Goal: Task Accomplishment & Management: Manage account settings

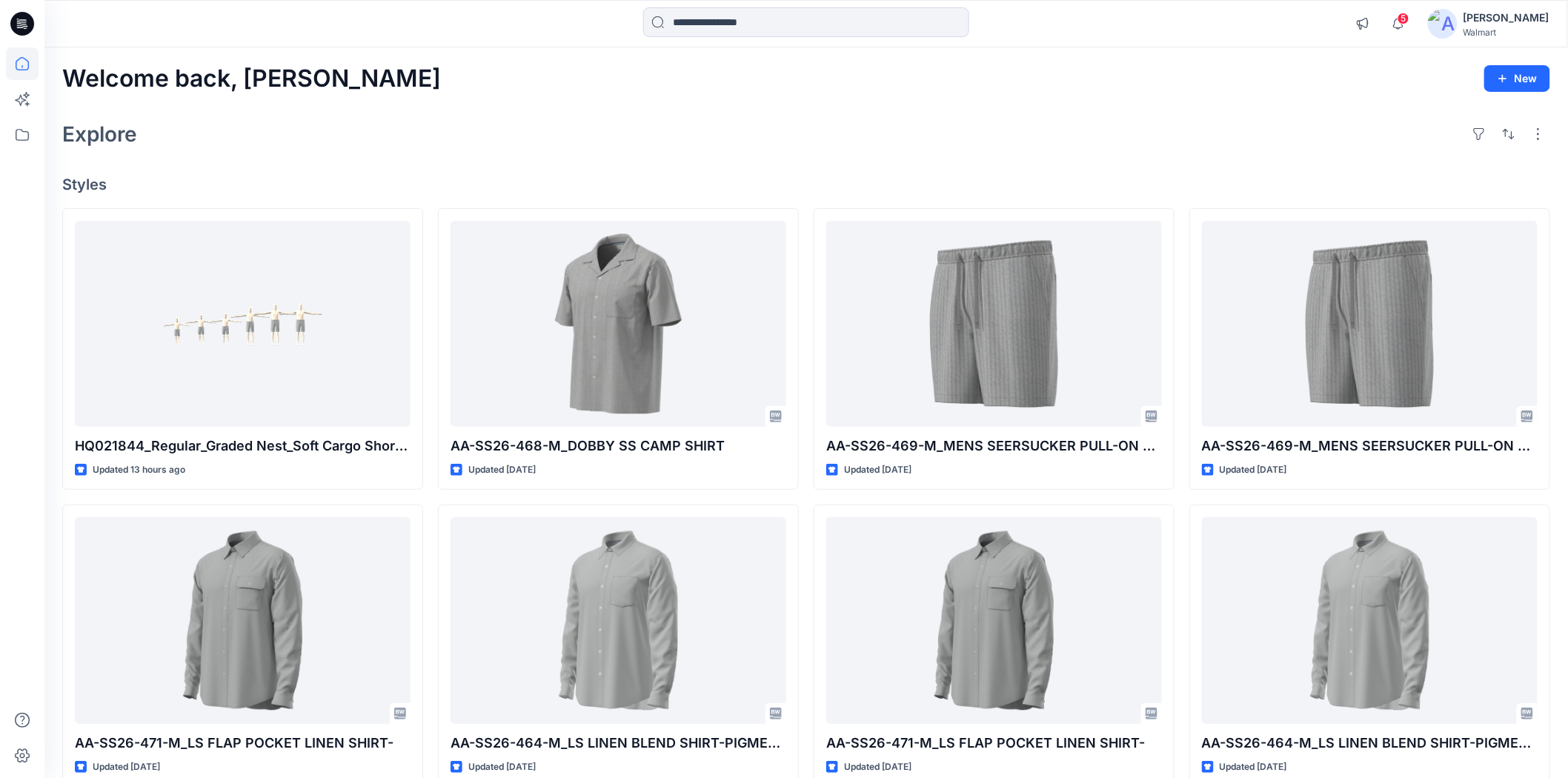
click at [412, 108] on div "Welcome back, Shabbir New Explore Styles HQ021844_Regular_Graded Nest_Soft Carg…" at bounding box center [806, 601] width 1523 height 1108
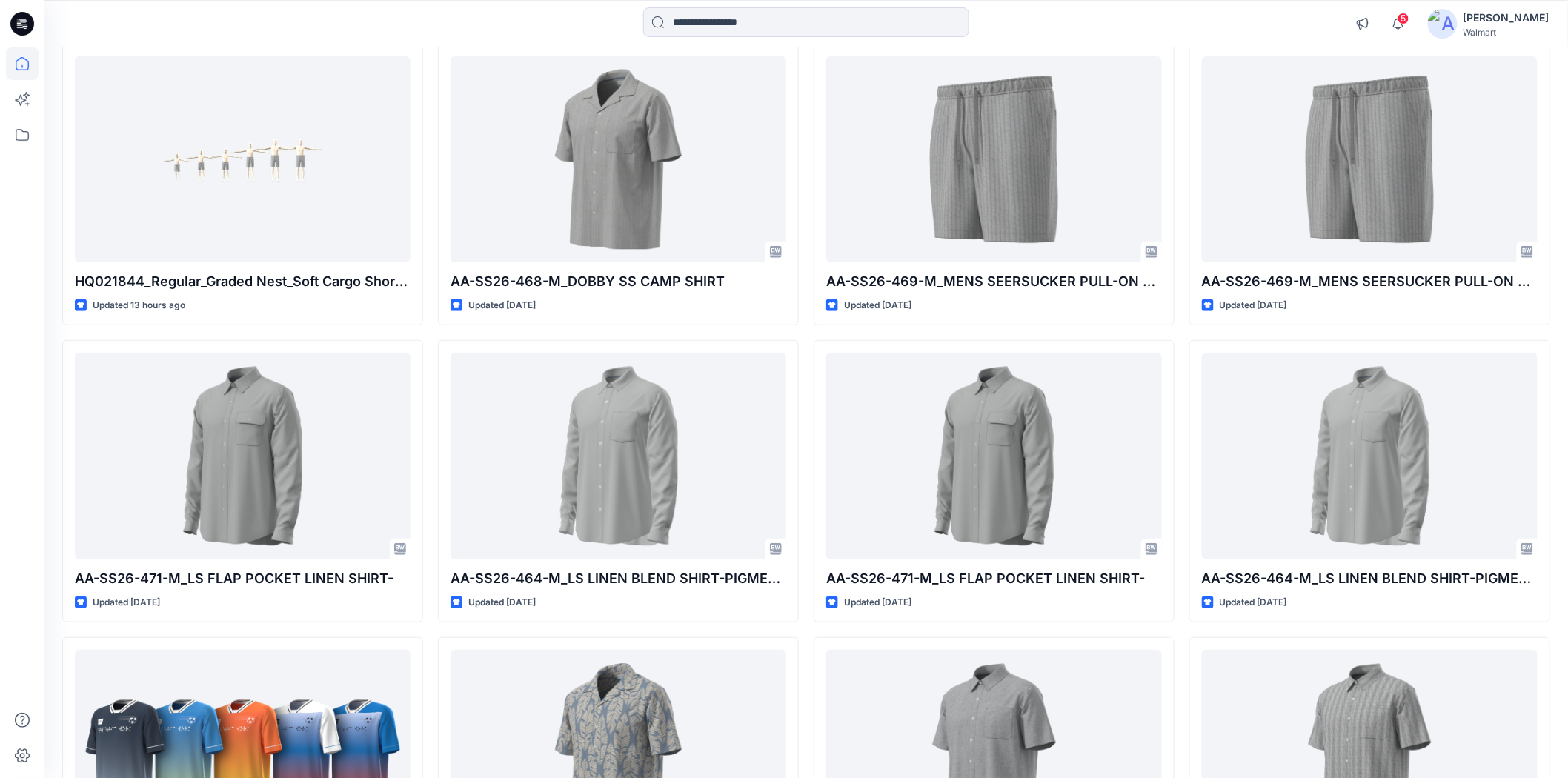
scroll to position [246, 0]
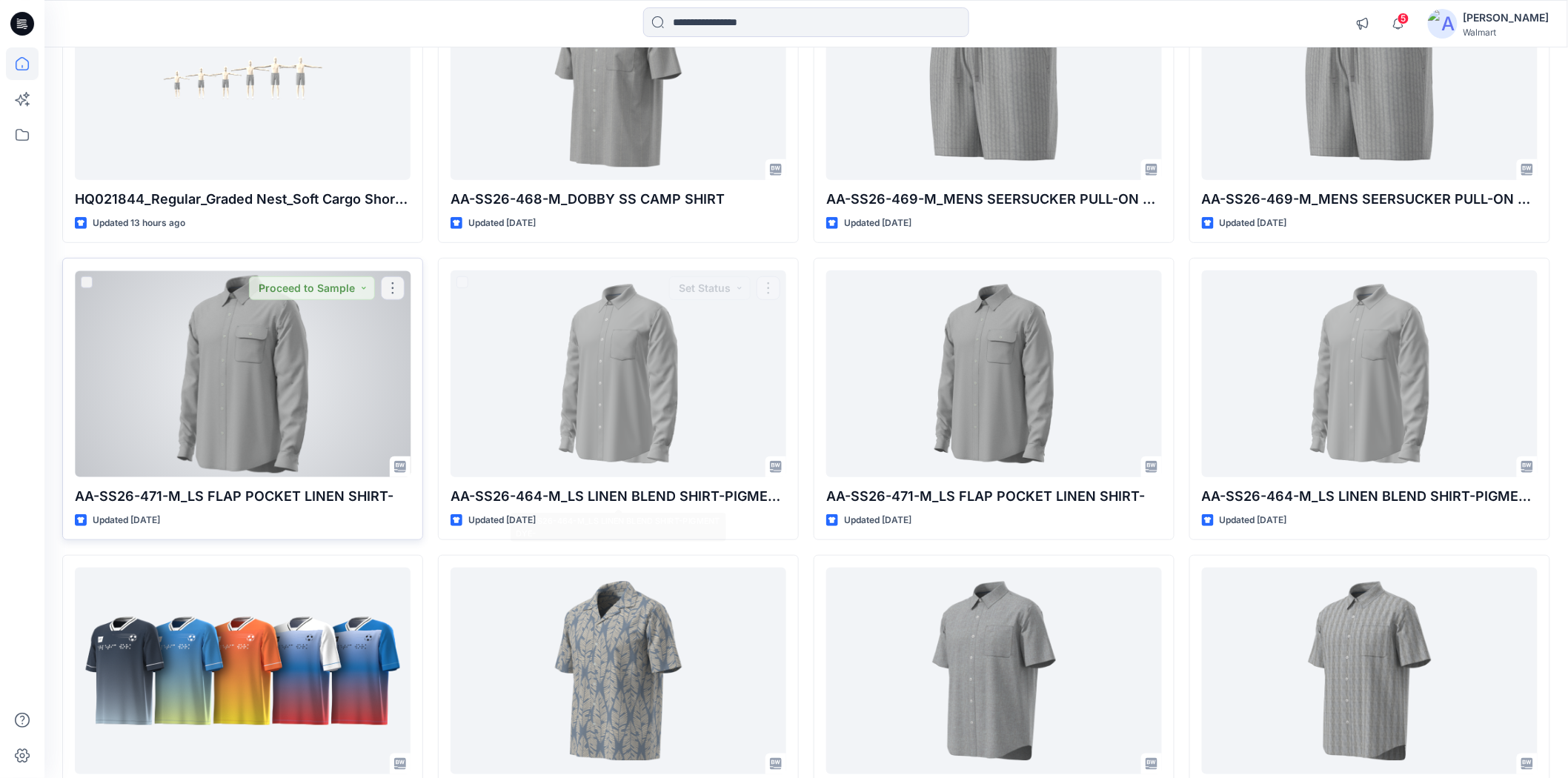
click at [258, 413] on div at bounding box center [243, 373] width 336 height 206
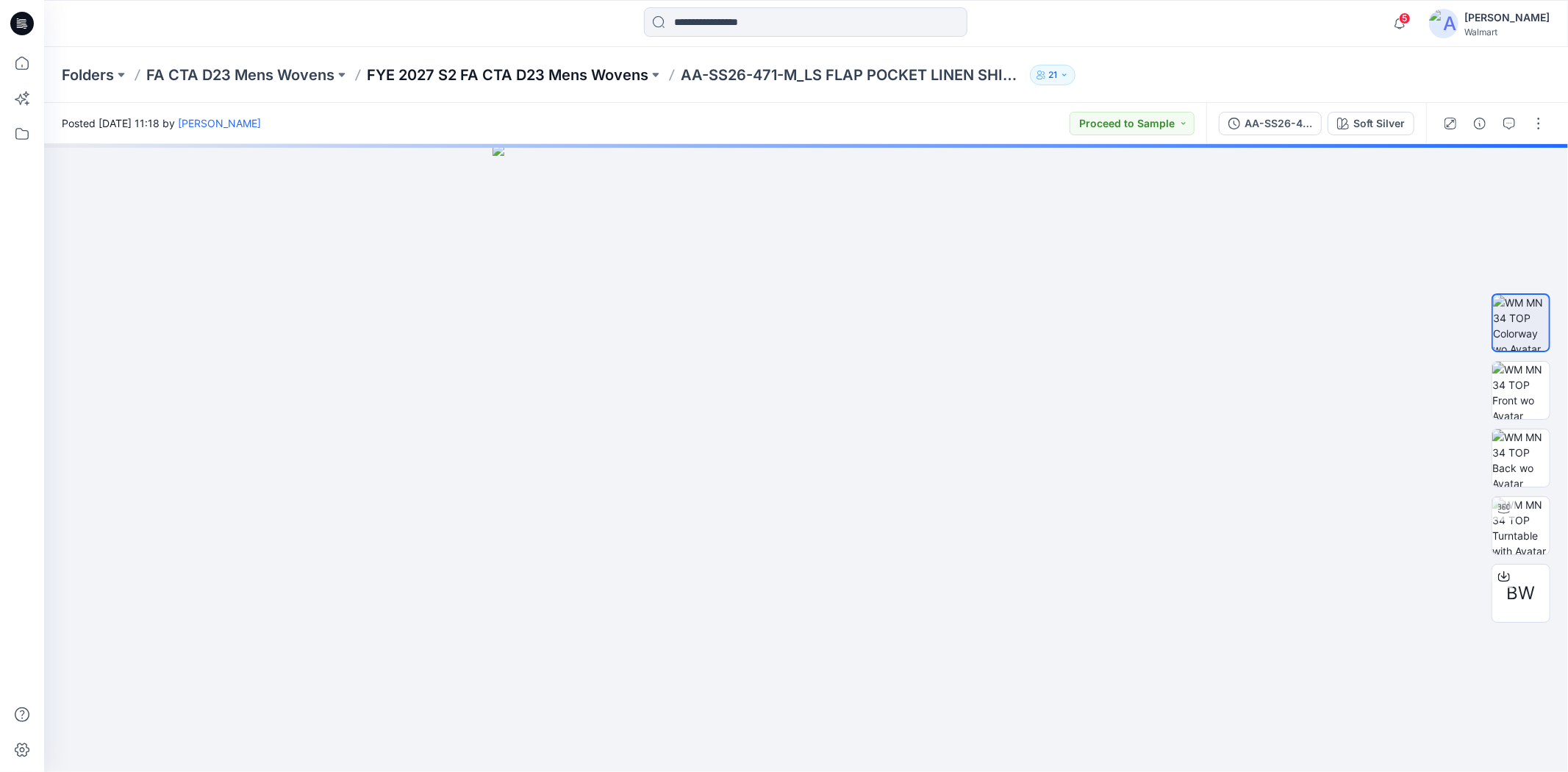
click at [523, 76] on p "FYE 2027 S2 FA CTA D23 Mens Wovens" at bounding box center [507, 74] width 281 height 20
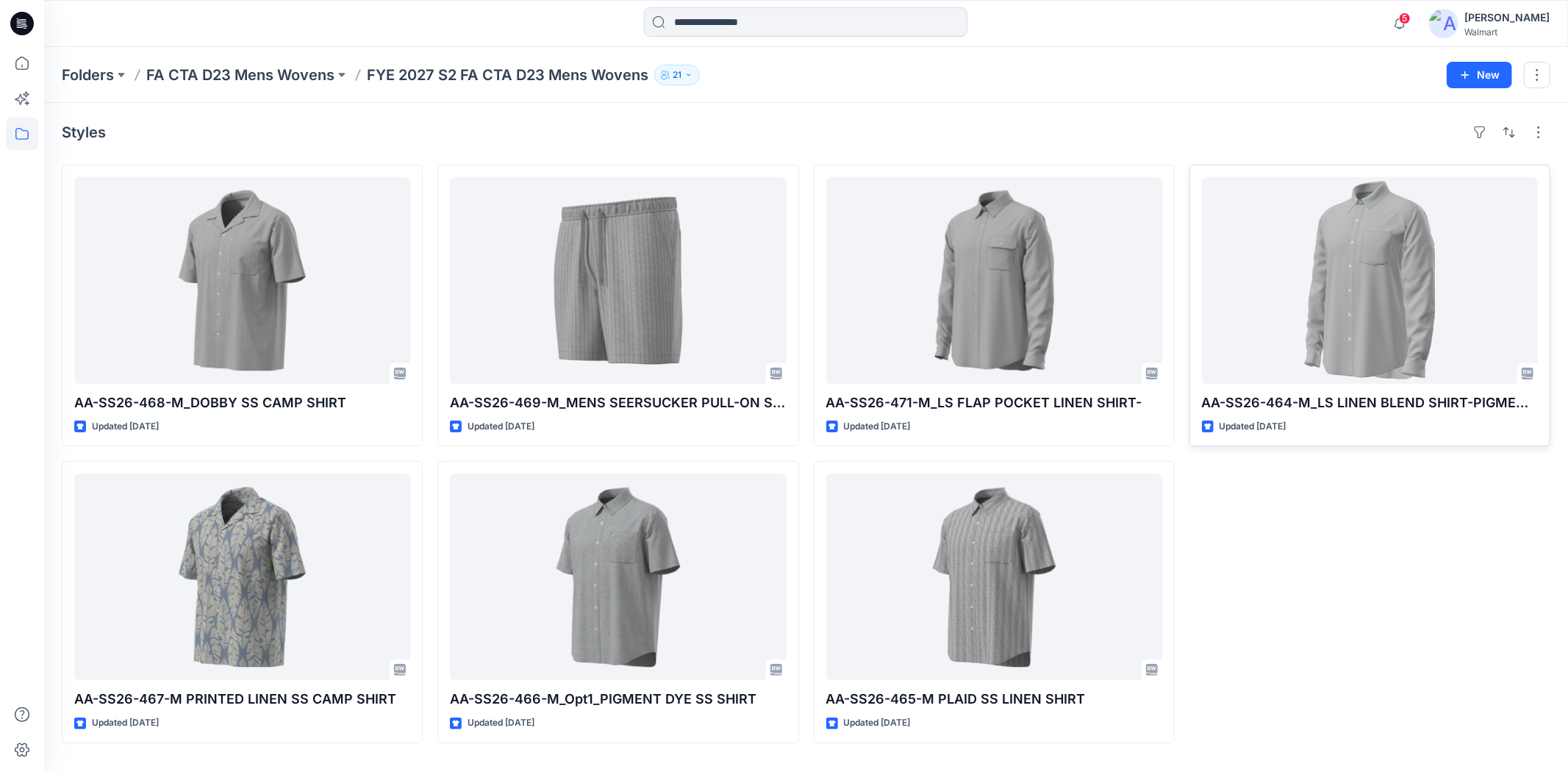
click at [1338, 314] on div at bounding box center [1370, 280] width 336 height 207
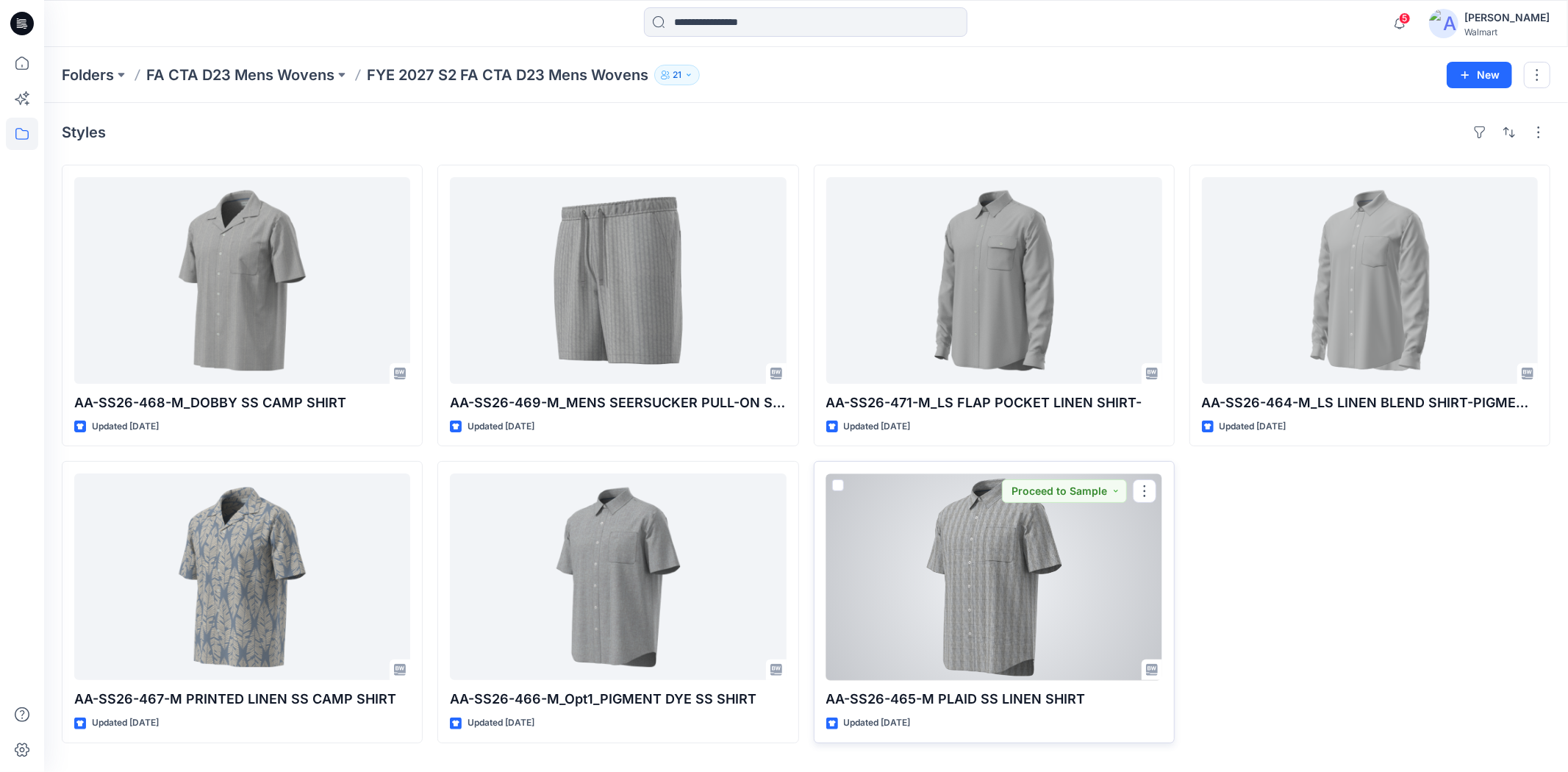
click at [992, 599] on div at bounding box center [993, 577] width 336 height 207
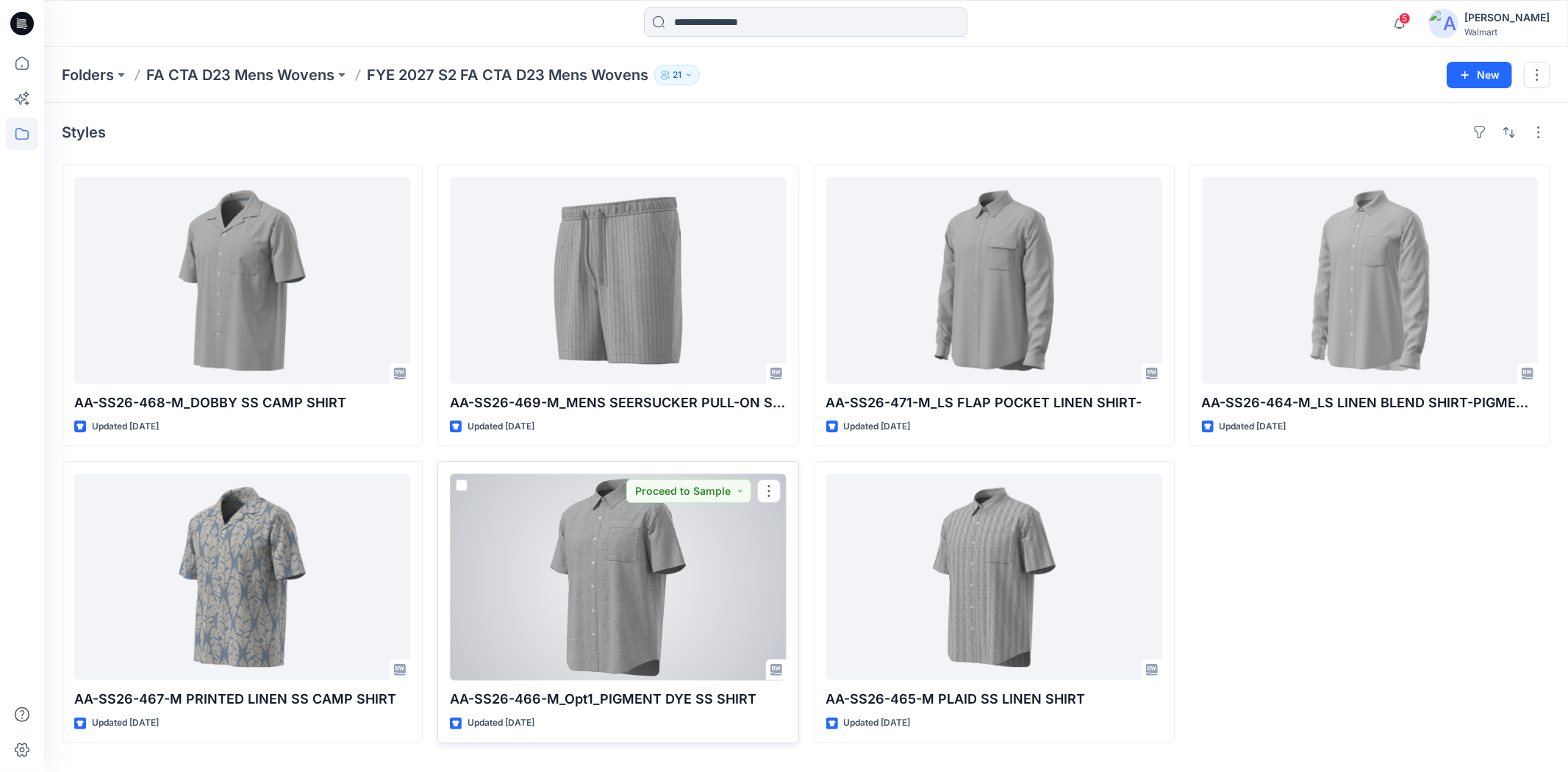
click at [583, 608] on div at bounding box center [617, 577] width 336 height 207
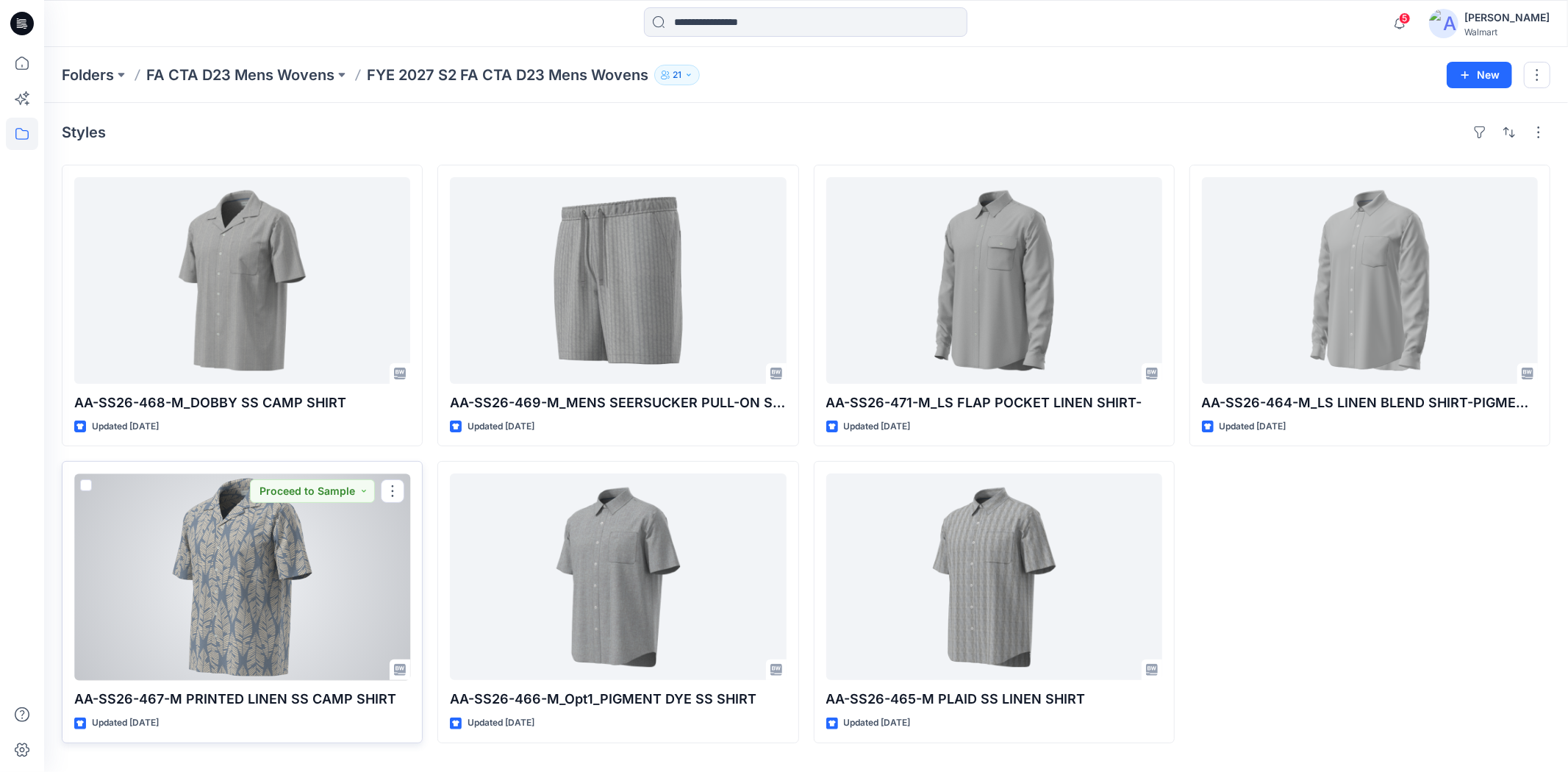
click at [297, 618] on div at bounding box center [242, 577] width 336 height 207
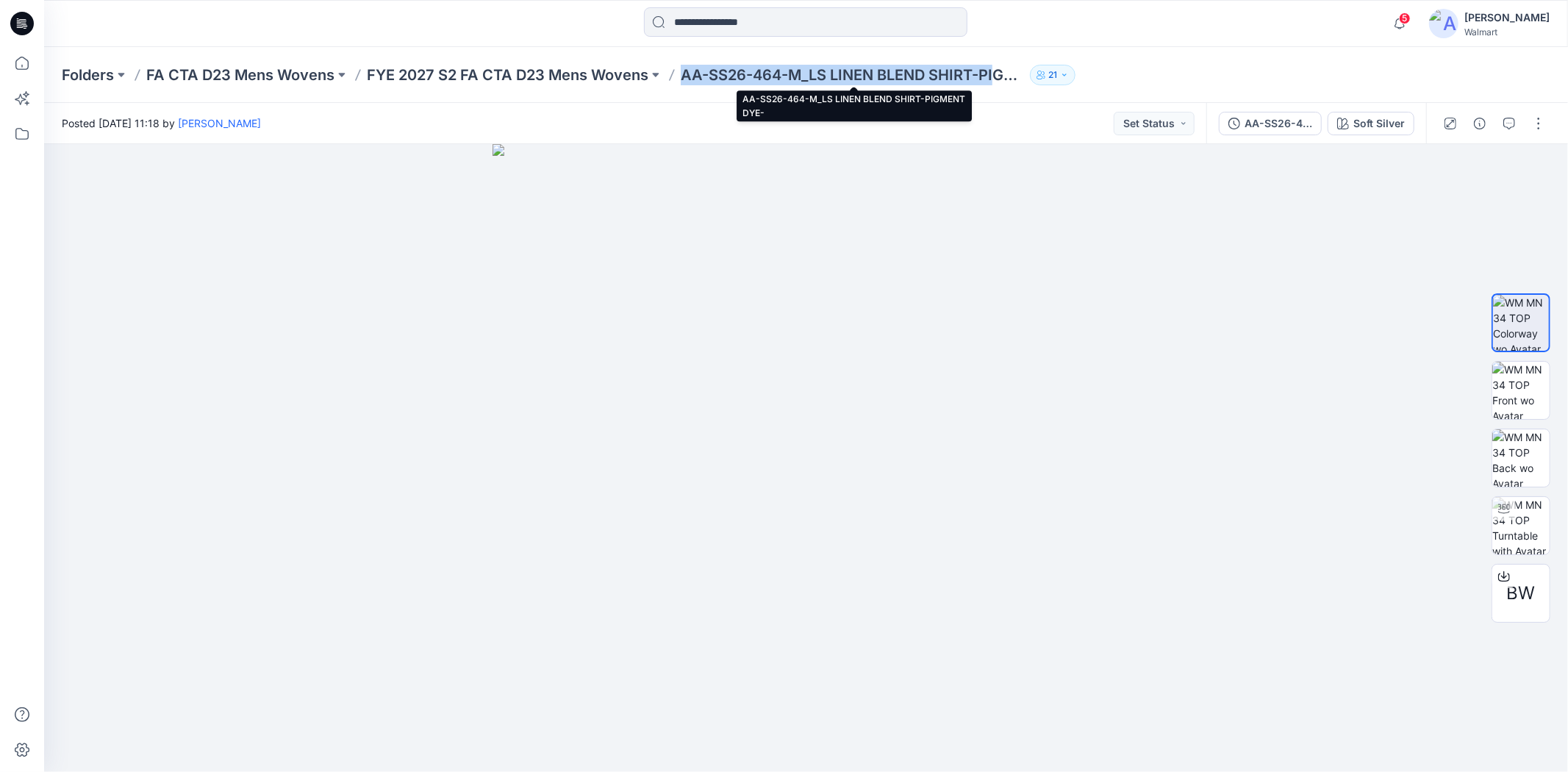
drag, startPoint x: 683, startPoint y: 79, endPoint x: 996, endPoint y: 73, distance: 313.1
click at [996, 73] on p "AA-SS26-464-M_LS LINEN BLEND SHIRT-PIGMENT DYE-" at bounding box center [852, 74] width 344 height 20
copy p "AA-SS26-464-M_LS LINEN BLEND SHIRT-PI"
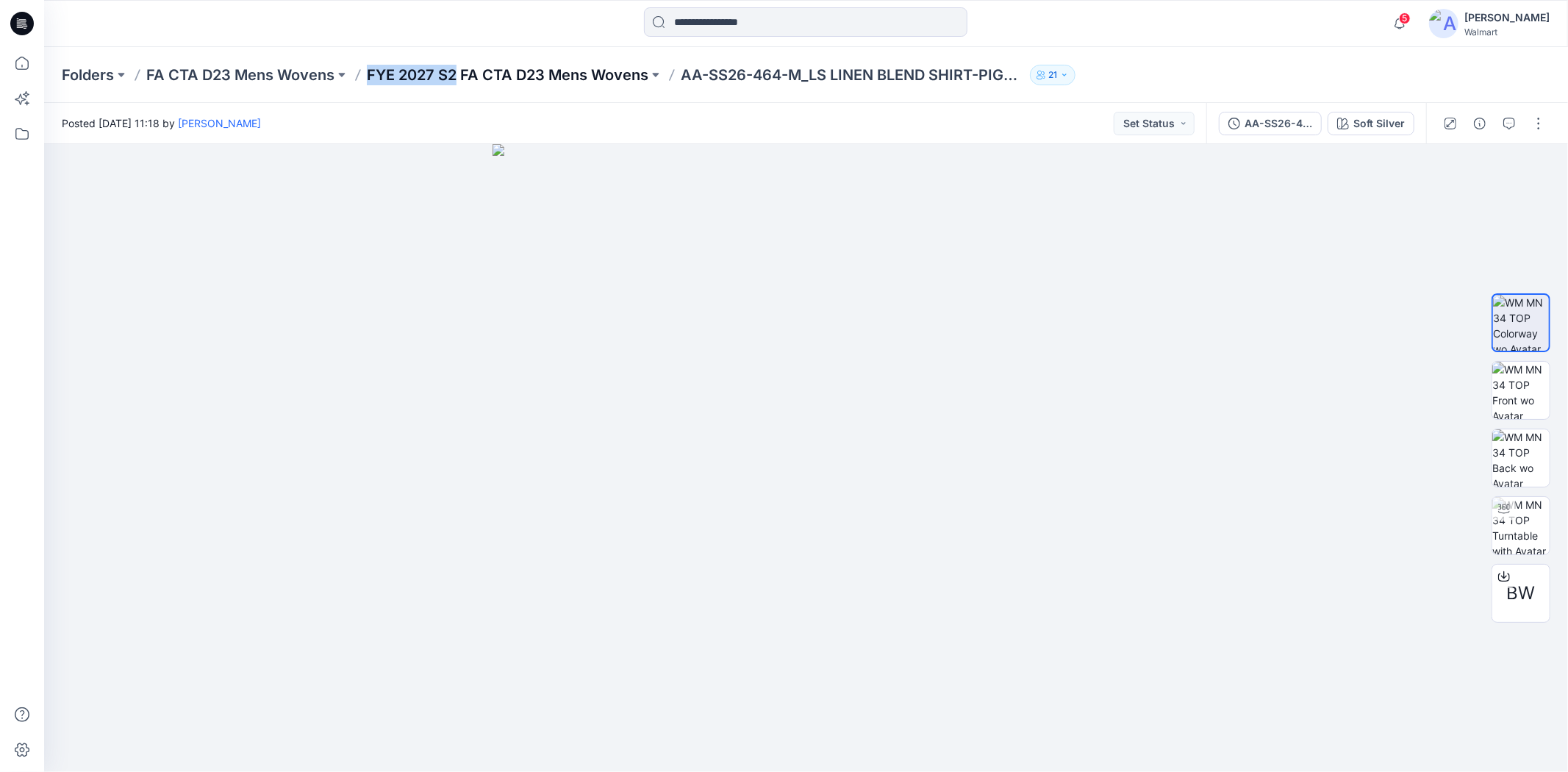
drag, startPoint x: 365, startPoint y: 78, endPoint x: 457, endPoint y: 78, distance: 92.0
click at [457, 78] on div "Folders FA CTA D23 Mens Wovens FYE 2027 S2 FA CTA D23 Mens Wovens AA-SS26-464-M…" at bounding box center [748, 74] width 1374 height 20
copy p "FYE 2027 S2"
click at [360, 104] on div "Posted Wednesday, August 06, 2025 11:18 by Shabbir Hashmi Set Status" at bounding box center [625, 123] width 1162 height 40
drag, startPoint x: 364, startPoint y: 81, endPoint x: 476, endPoint y: 82, distance: 112.0
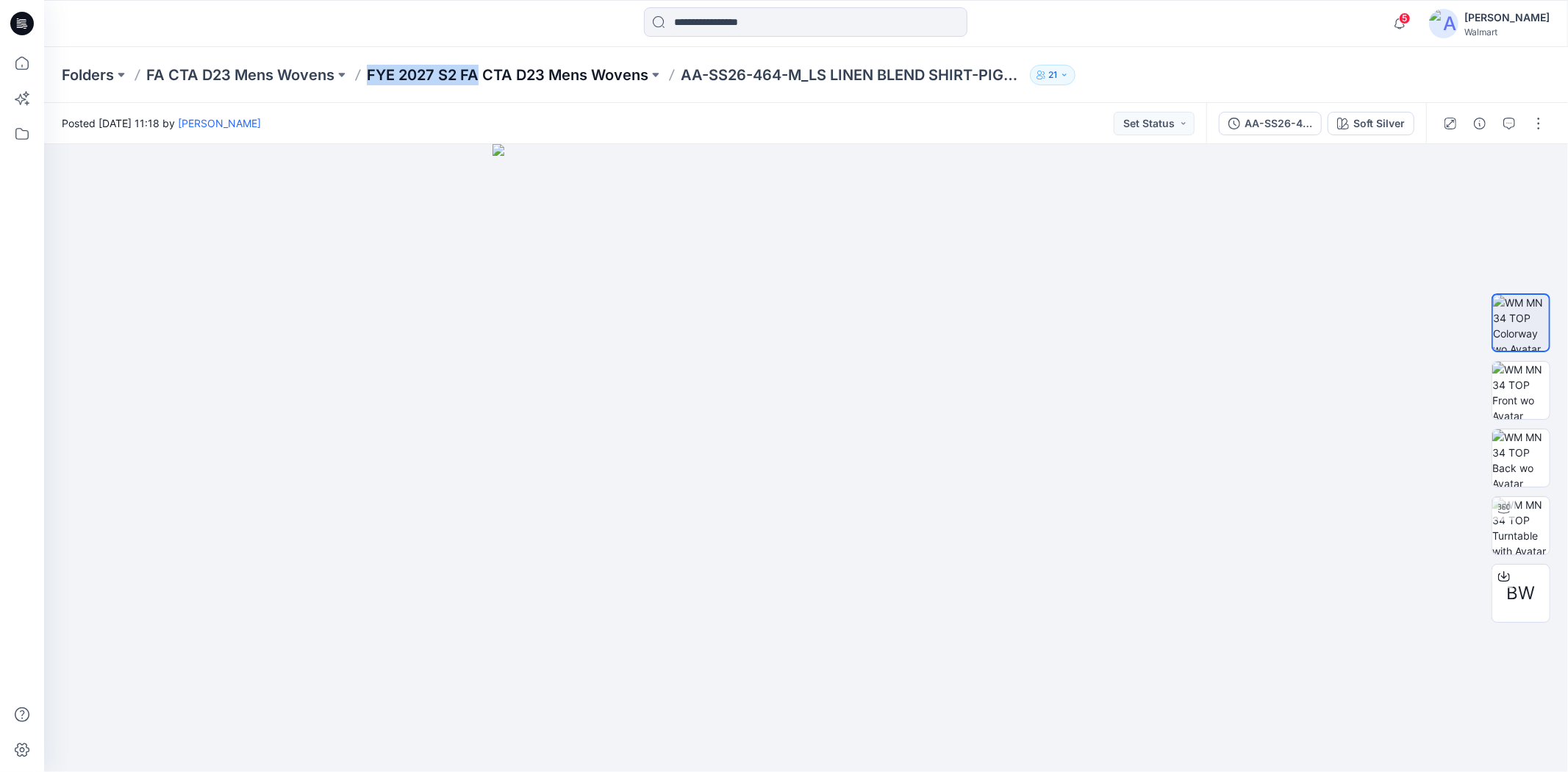
click at [476, 82] on div "Folders FA CTA D23 Mens Wovens FYE 2027 S2 FA CTA D23 Mens Wovens AA-SS26-464-M…" at bounding box center [748, 74] width 1374 height 20
copy p "FYE 2027 S2 FA"
click at [1144, 20] on div at bounding box center [805, 24] width 761 height 33
click at [1411, 20] on span "5" at bounding box center [1404, 18] width 12 height 12
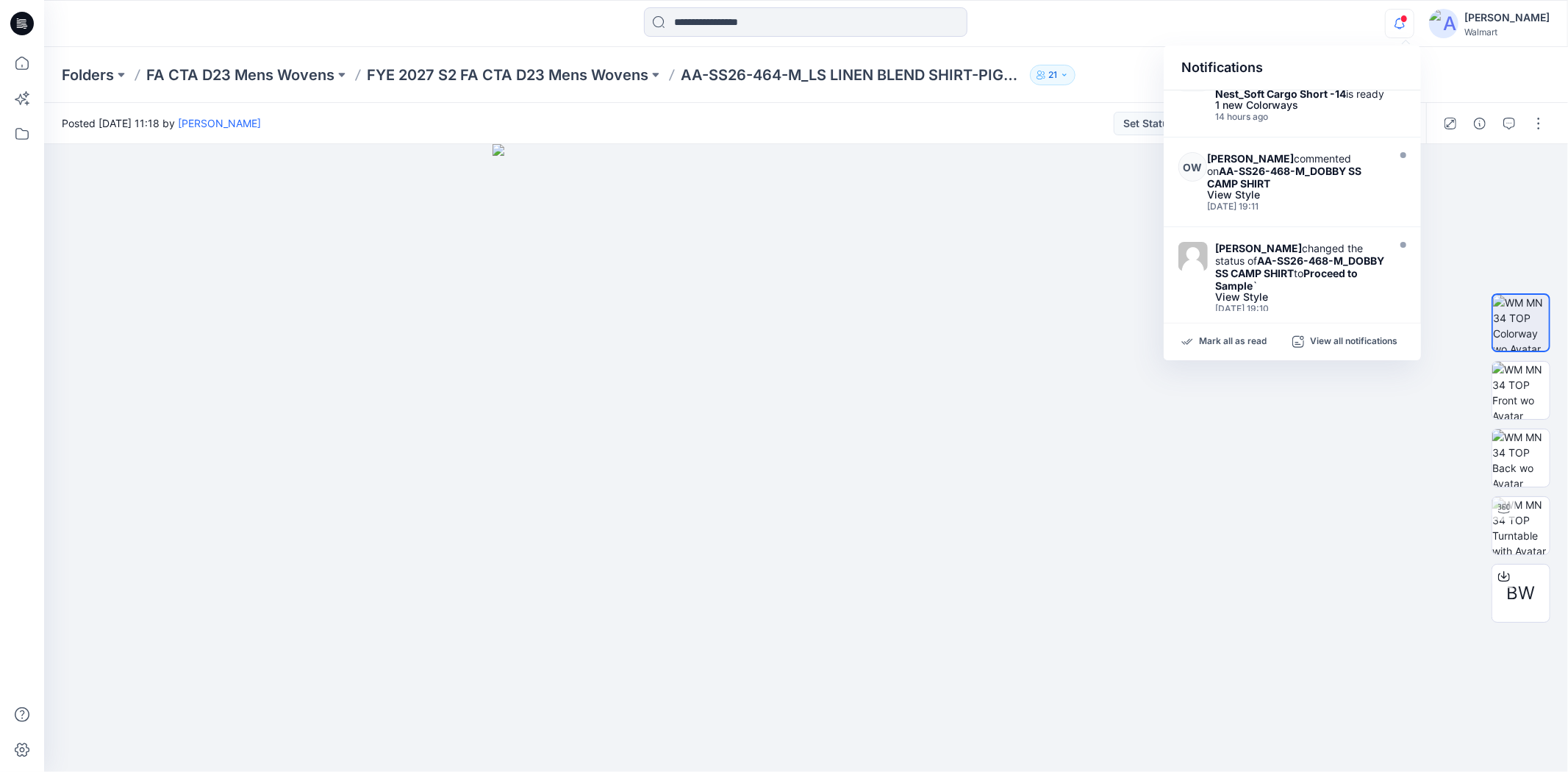
scroll to position [490, 0]
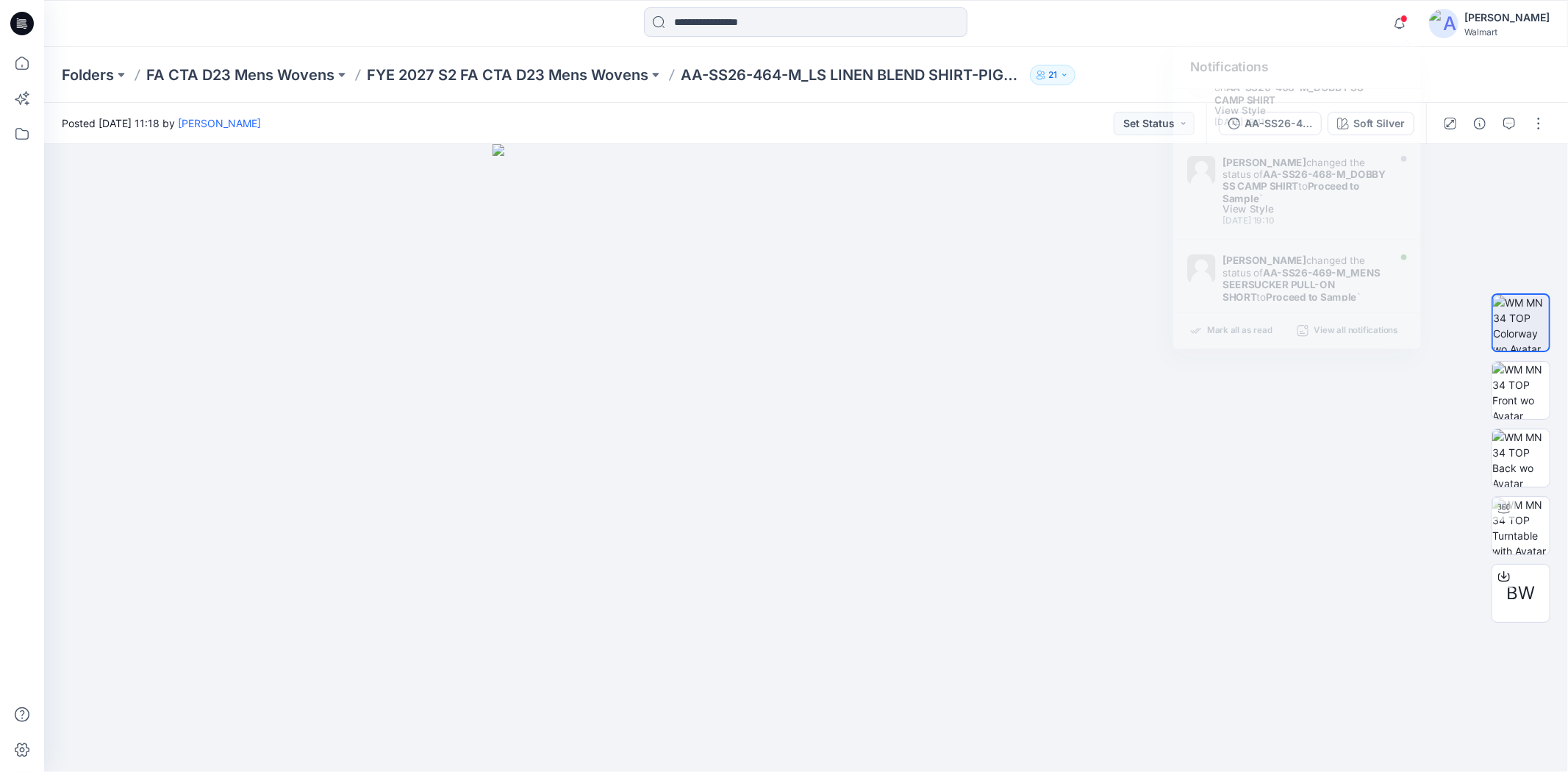
click at [1341, 19] on div "Notifications Your style HQ021844_Regular_Graded Nest_Soft Cargo Short -15 is r…" at bounding box center [806, 24] width 1523 height 33
click at [1411, 17] on span "1" at bounding box center [1404, 18] width 12 height 12
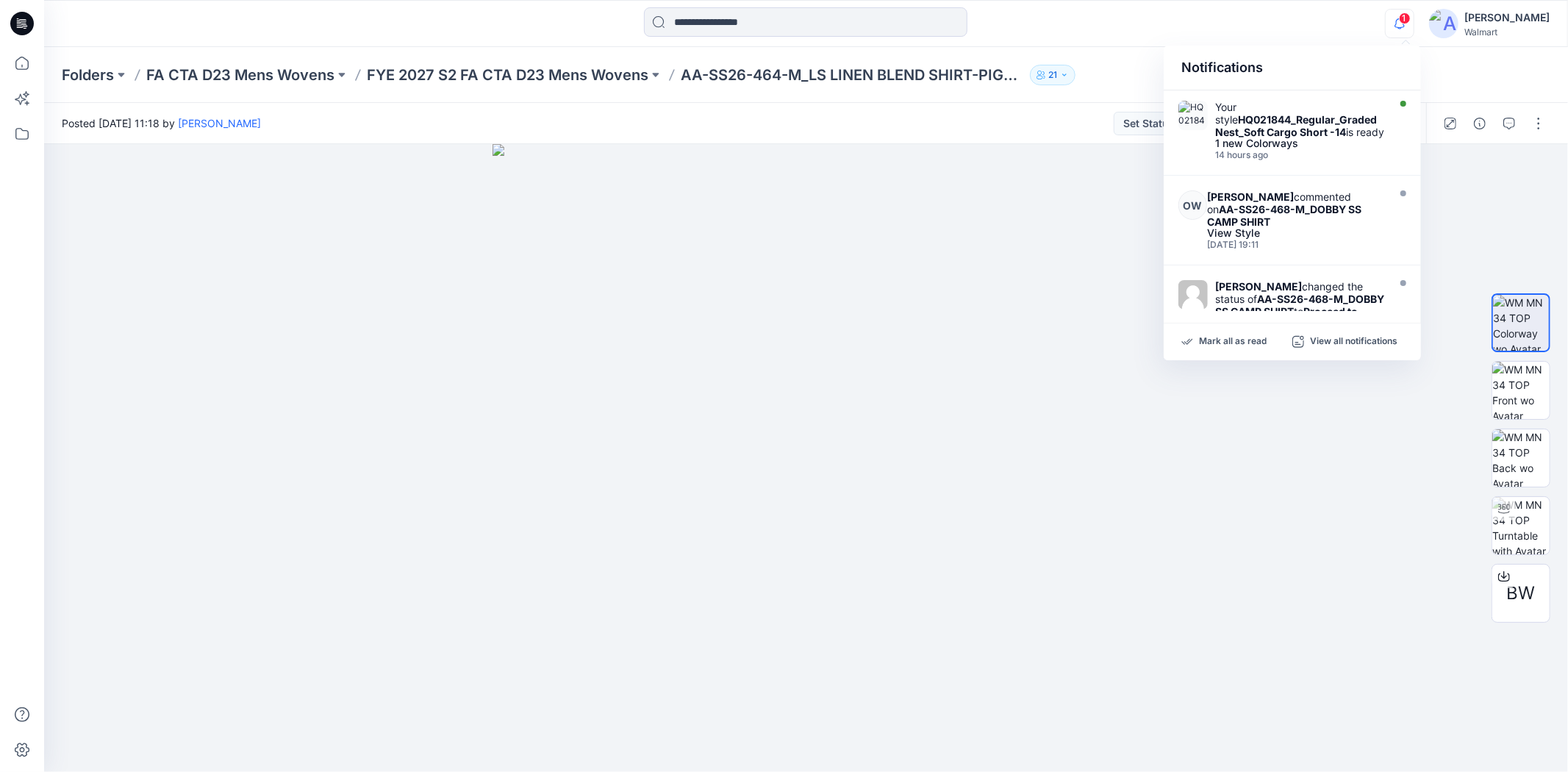
scroll to position [608, 0]
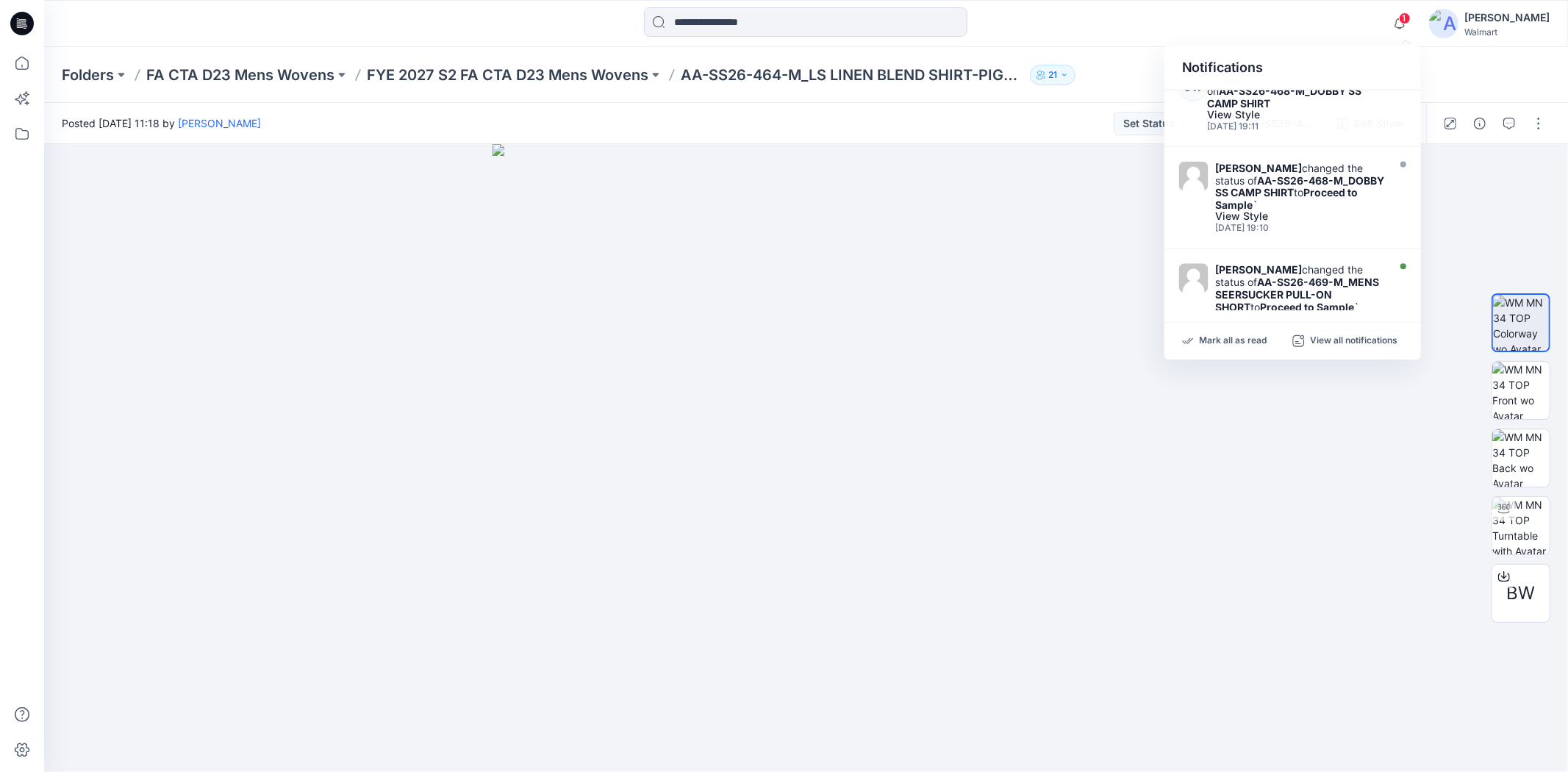
click at [1321, 14] on div "1 Notifications Your style AA-SS26-464-M_LS LINEN BLEND SHIRT-PIGMENT DYE- has …" at bounding box center [806, 24] width 1523 height 33
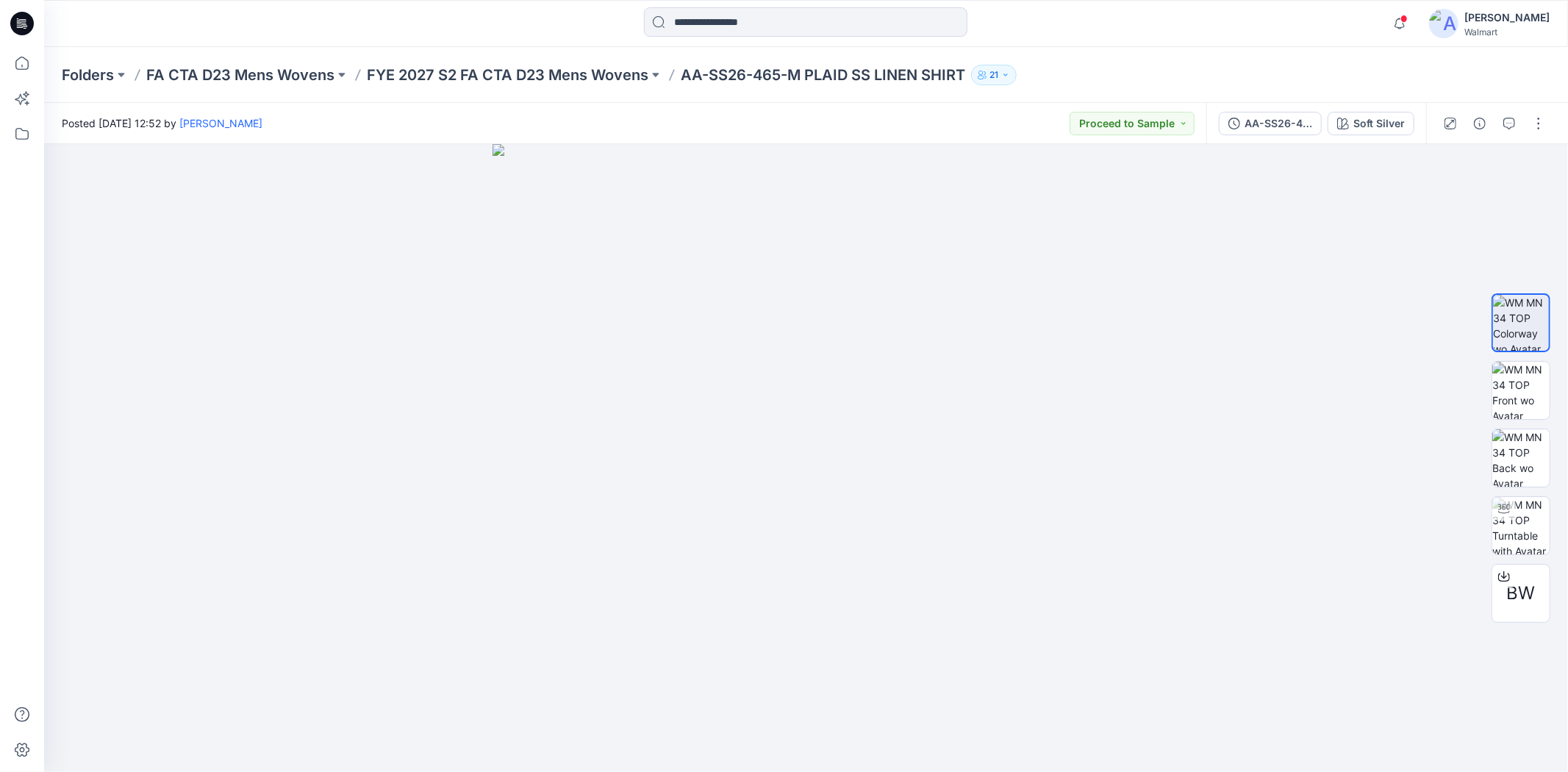
click at [1122, 48] on div "Folders FA CTA D23 Mens Wovens FYE 2027 S2 FA CTA D23 Mens Wovens AA-SS26-465-M…" at bounding box center [806, 75] width 1524 height 56
click at [1531, 130] on button "button" at bounding box center [1538, 123] width 23 height 23
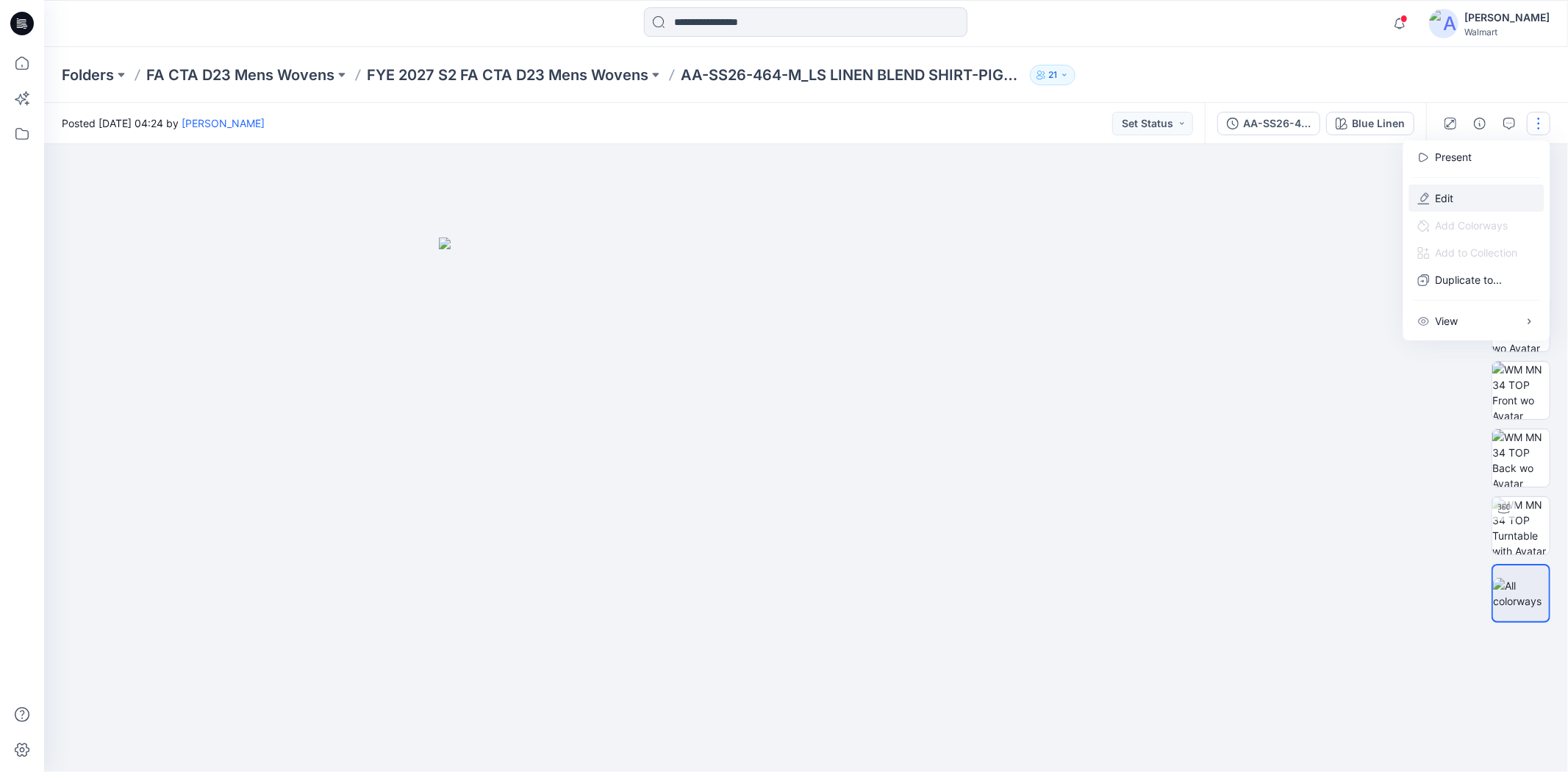
click at [1454, 199] on button "Edit" at bounding box center [1477, 198] width 136 height 27
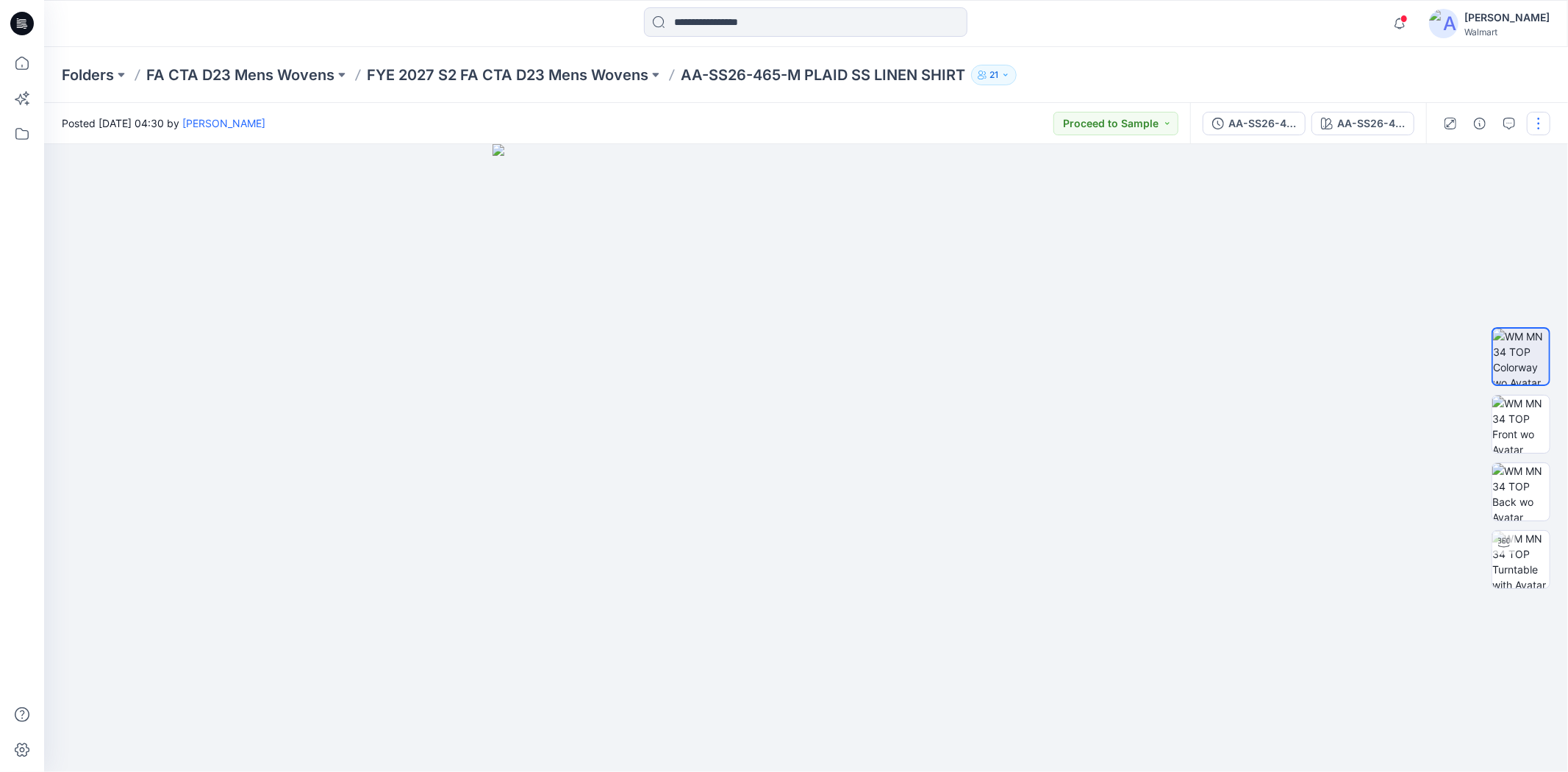
click at [1545, 126] on button "button" at bounding box center [1538, 123] width 23 height 23
click at [1469, 196] on button "Edit" at bounding box center [1477, 198] width 136 height 27
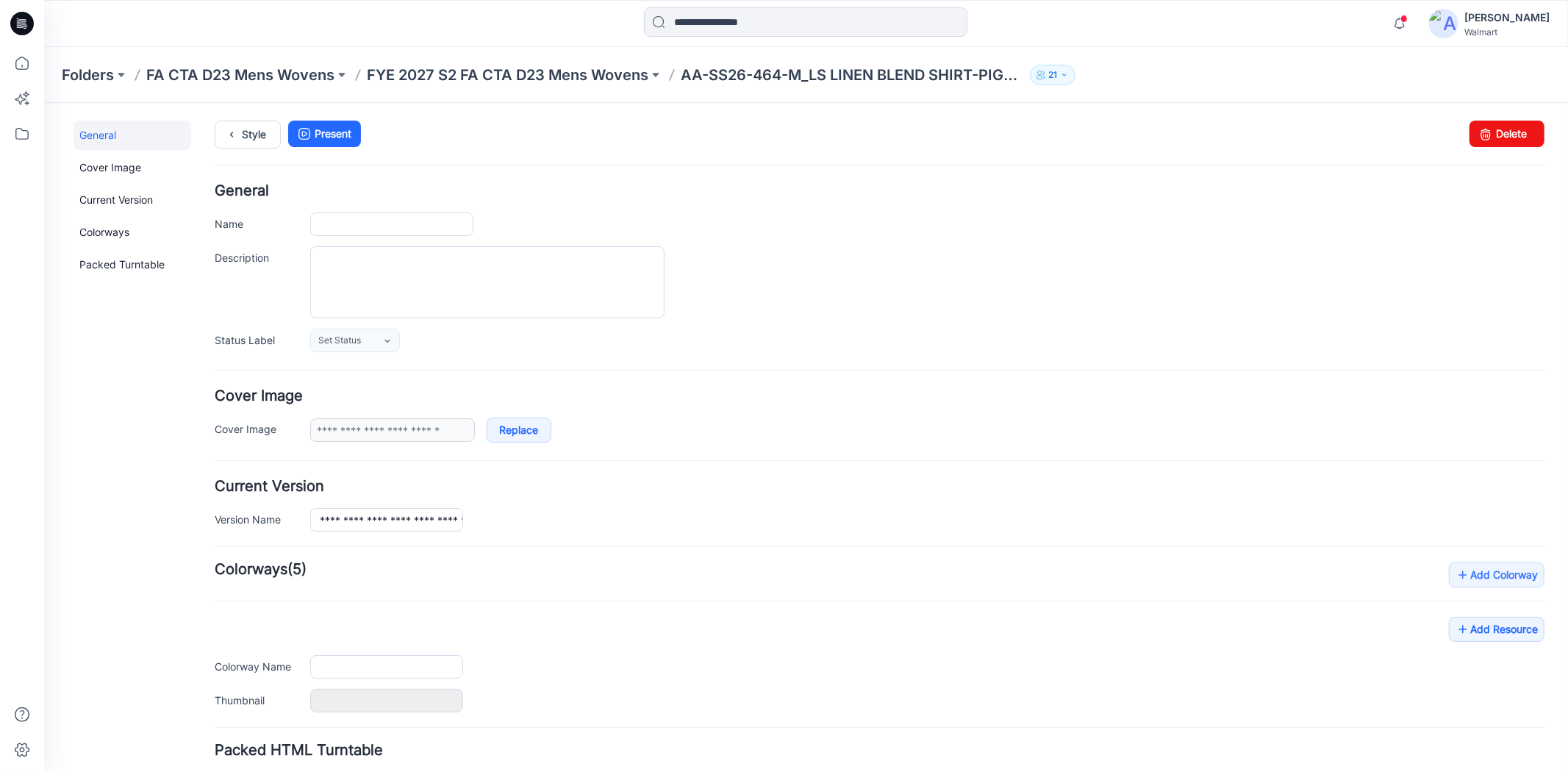
type input "**********"
type textarea "**********"
type input "**********"
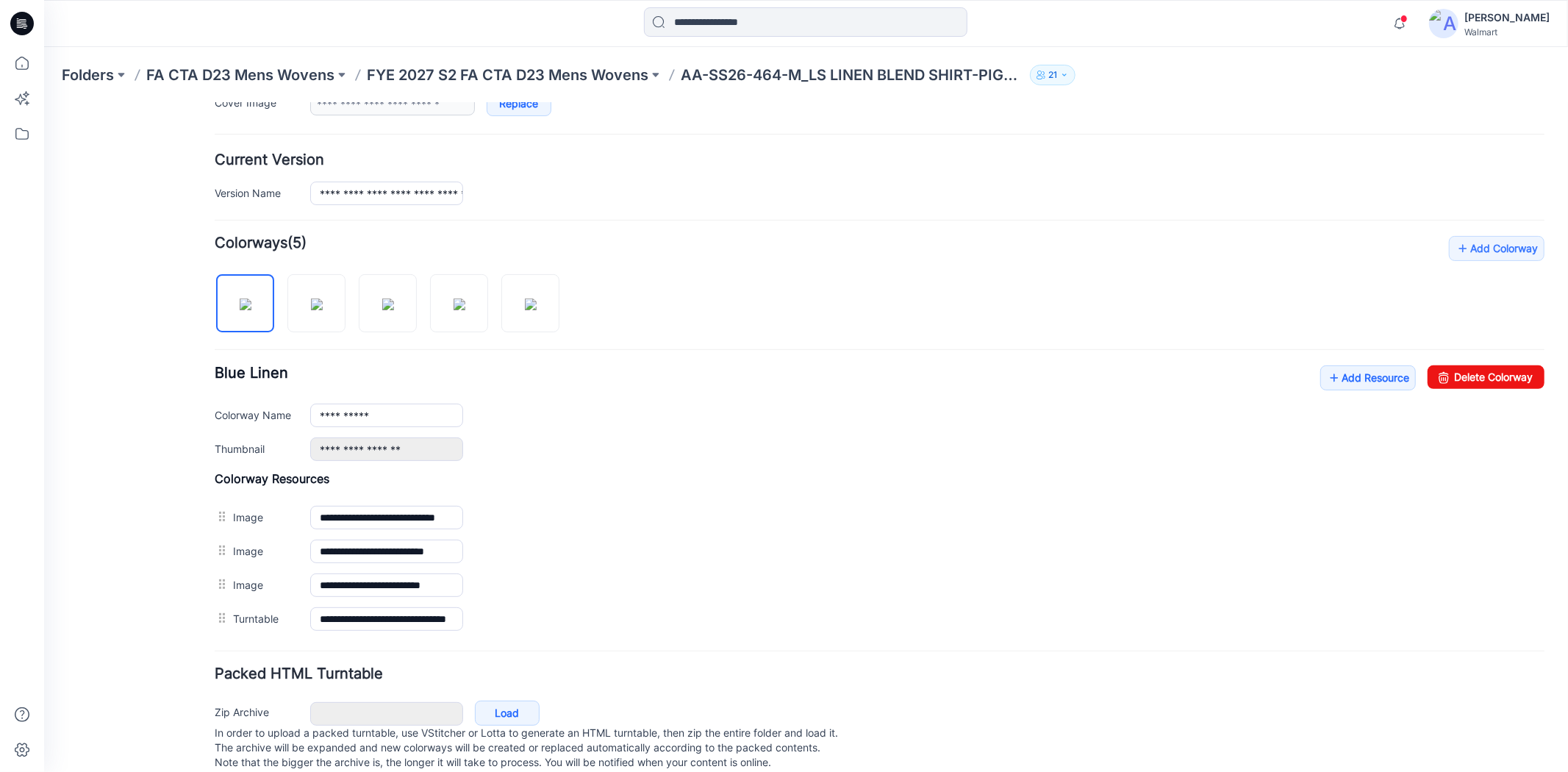
scroll to position [362, 0]
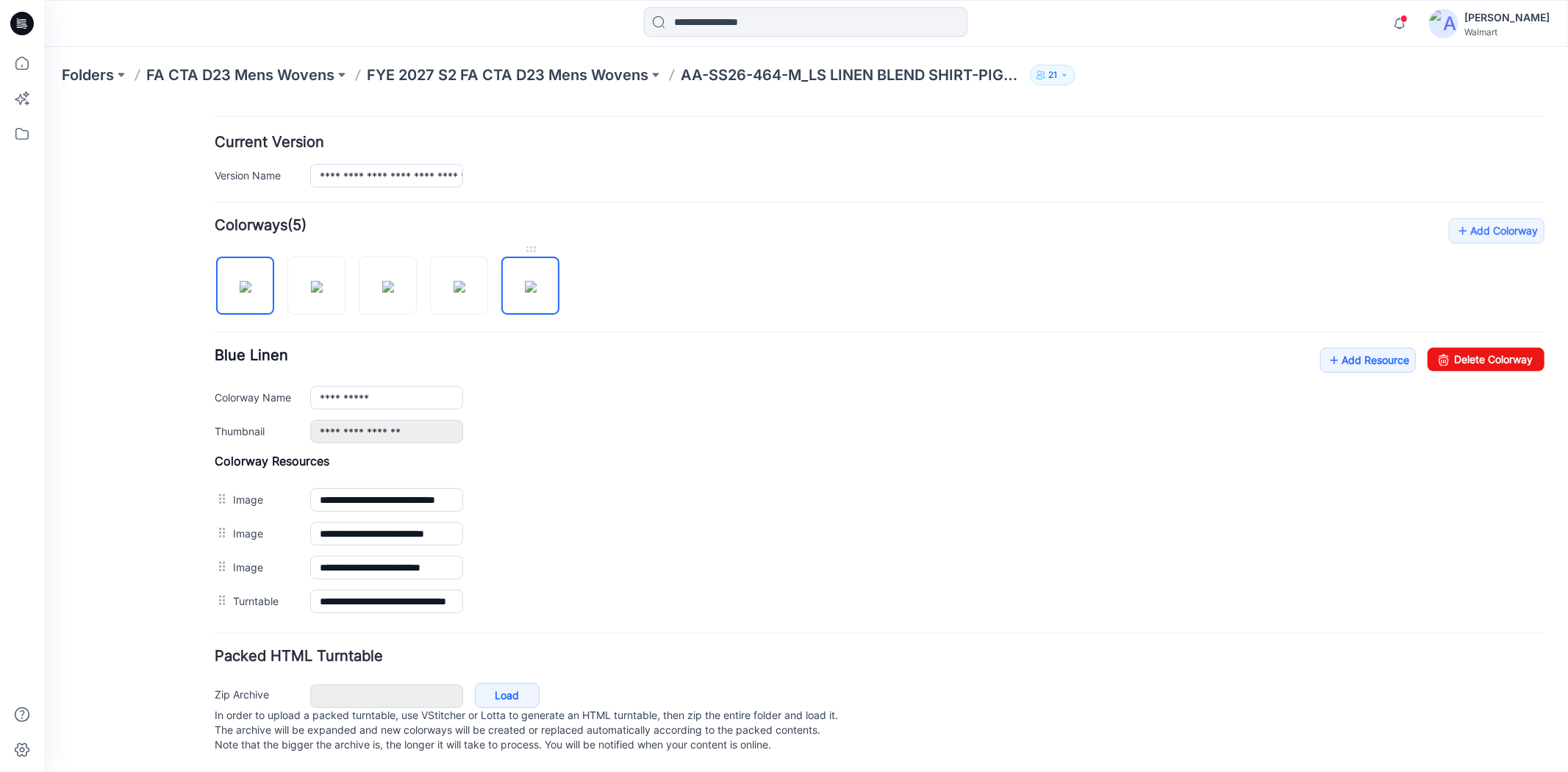
click at [536, 280] on img at bounding box center [530, 286] width 12 height 12
click at [650, 354] on div "**********" at bounding box center [879, 394] width 1330 height 95
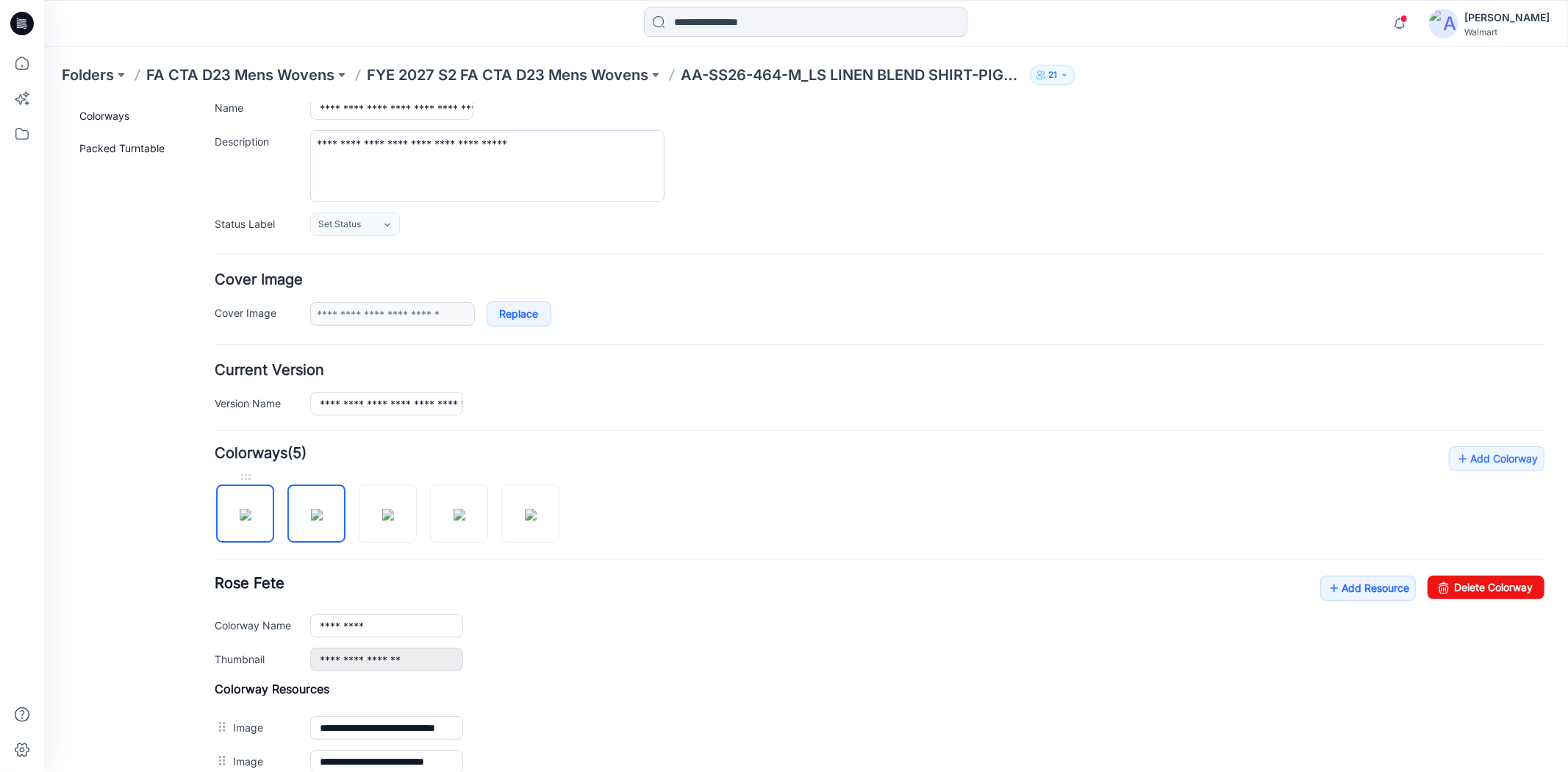
click at [246, 520] on img at bounding box center [244, 514] width 12 height 12
type input "**********"
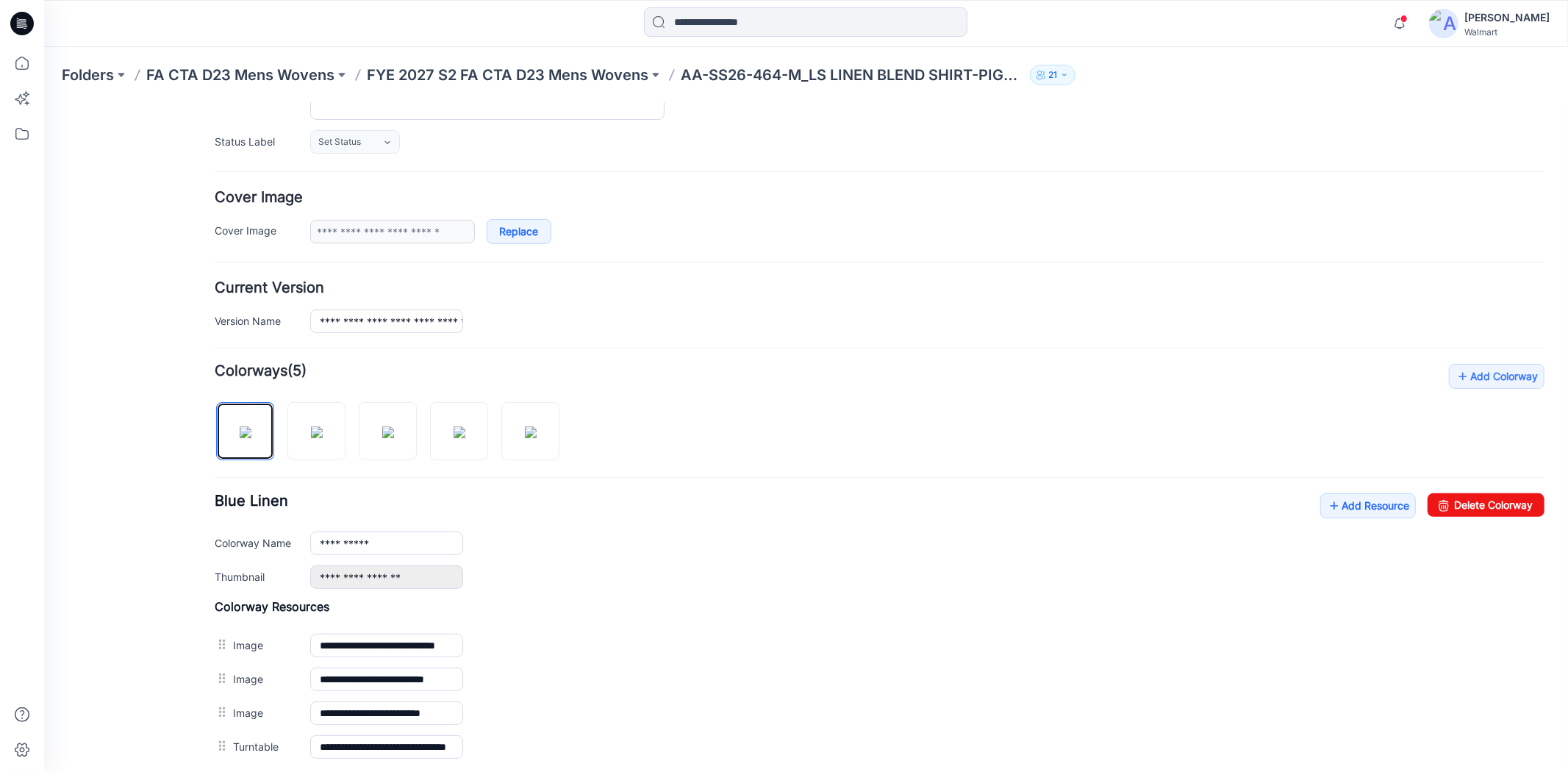
scroll to position [362, 0]
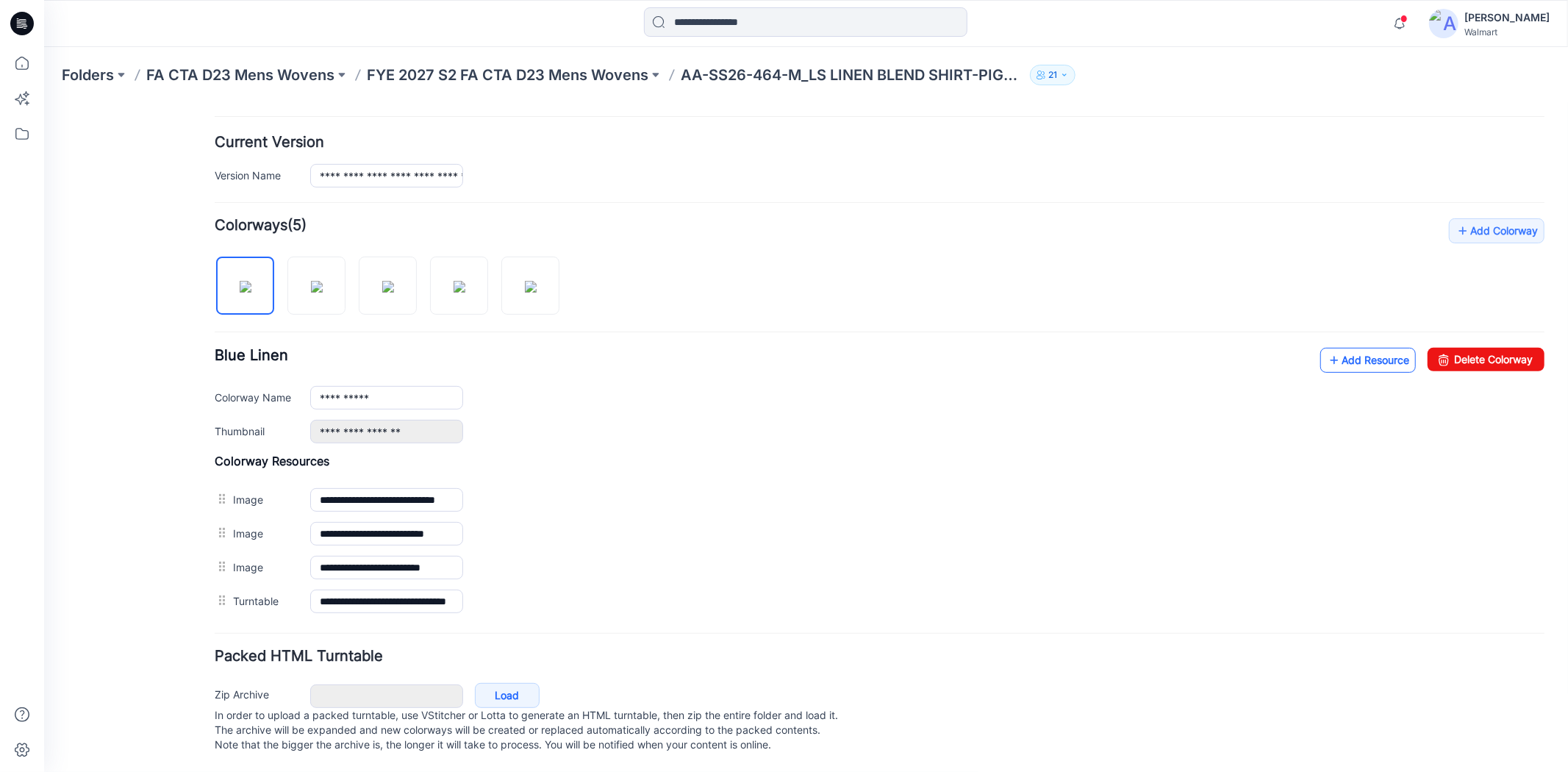
click at [1326, 349] on icon at bounding box center [1333, 359] width 14 height 23
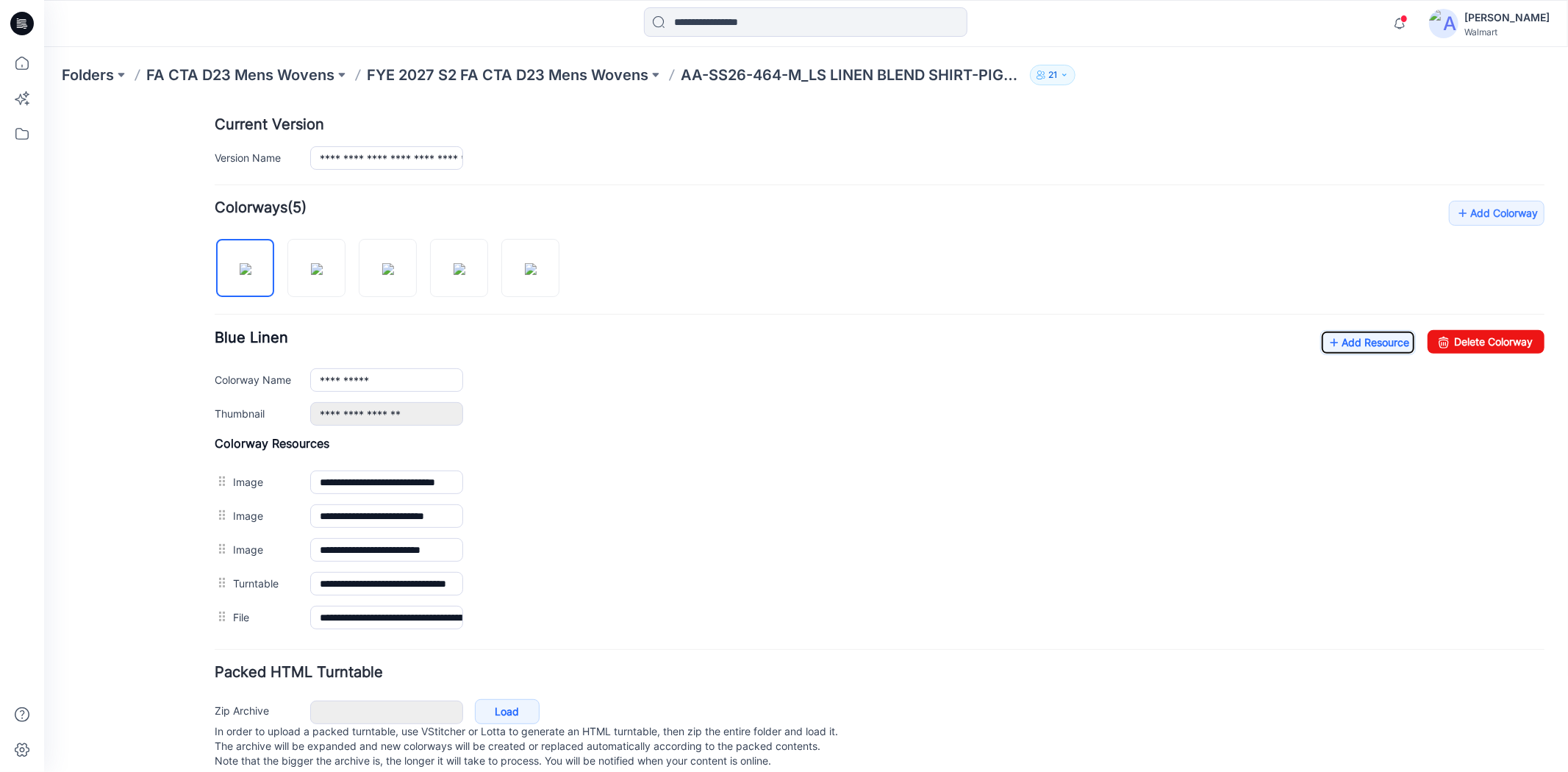
scroll to position [0, 0]
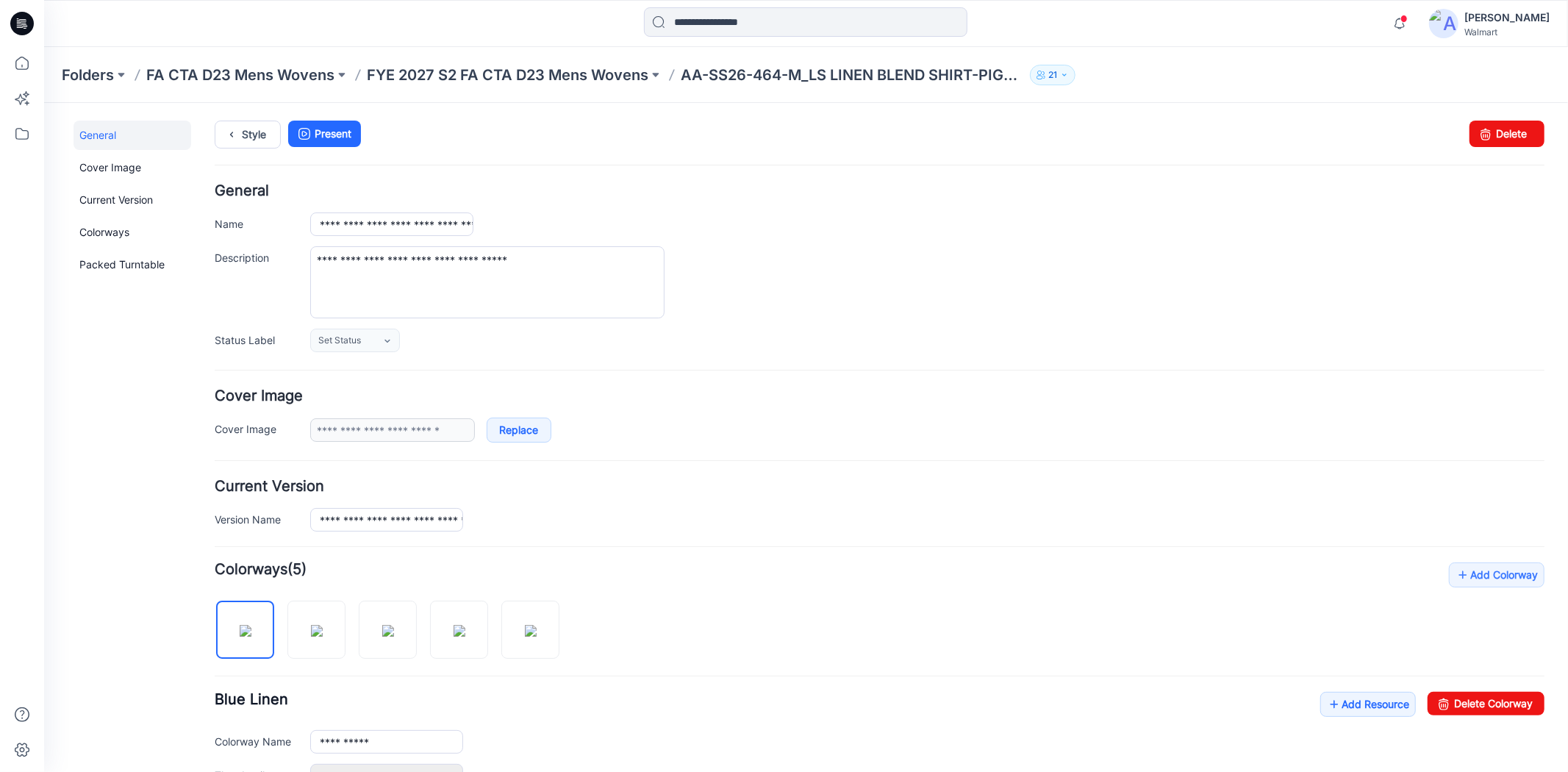
click at [246, 114] on div "**********" at bounding box center [796, 626] width 1506 height 1047
click at [250, 132] on link "Style" at bounding box center [246, 133] width 66 height 28
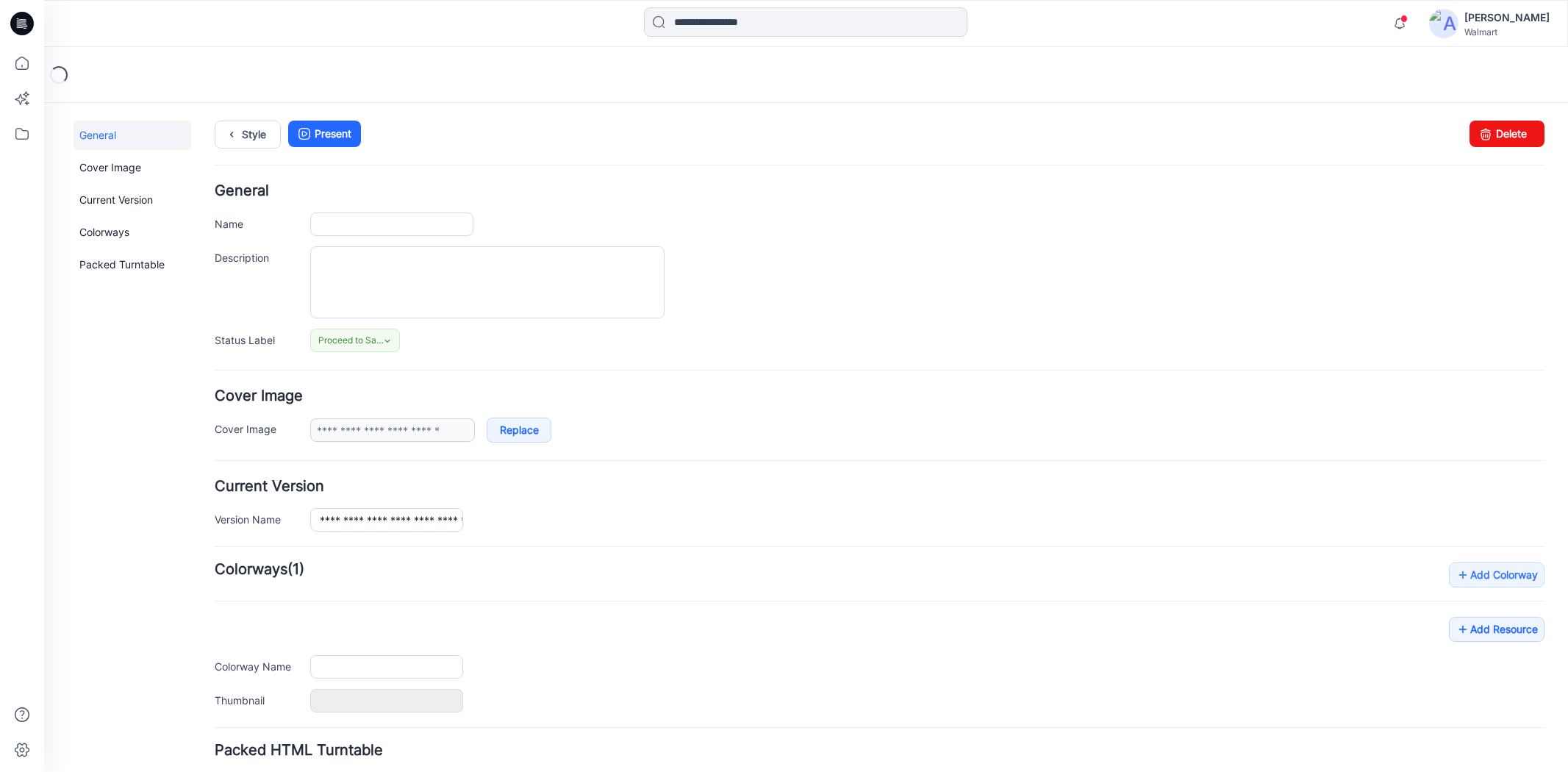
type input "**********"
type textarea "**********"
type input "**********"
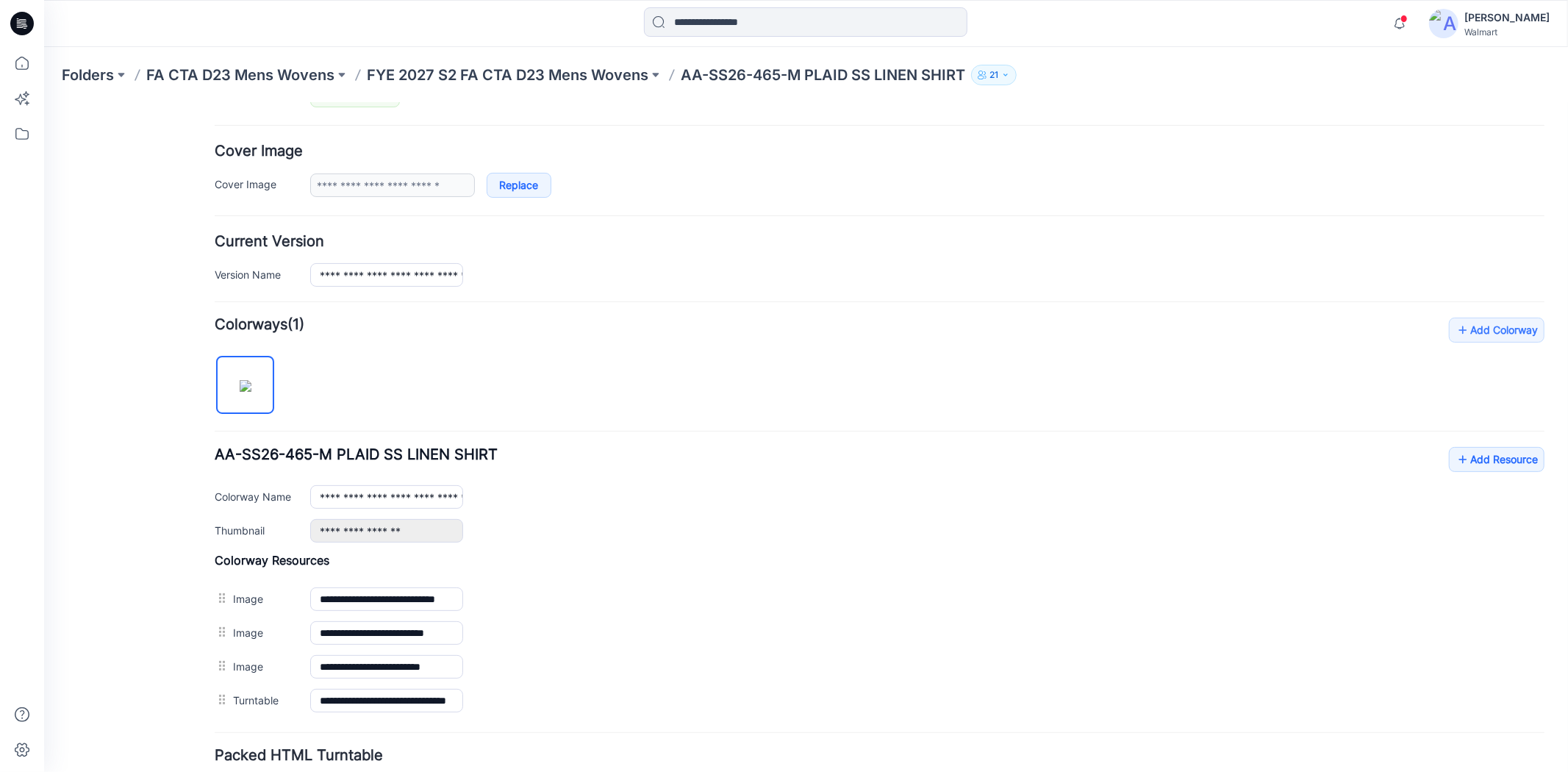
scroll to position [362, 0]
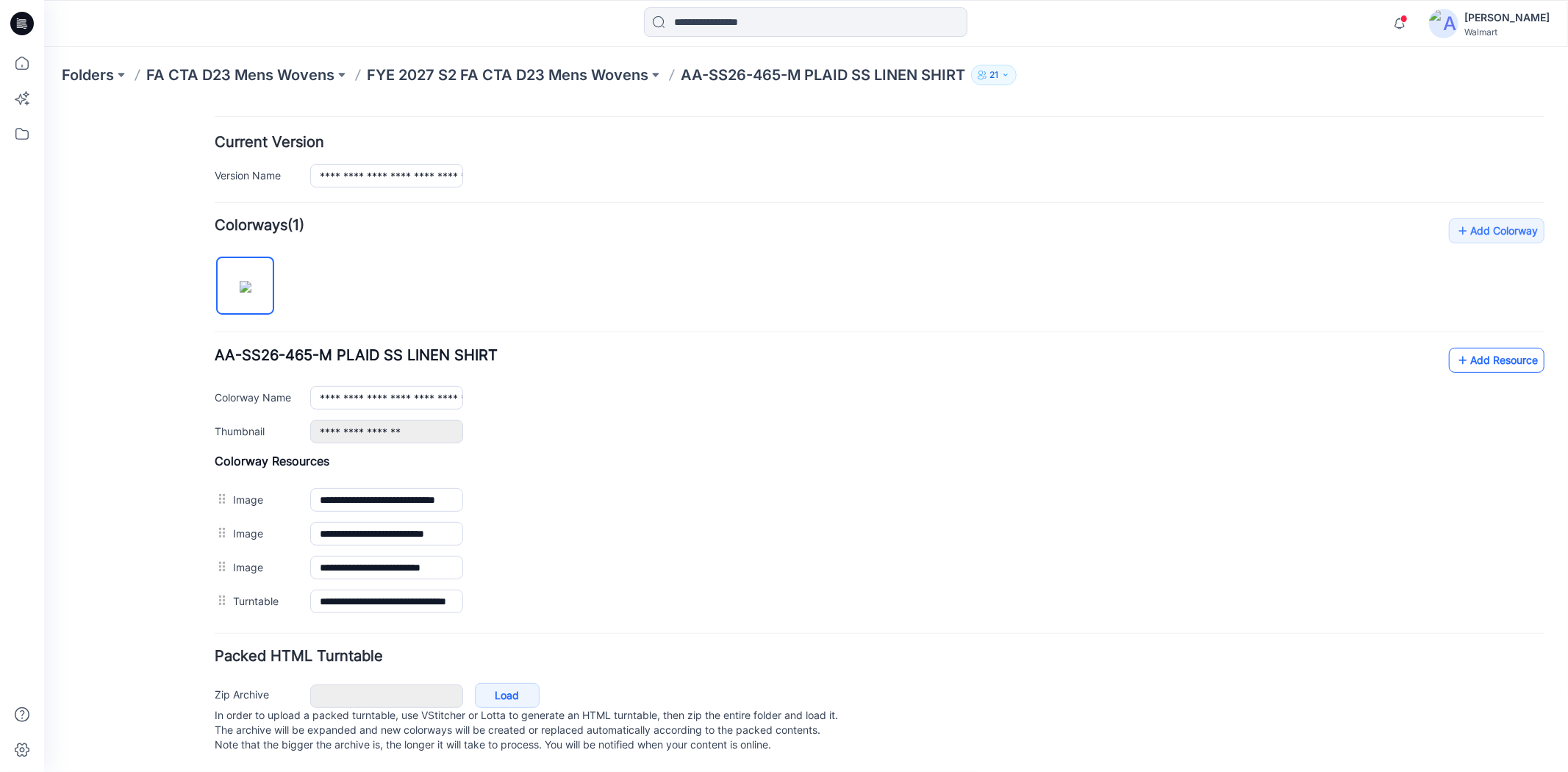
click at [1460, 347] on link "Add Resource" at bounding box center [1495, 359] width 95 height 25
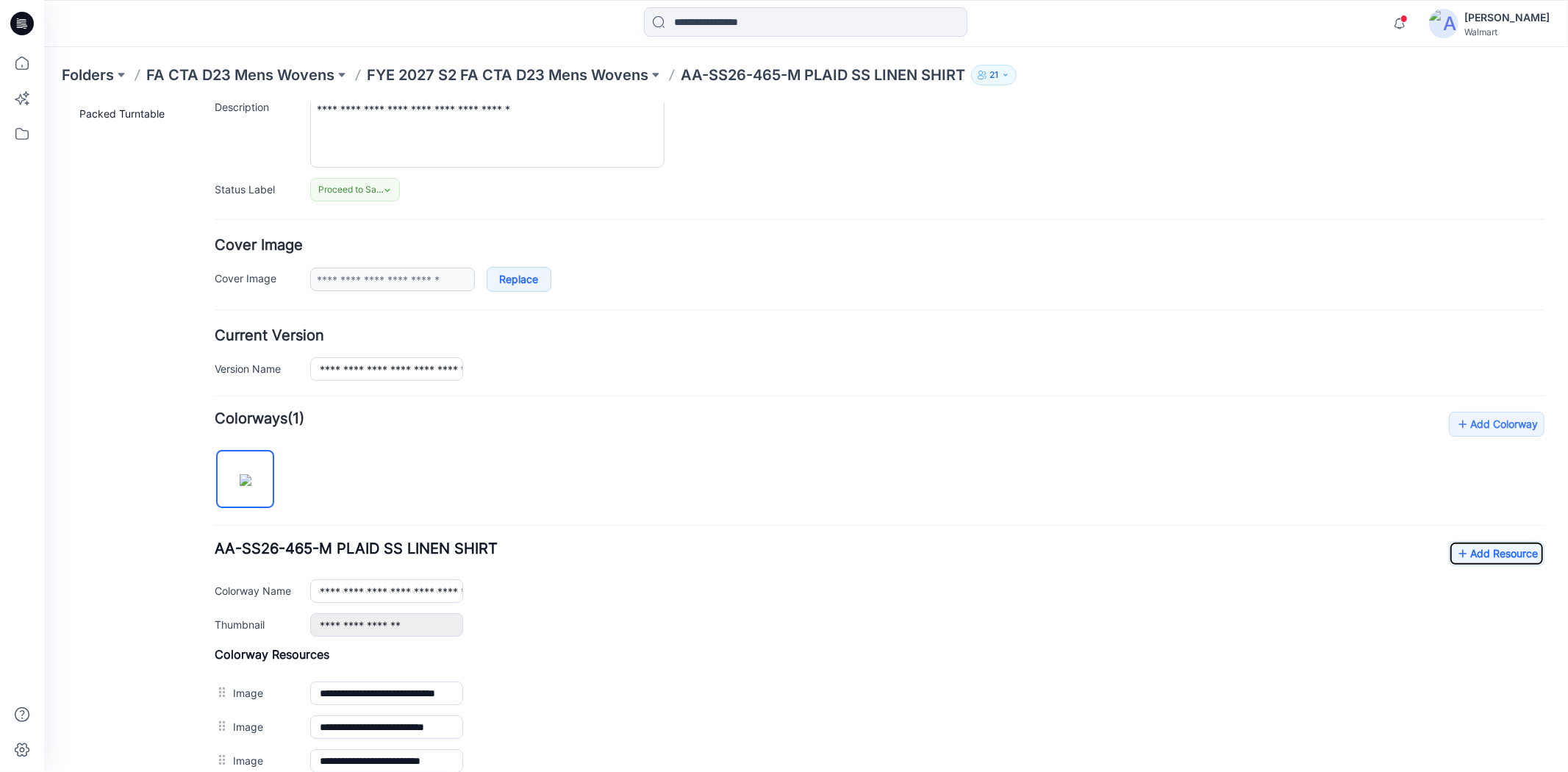
scroll to position [0, 0]
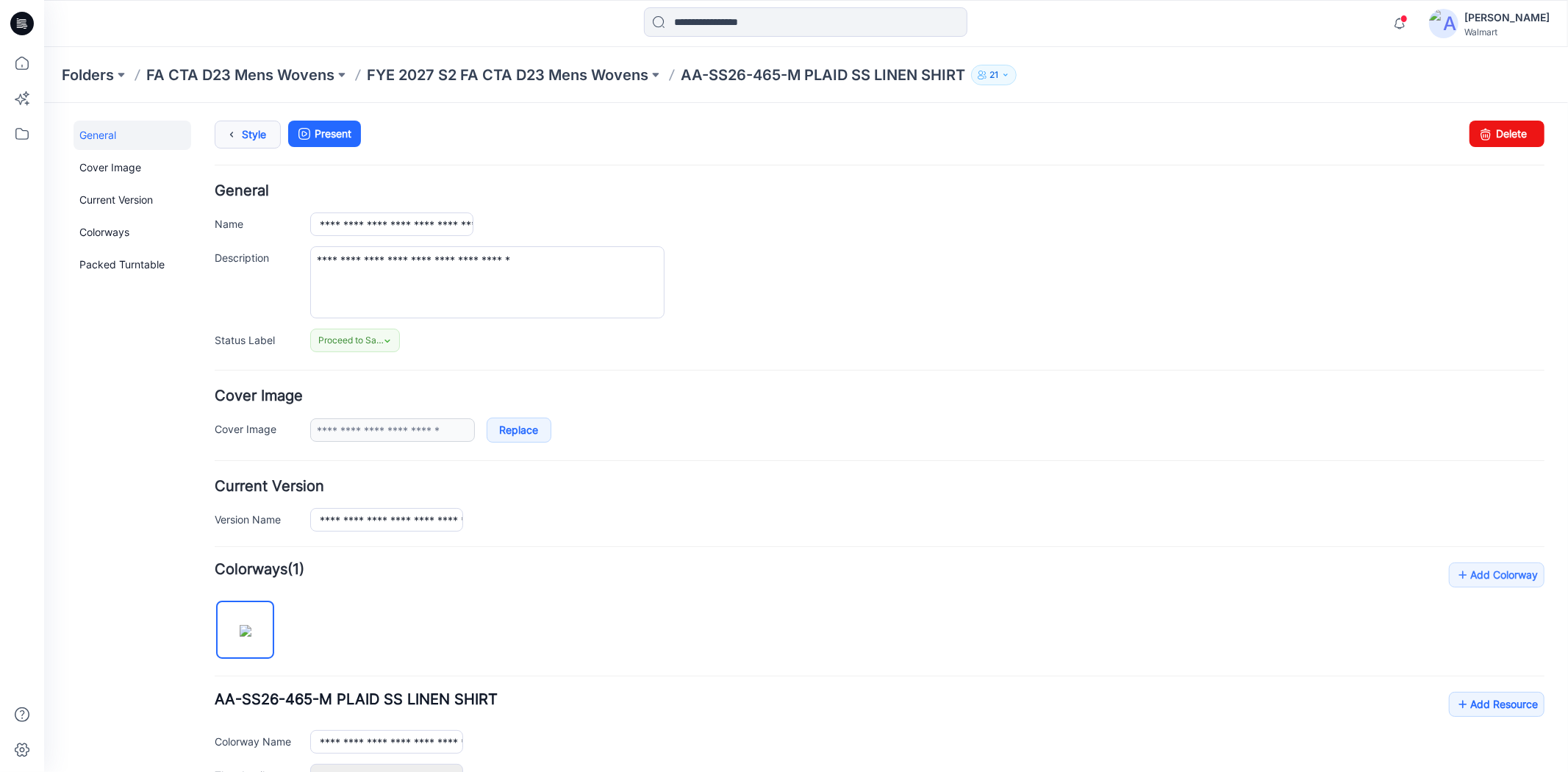
click at [259, 136] on link "Style" at bounding box center [246, 133] width 66 height 28
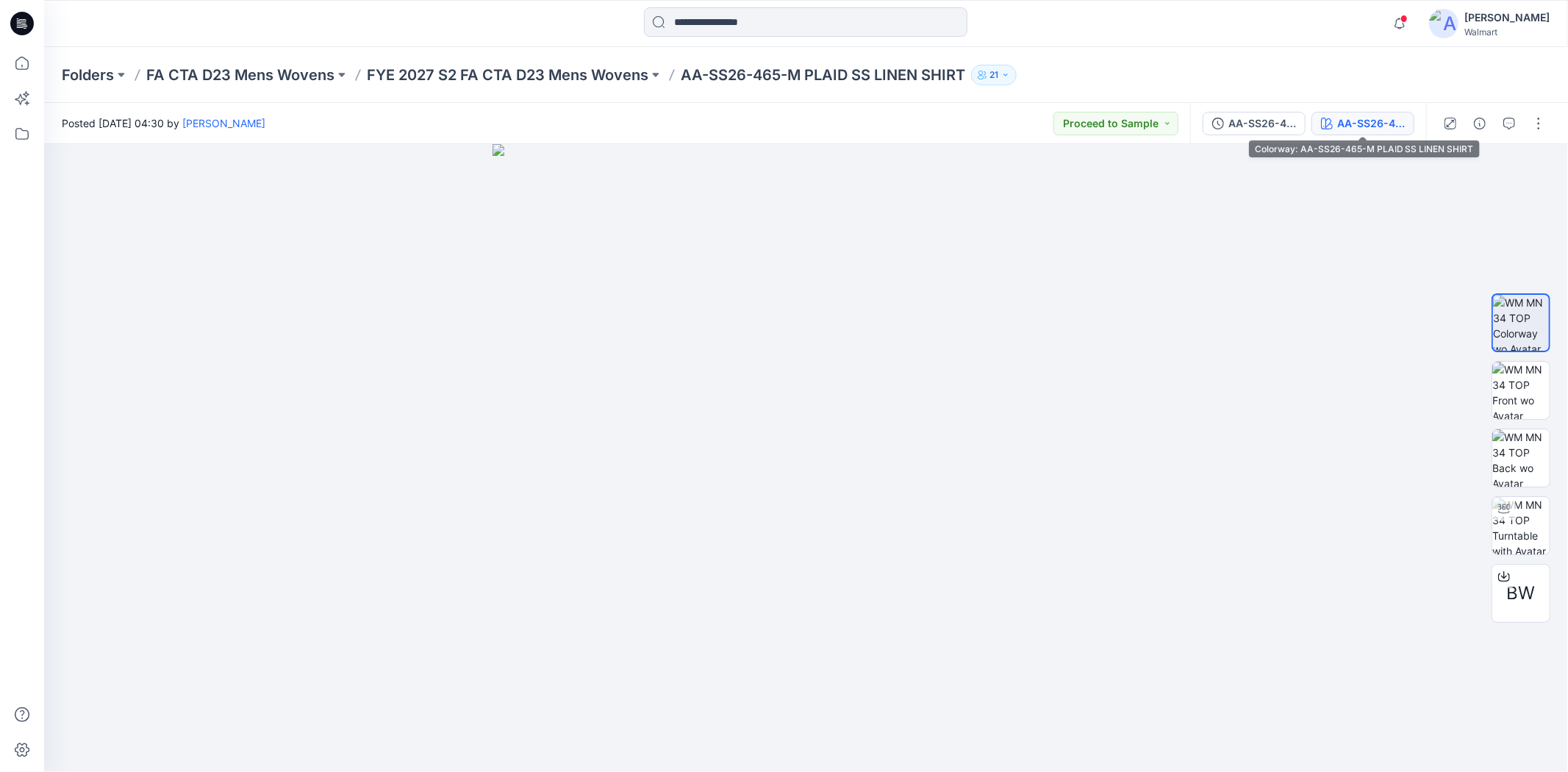
click at [1325, 122] on icon "button" at bounding box center [1326, 123] width 12 height 12
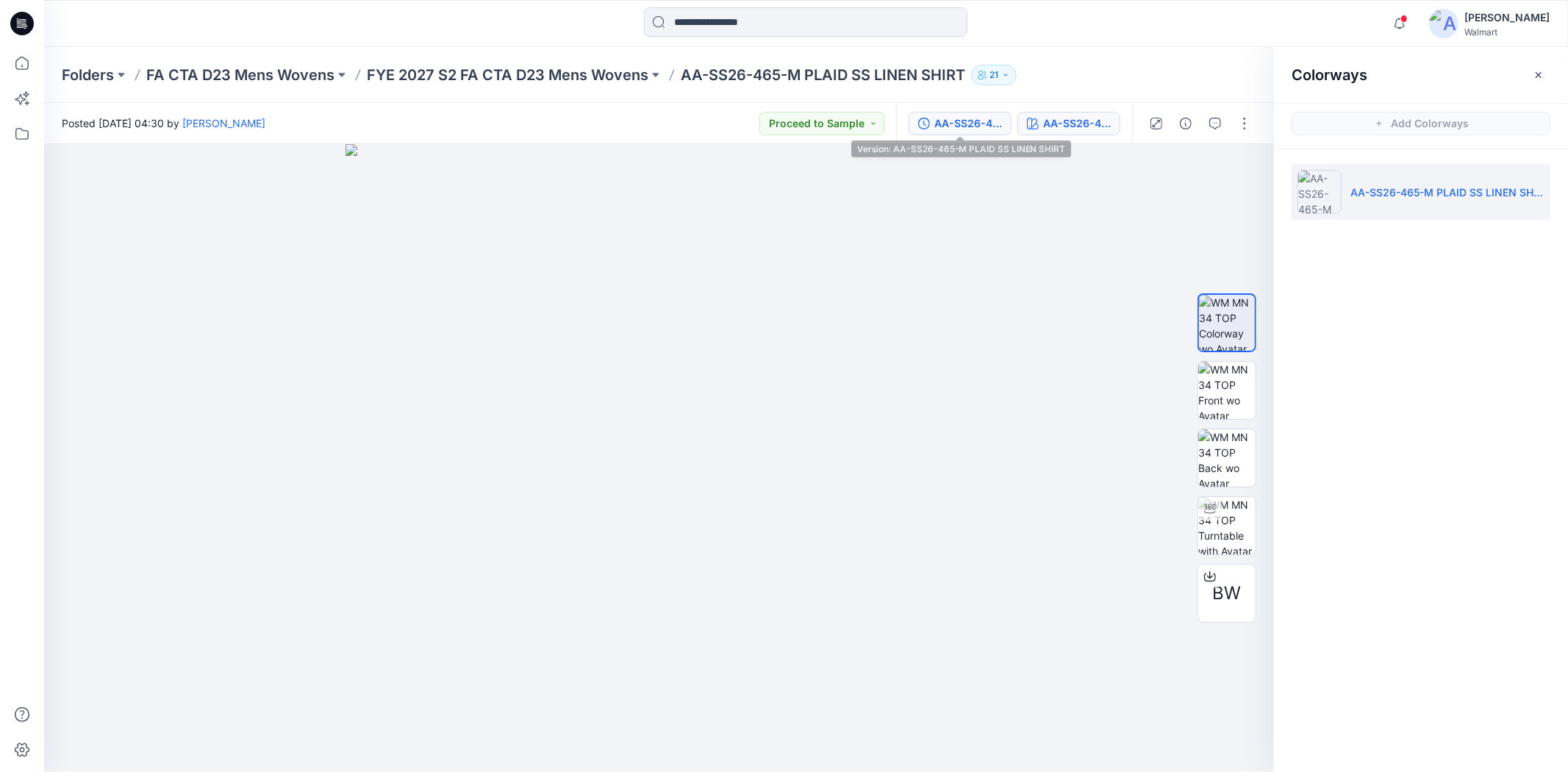
click at [990, 125] on div "AA-SS26-465-M PLAID SS LINEN SHIRT" at bounding box center [968, 123] width 67 height 16
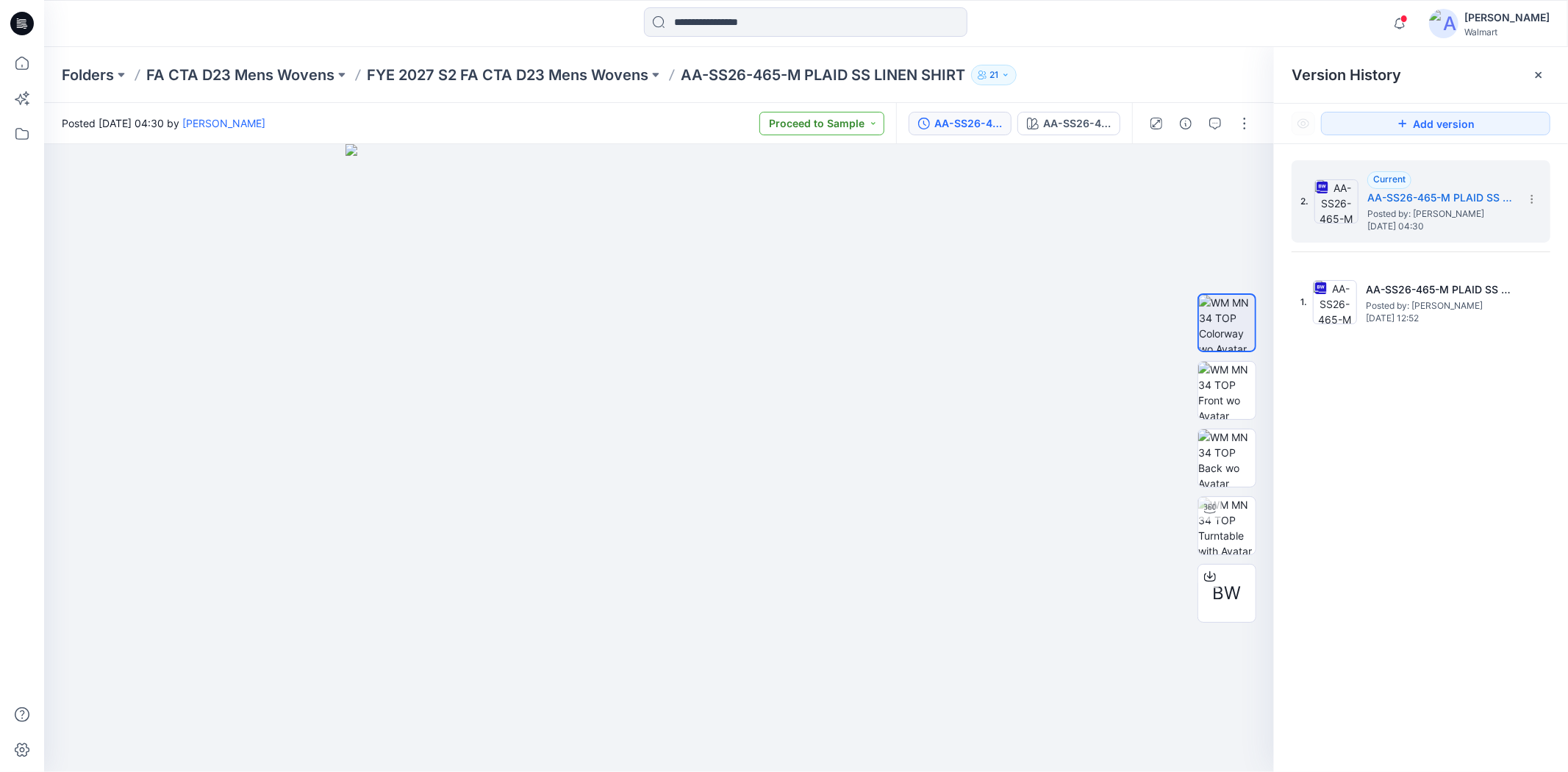
click at [872, 121] on button "Proceed to Sample" at bounding box center [822, 123] width 125 height 23
click at [819, 160] on p "Set Status" at bounding box center [808, 159] width 50 height 19
click at [1541, 77] on icon at bounding box center [1538, 75] width 12 height 12
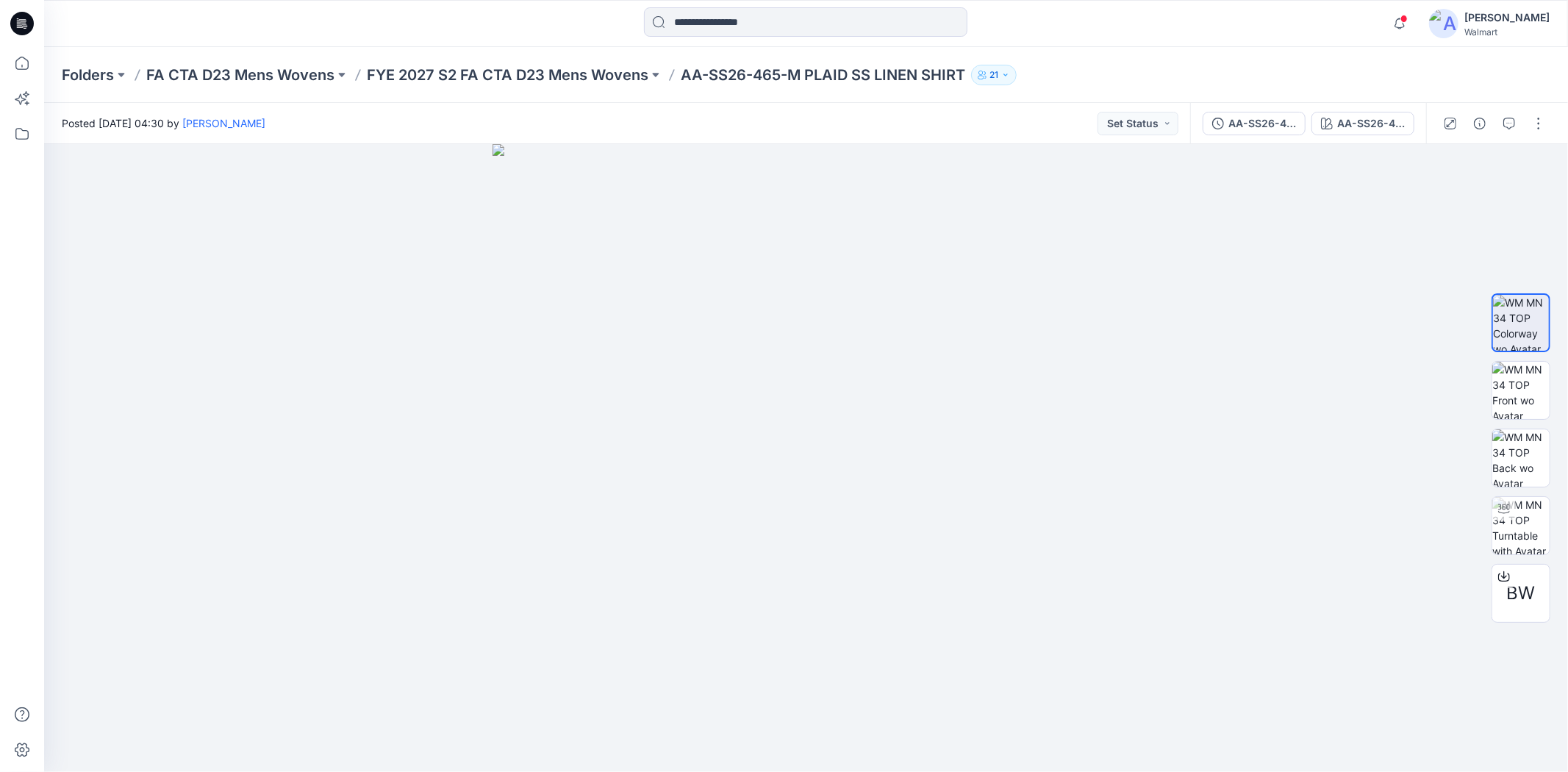
click at [1194, 64] on div "Folders FA CTA D23 Mens Wovens FYE 2027 S2 FA CTA D23 Mens Wovens AA-SS26-465-M…" at bounding box center [748, 74] width 1374 height 20
click at [1123, 34] on div at bounding box center [805, 24] width 761 height 33
click at [1176, 120] on button "Proceed to Sample" at bounding box center [1125, 123] width 125 height 23
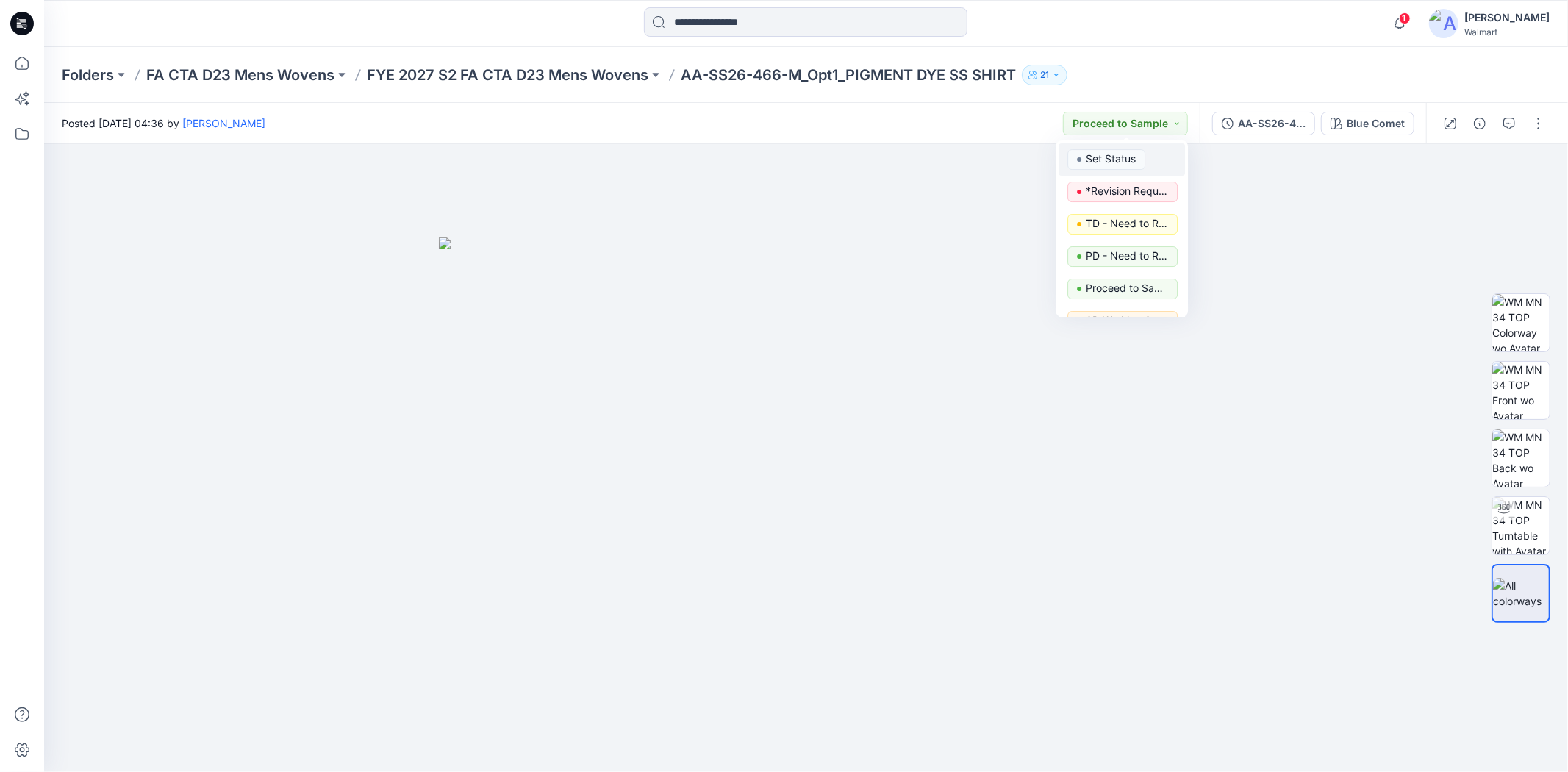
click at [1134, 158] on p "Set Status" at bounding box center [1111, 159] width 50 height 19
click at [1546, 116] on button "button" at bounding box center [1538, 123] width 23 height 23
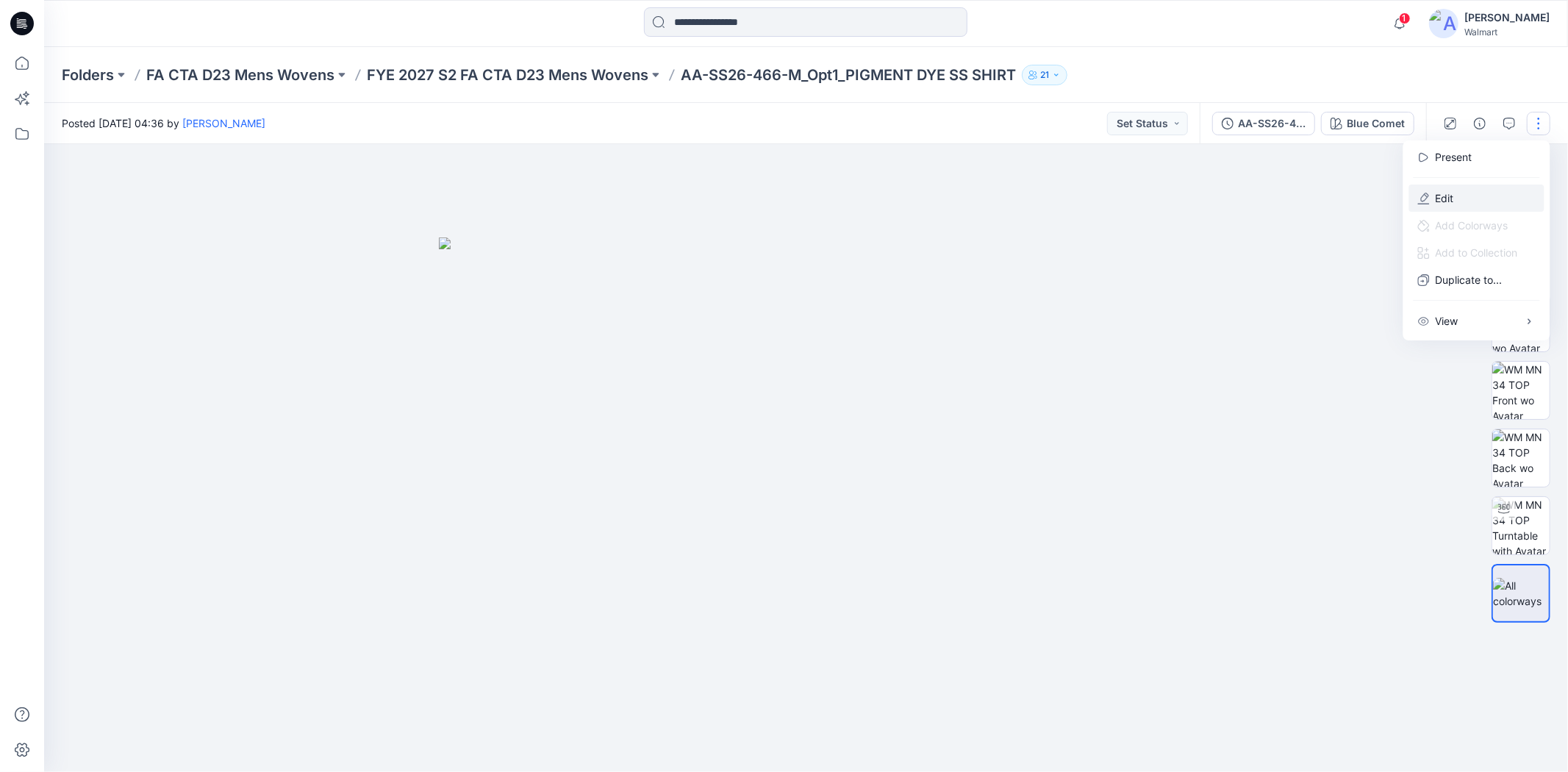
click at [1452, 194] on p "Edit" at bounding box center [1444, 198] width 18 height 15
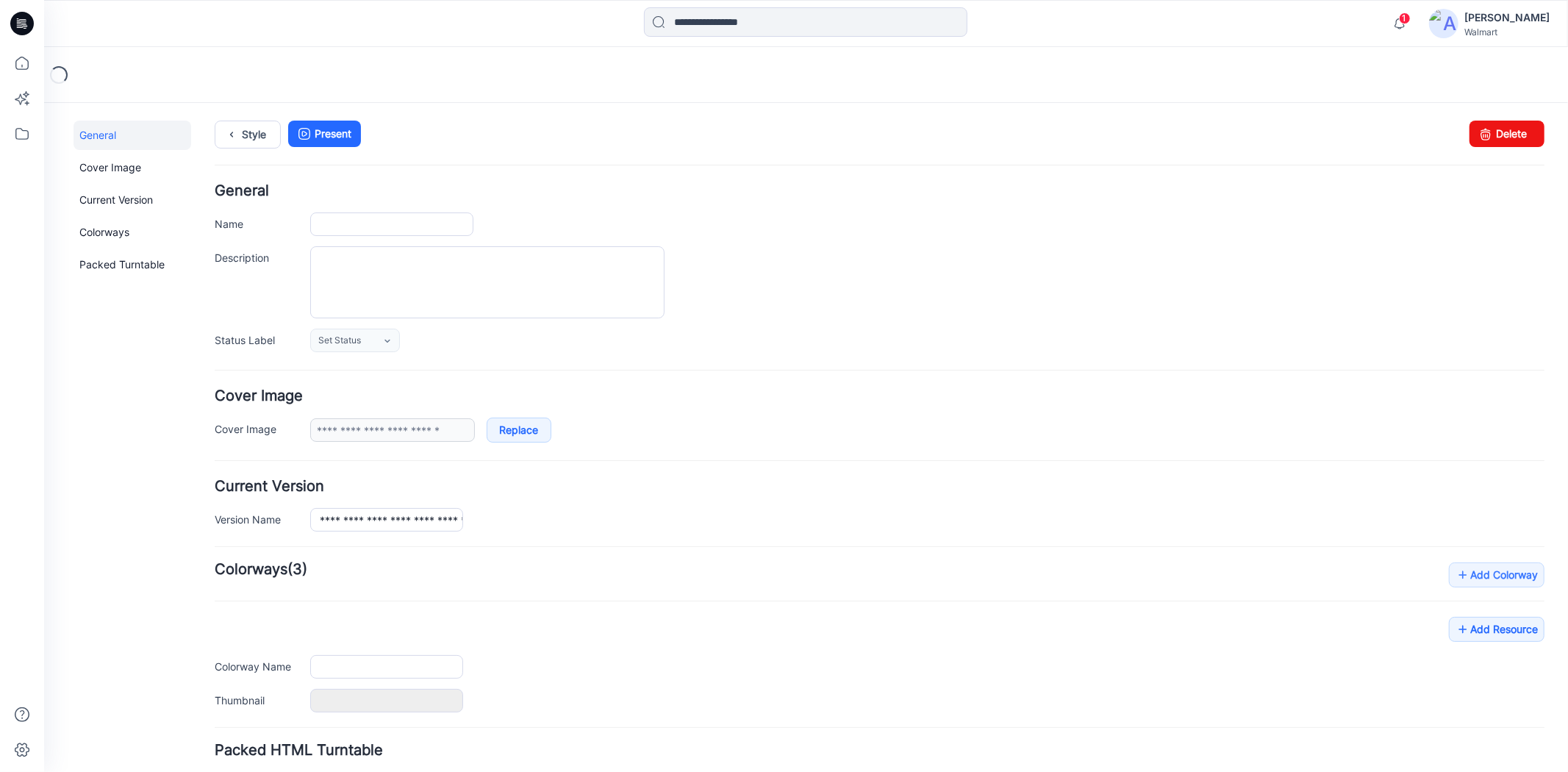
type input "**********"
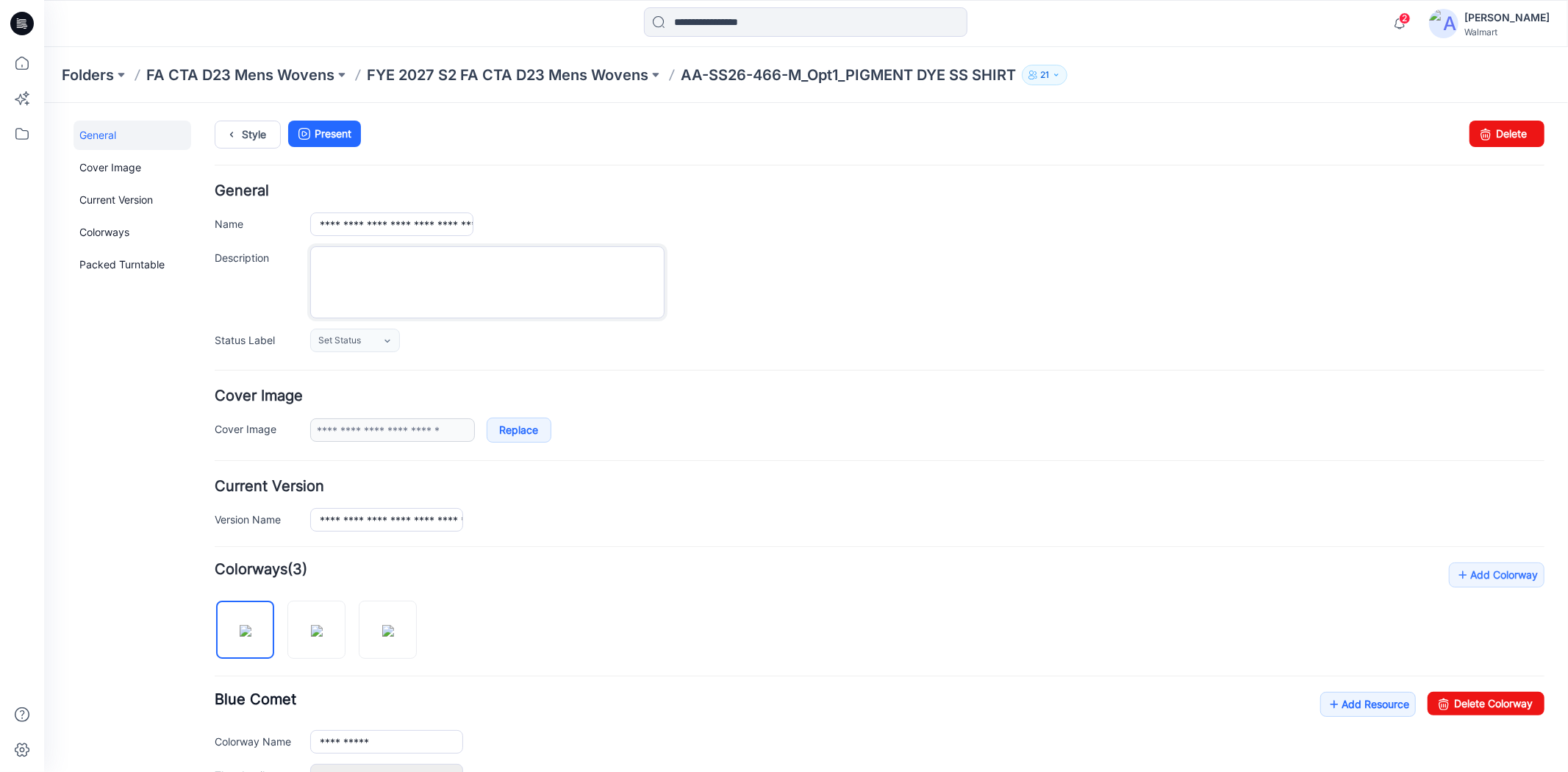
click at [445, 280] on textarea "Description" at bounding box center [487, 281] width 354 height 72
paste textarea "**********"
type textarea "**********"
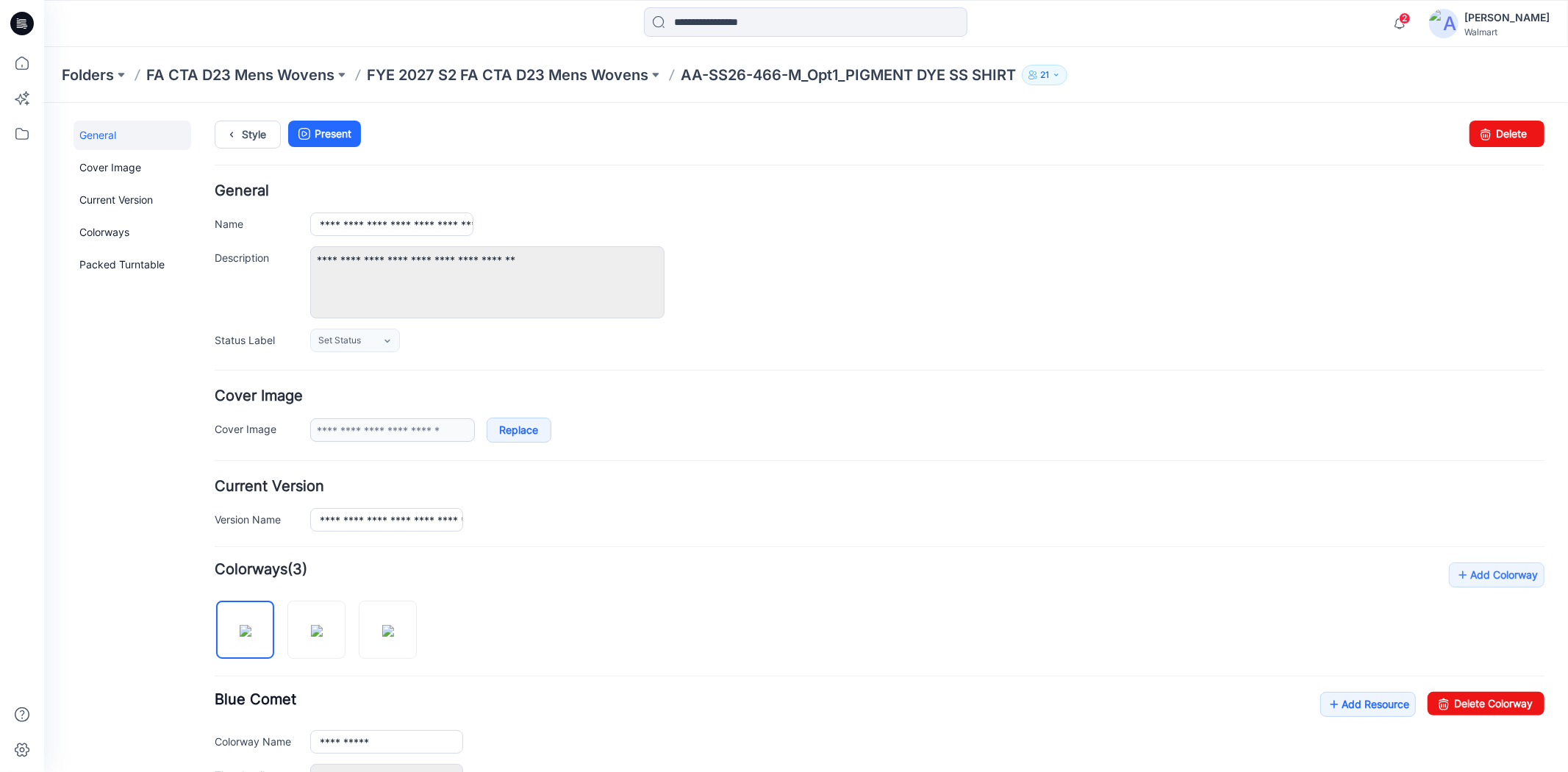
click at [812, 274] on div "**********" at bounding box center [927, 281] width 1234 height 72
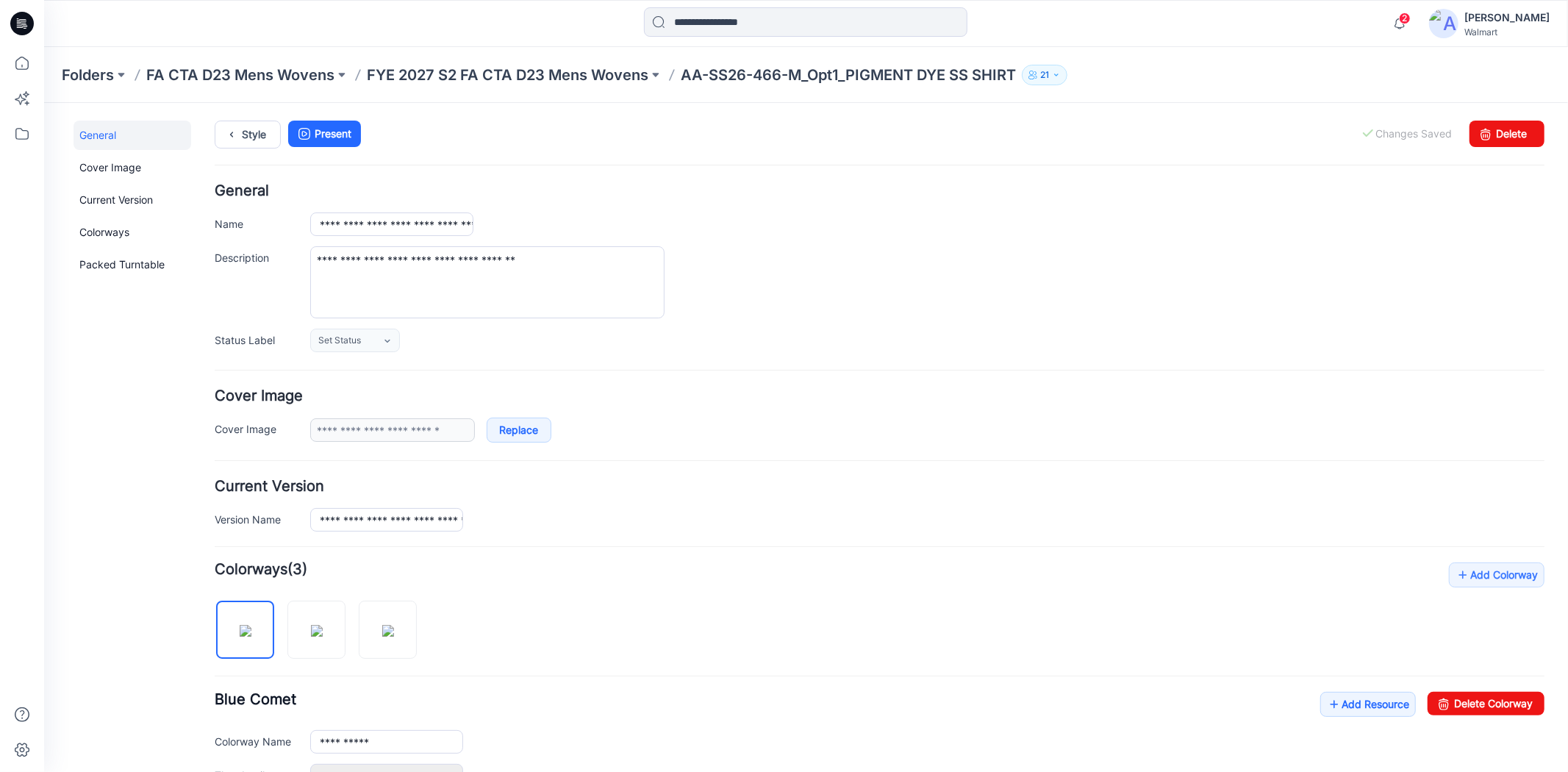
scroll to position [362, 0]
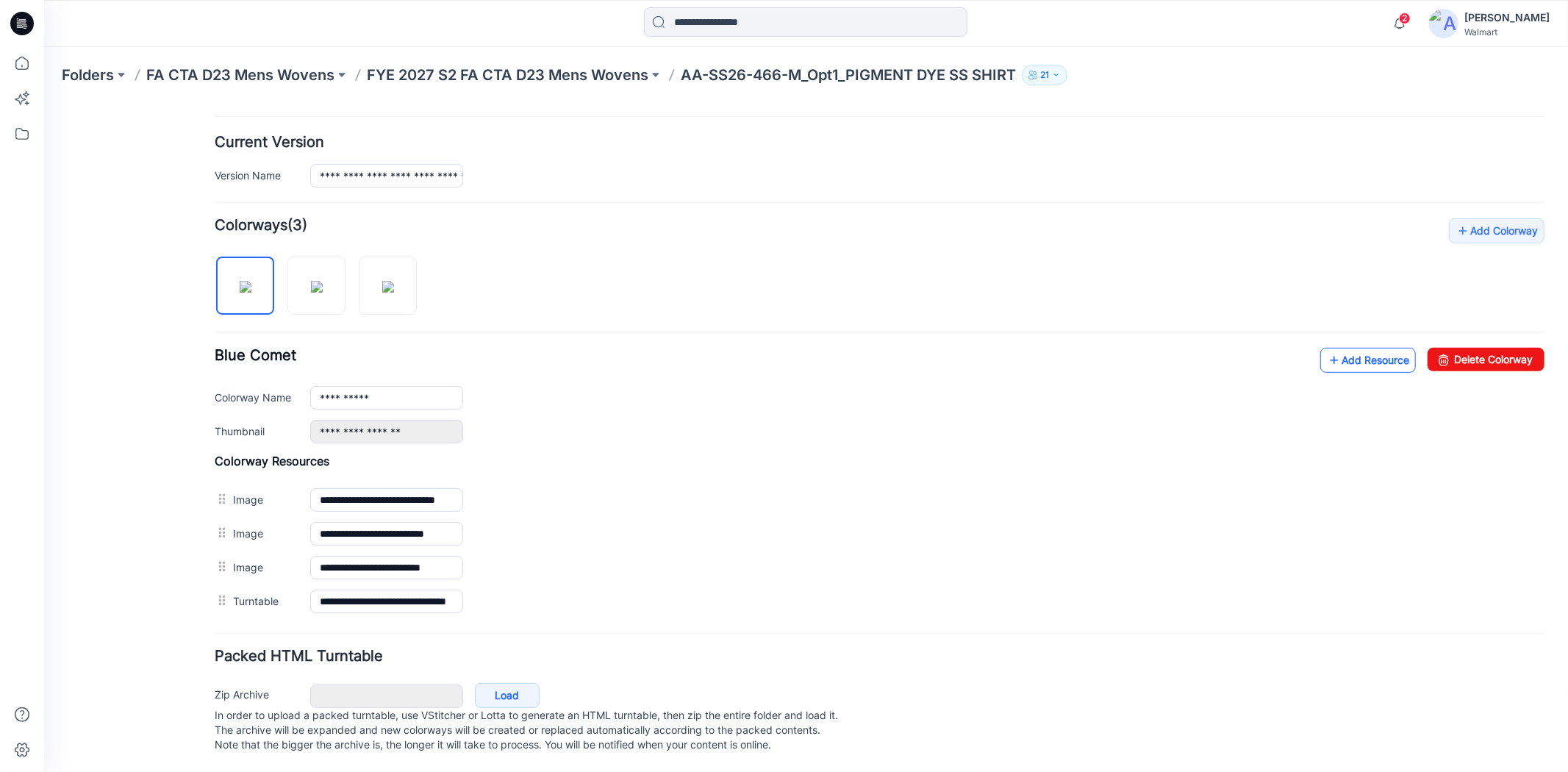
click at [1360, 347] on link "Add Resource" at bounding box center [1367, 359] width 95 height 25
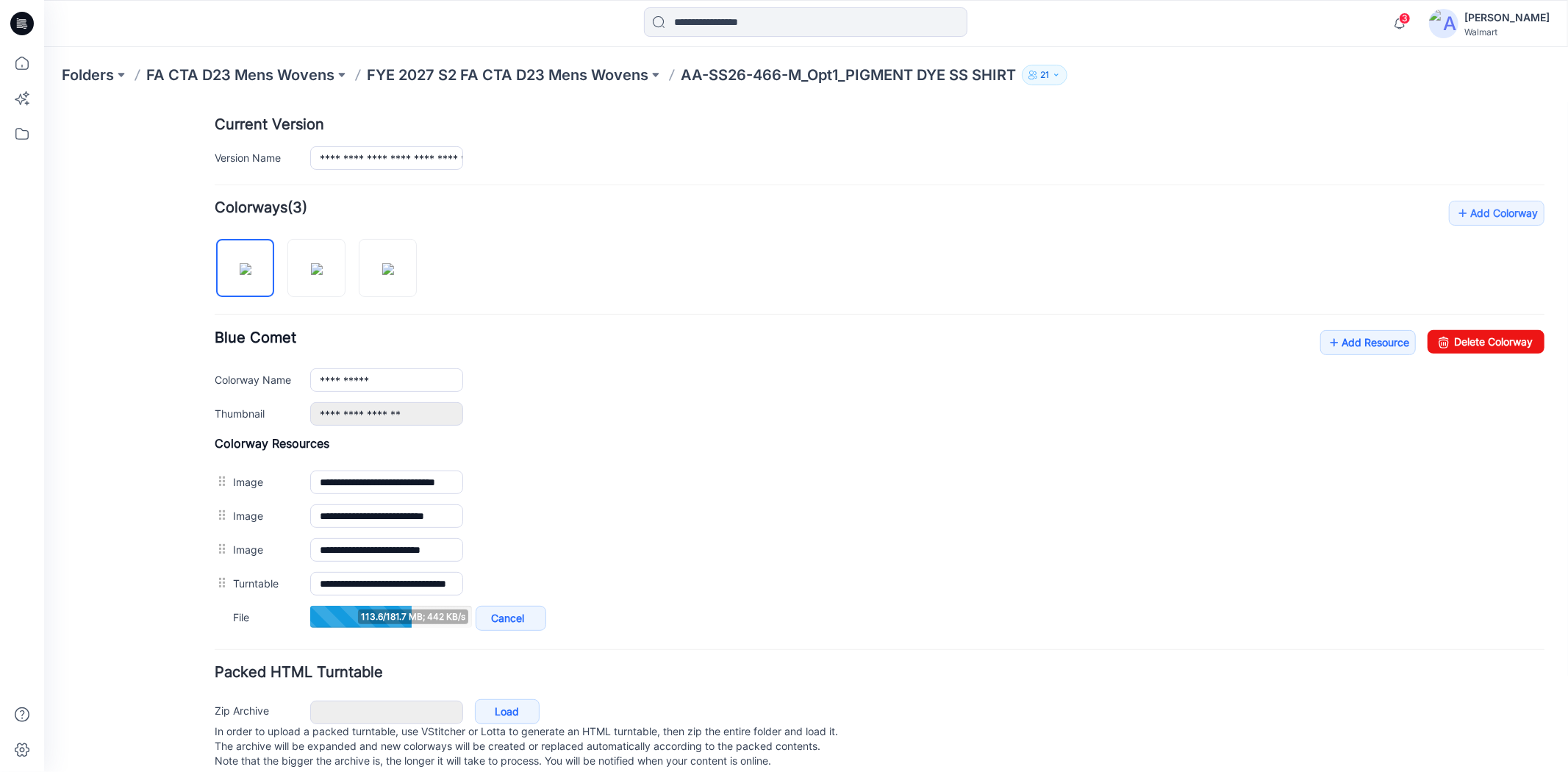
click at [955, 245] on div "**********" at bounding box center [879, 417] width 1330 height 434
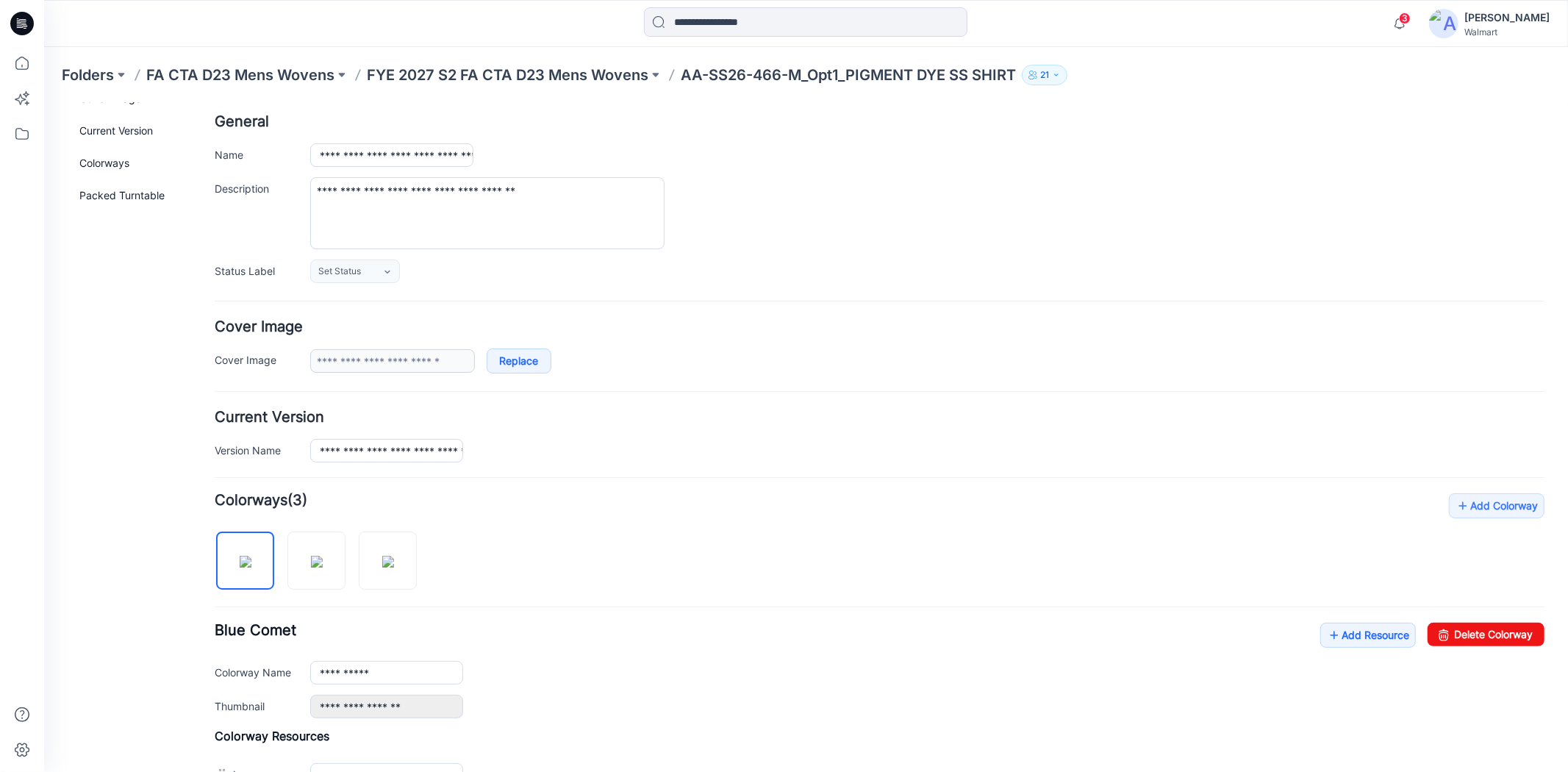
scroll to position [0, 0]
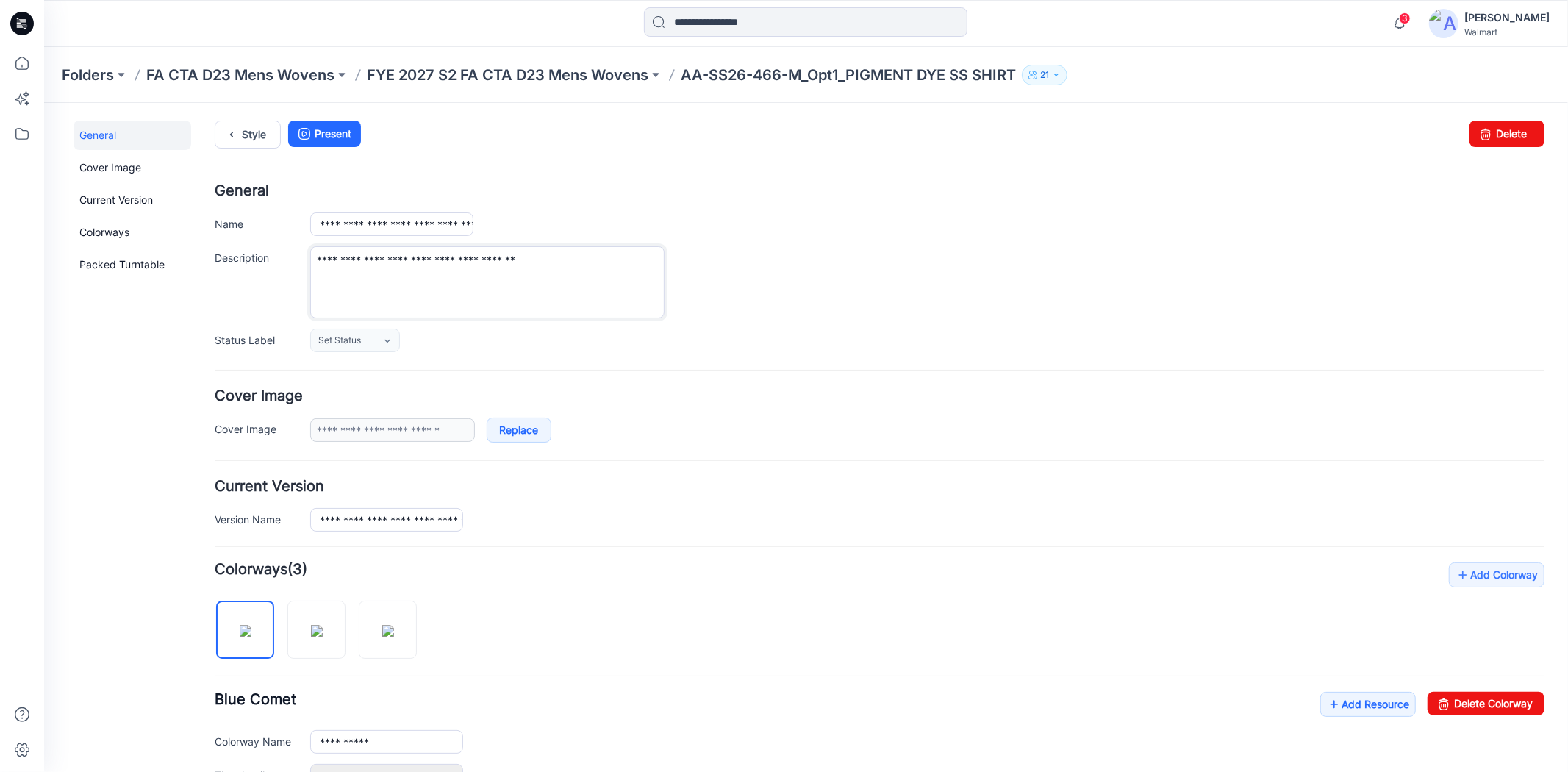
click at [580, 281] on textarea "**********" at bounding box center [487, 281] width 354 height 72
click at [247, 142] on link "Style" at bounding box center [246, 133] width 66 height 28
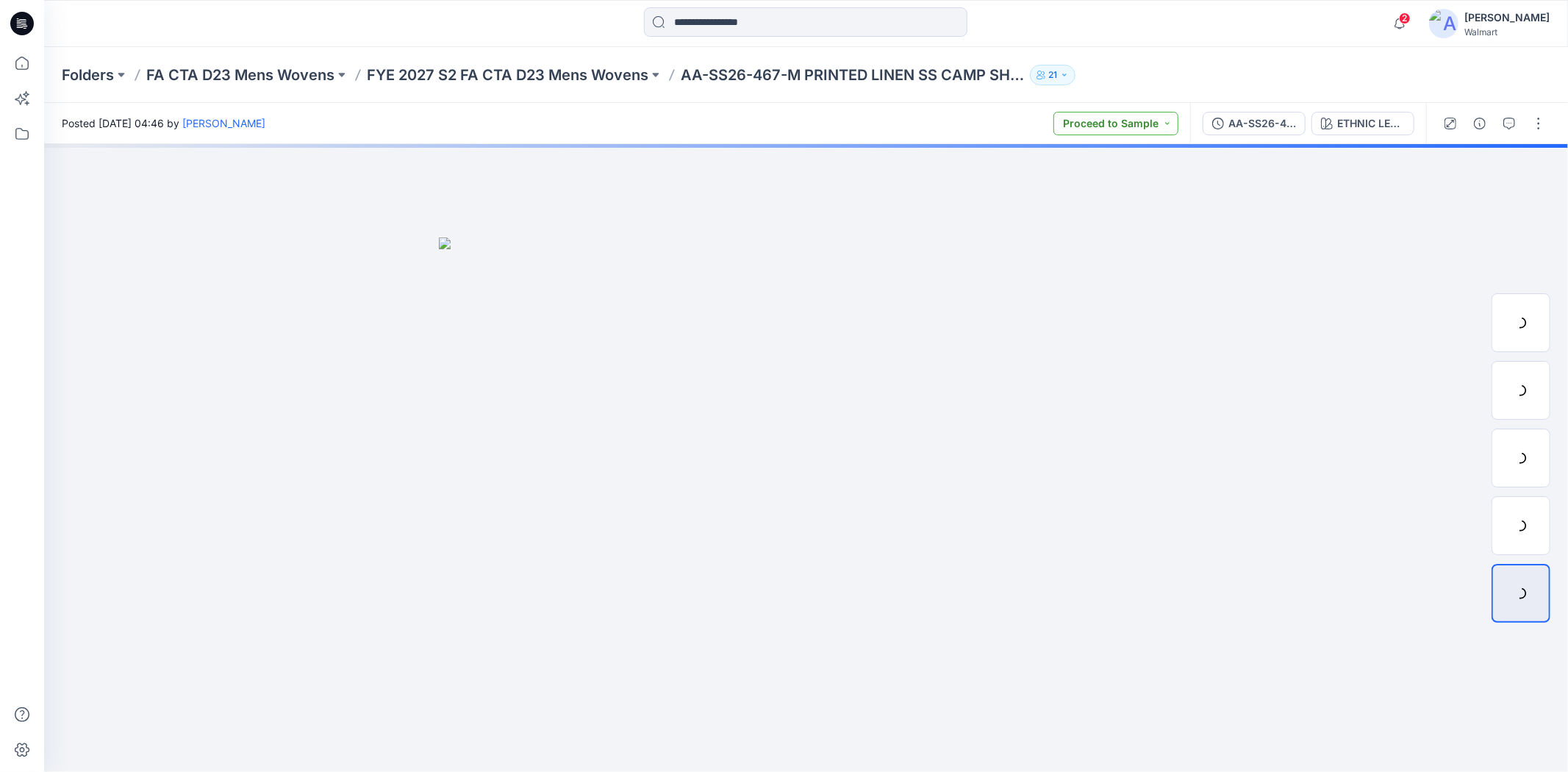
click at [1160, 119] on button "Proceed to Sample" at bounding box center [1116, 123] width 125 height 23
click at [1114, 162] on p "Set Status" at bounding box center [1101, 159] width 50 height 19
click at [1538, 126] on button "button" at bounding box center [1538, 123] width 23 height 23
click at [1436, 198] on p "Edit" at bounding box center [1444, 198] width 18 height 15
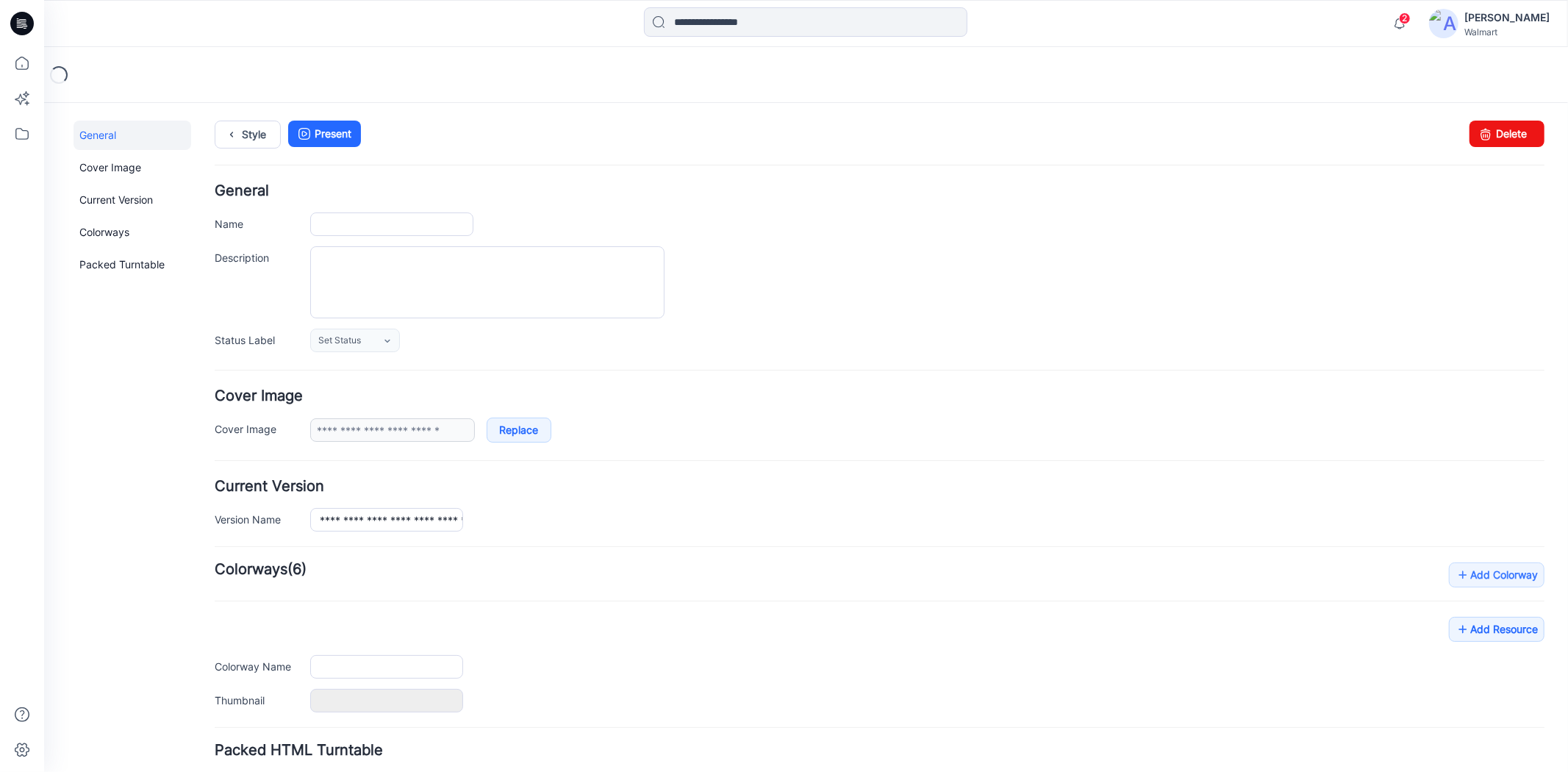
type input "**********"
type textarea "**********"
type input "**********"
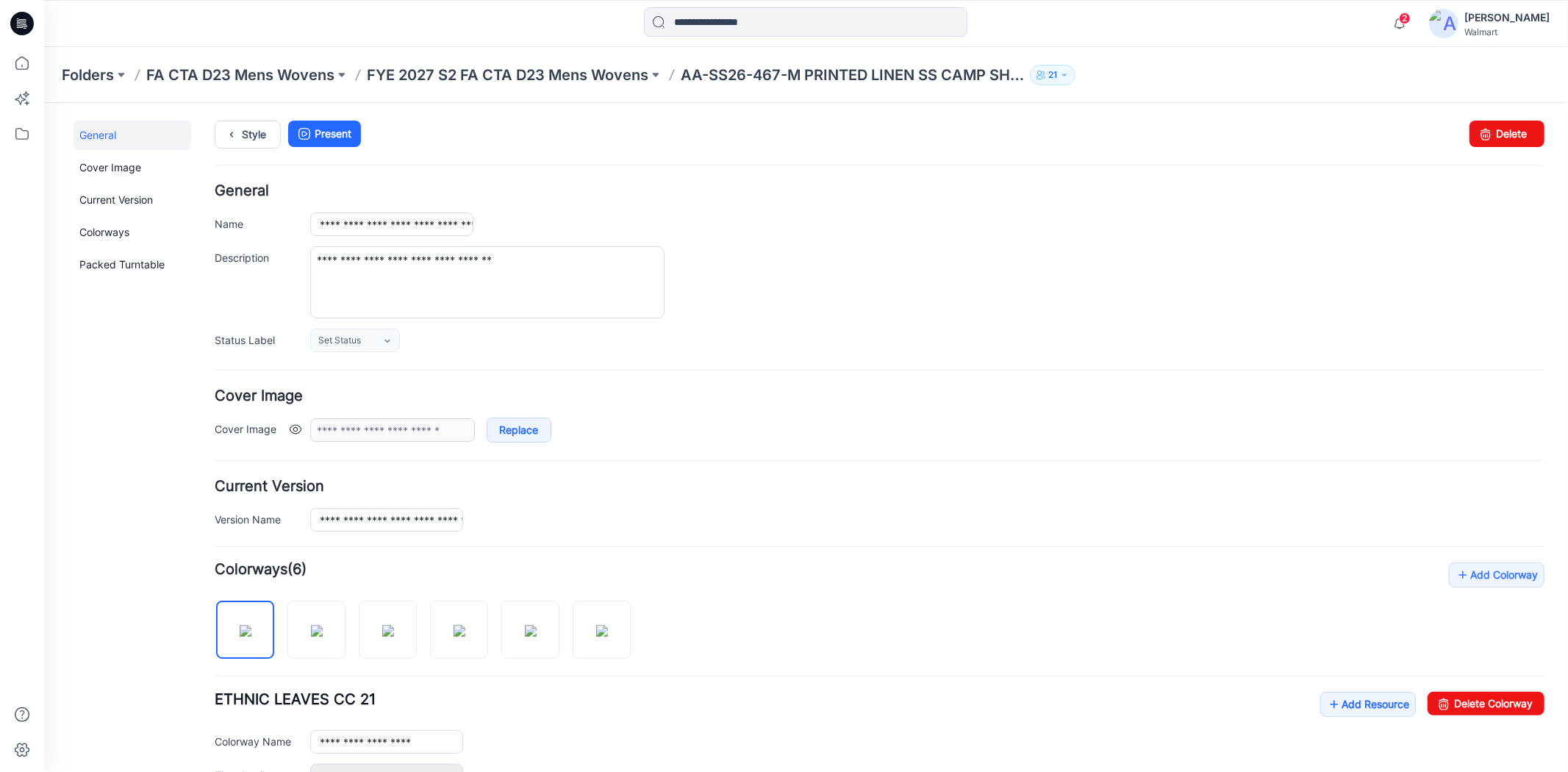
scroll to position [362, 0]
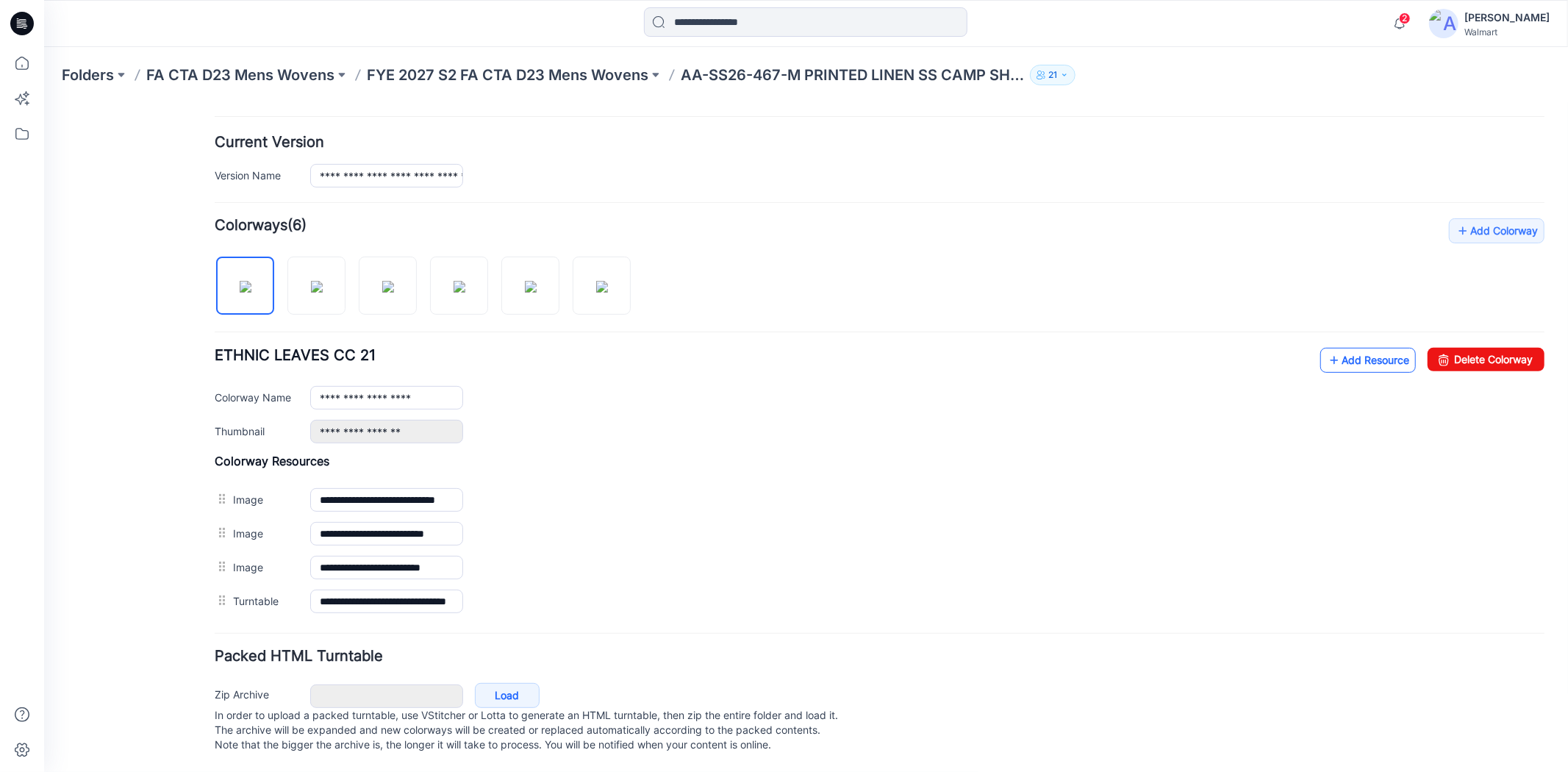
click at [1338, 350] on link "Add Resource" at bounding box center [1367, 359] width 95 height 25
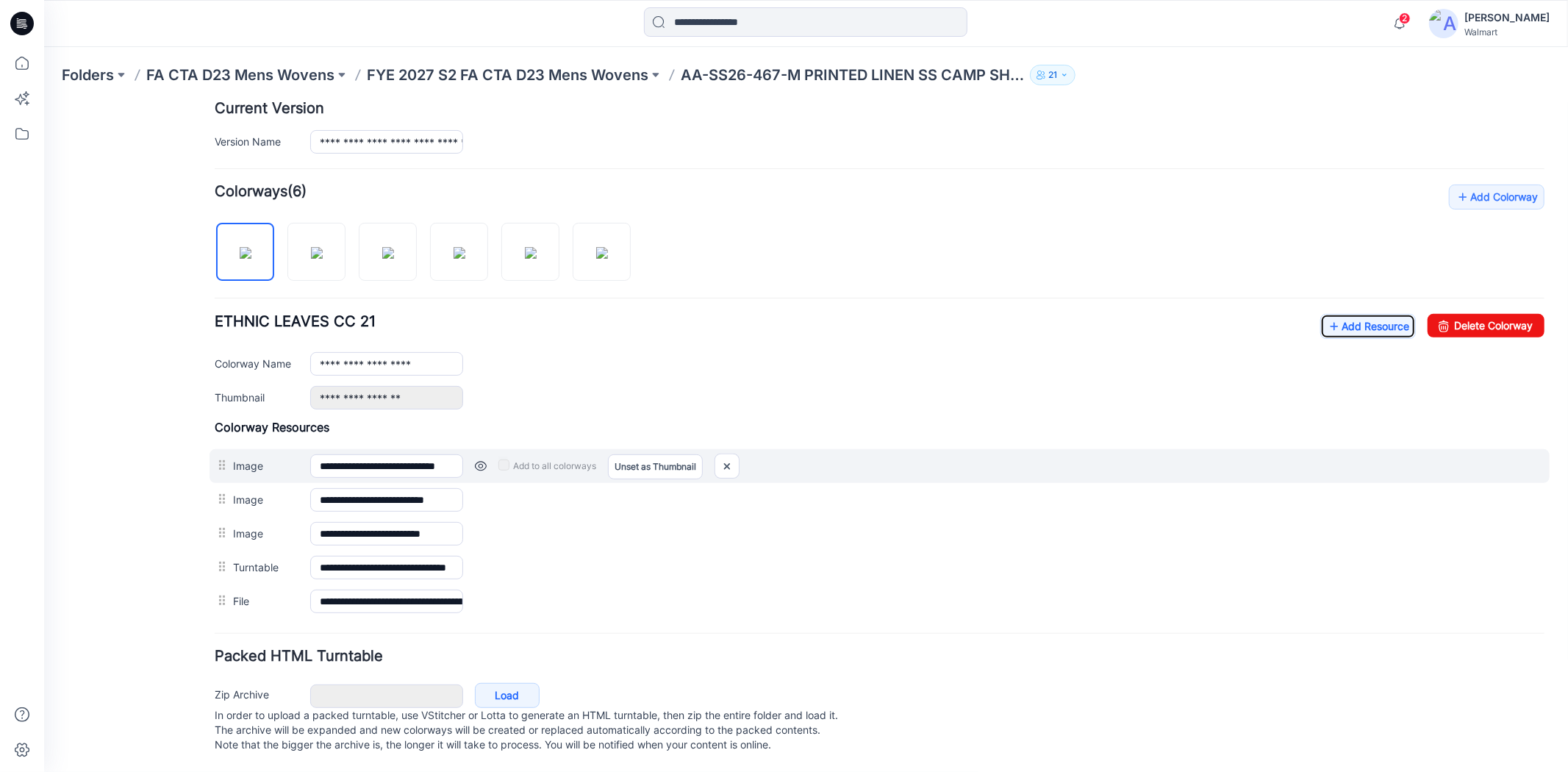
scroll to position [0, 0]
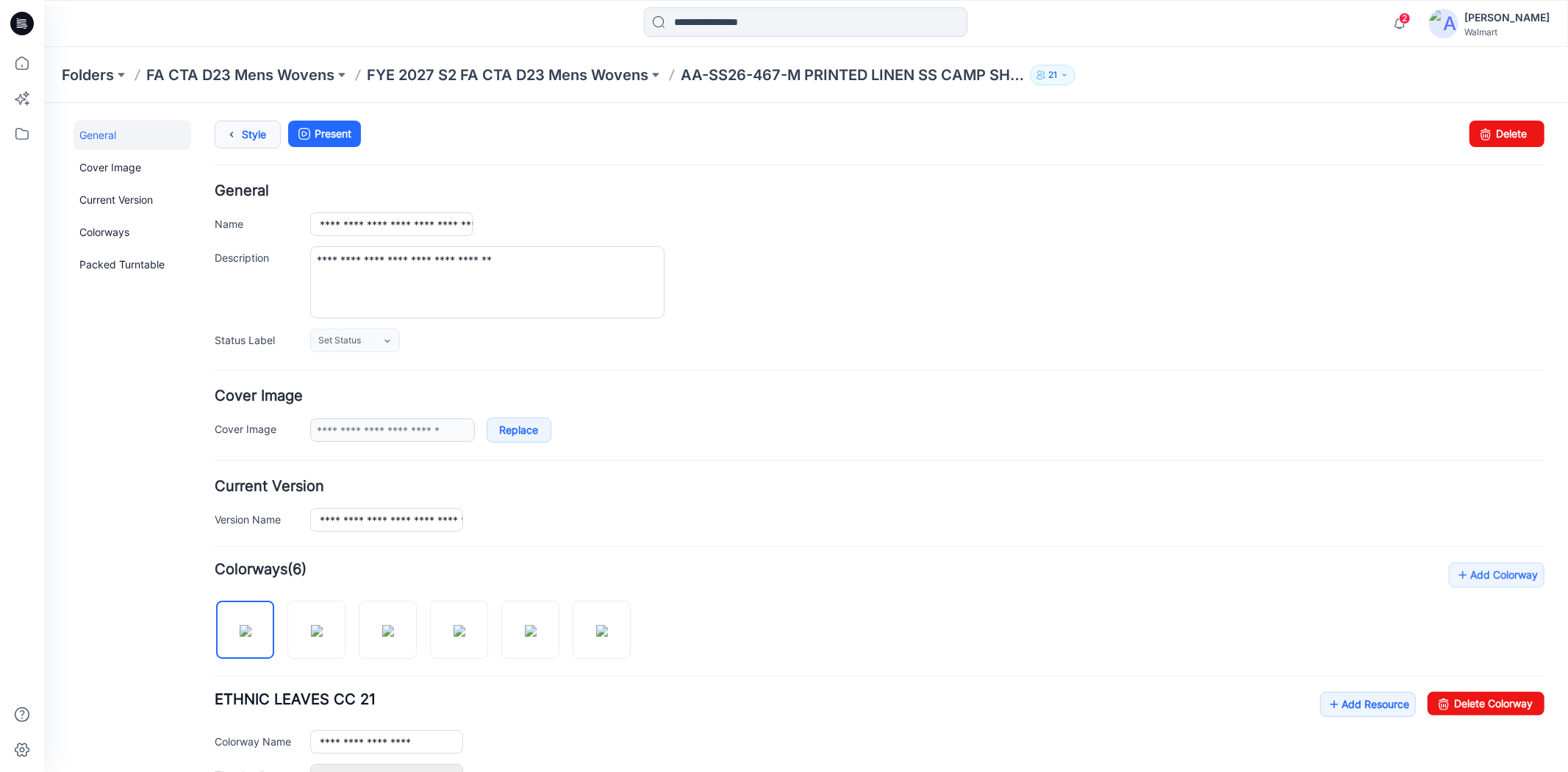
click at [240, 127] on icon at bounding box center [230, 133] width 20 height 26
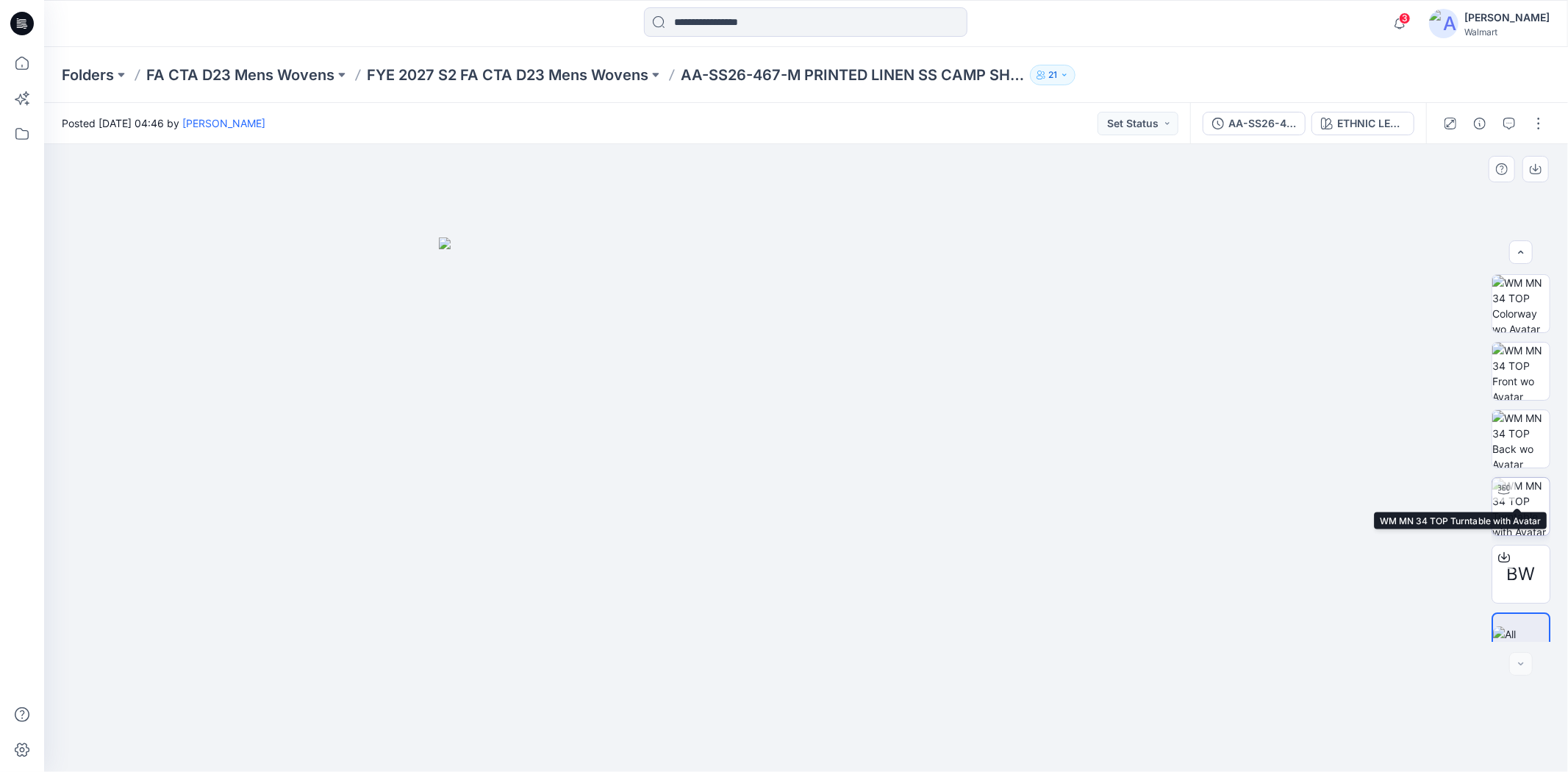
scroll to position [30, 0]
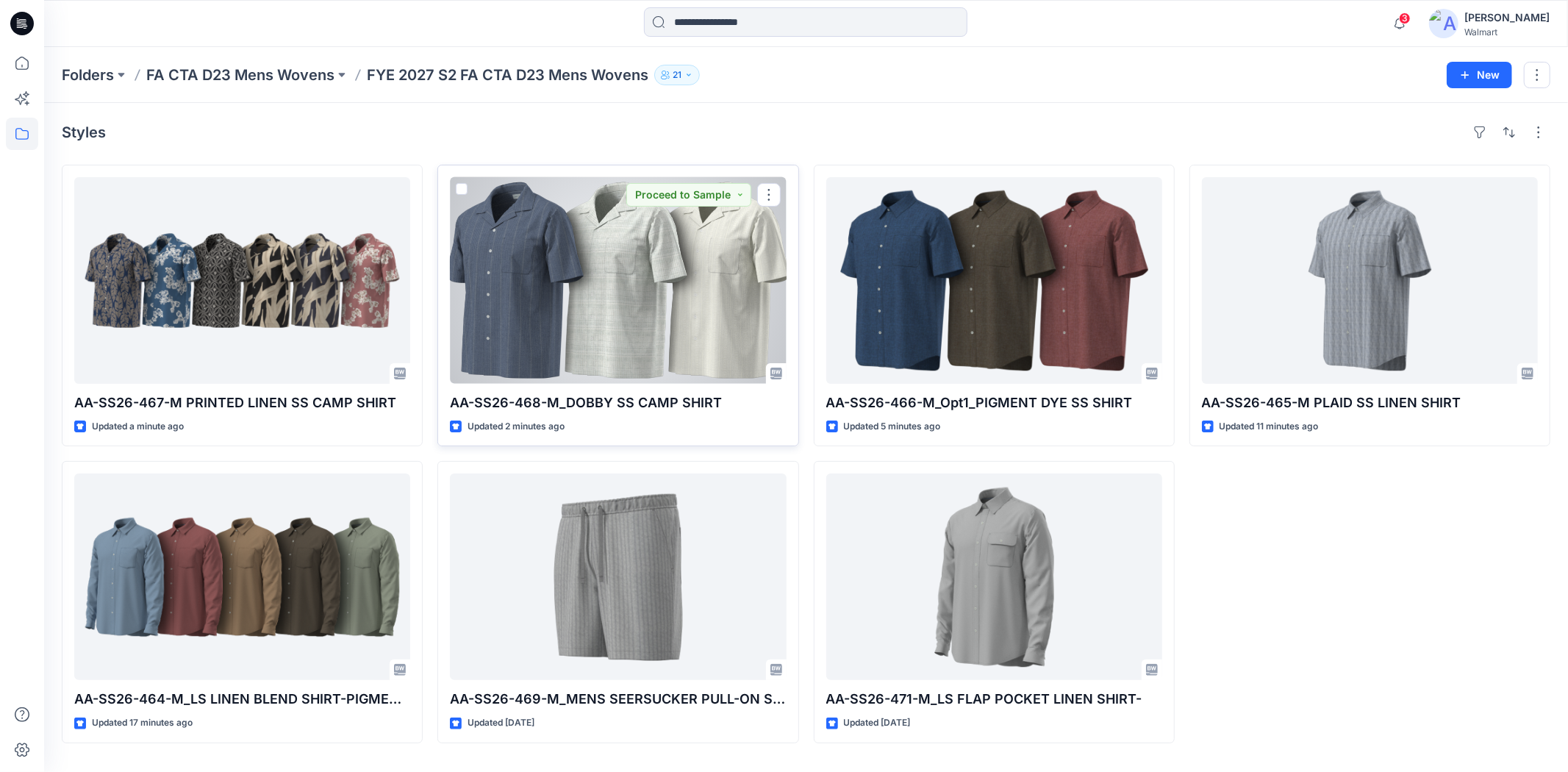
click at [622, 303] on div at bounding box center [617, 280] width 336 height 207
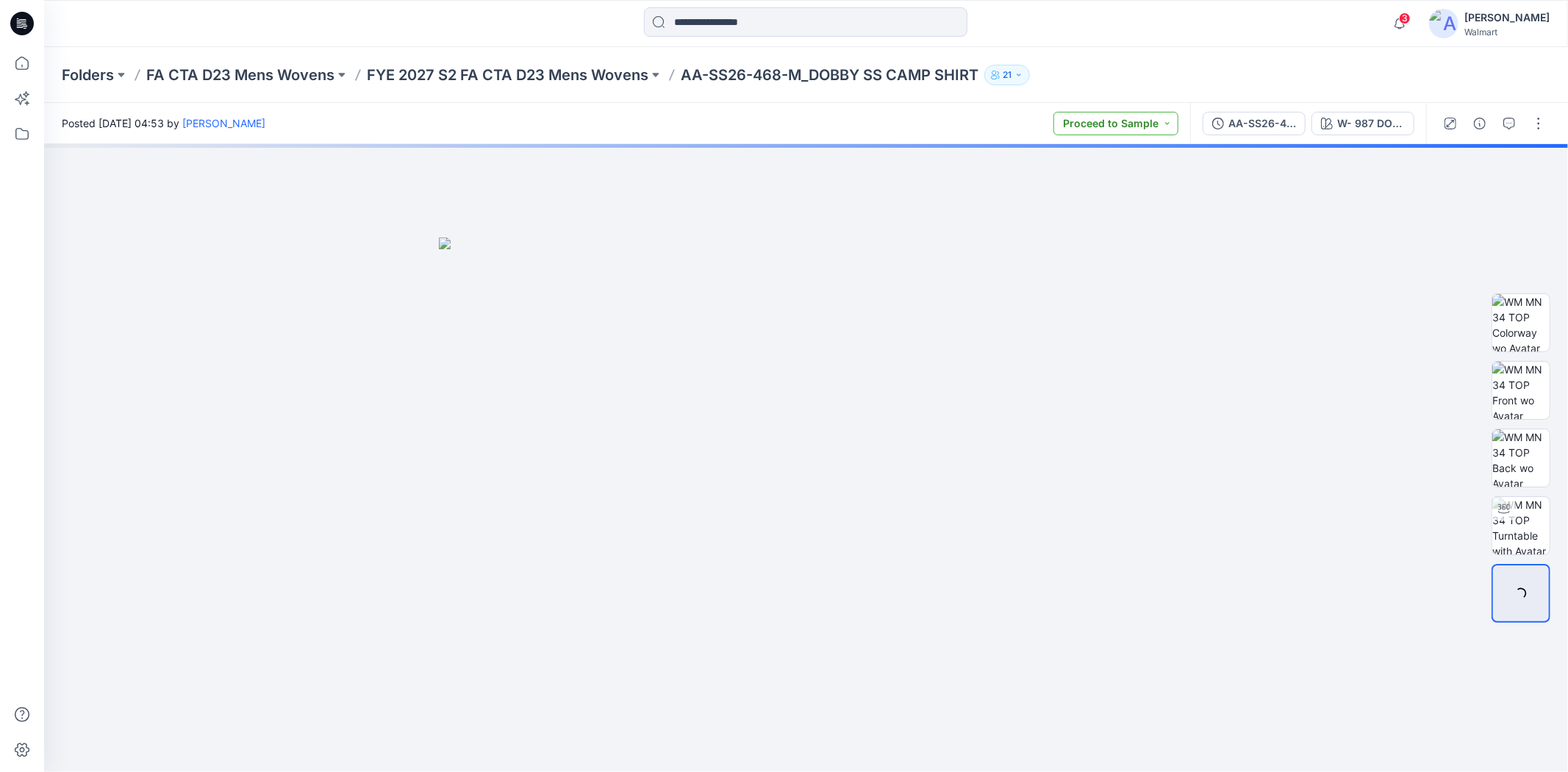
click at [1170, 127] on button "Proceed to Sample" at bounding box center [1116, 123] width 125 height 23
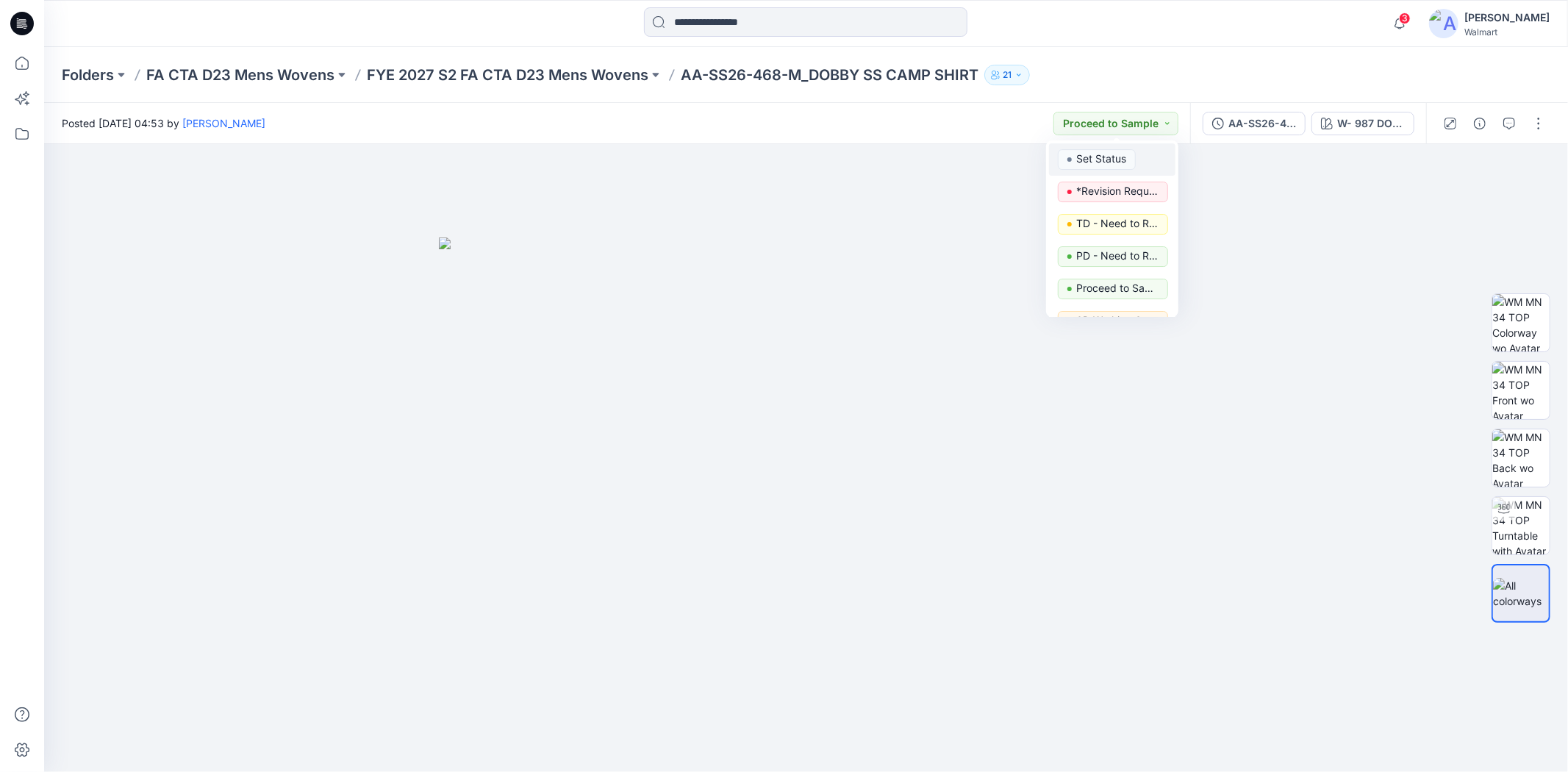
click at [1125, 160] on p "Set Status" at bounding box center [1101, 159] width 50 height 19
click at [1544, 120] on button "button" at bounding box center [1538, 123] width 23 height 23
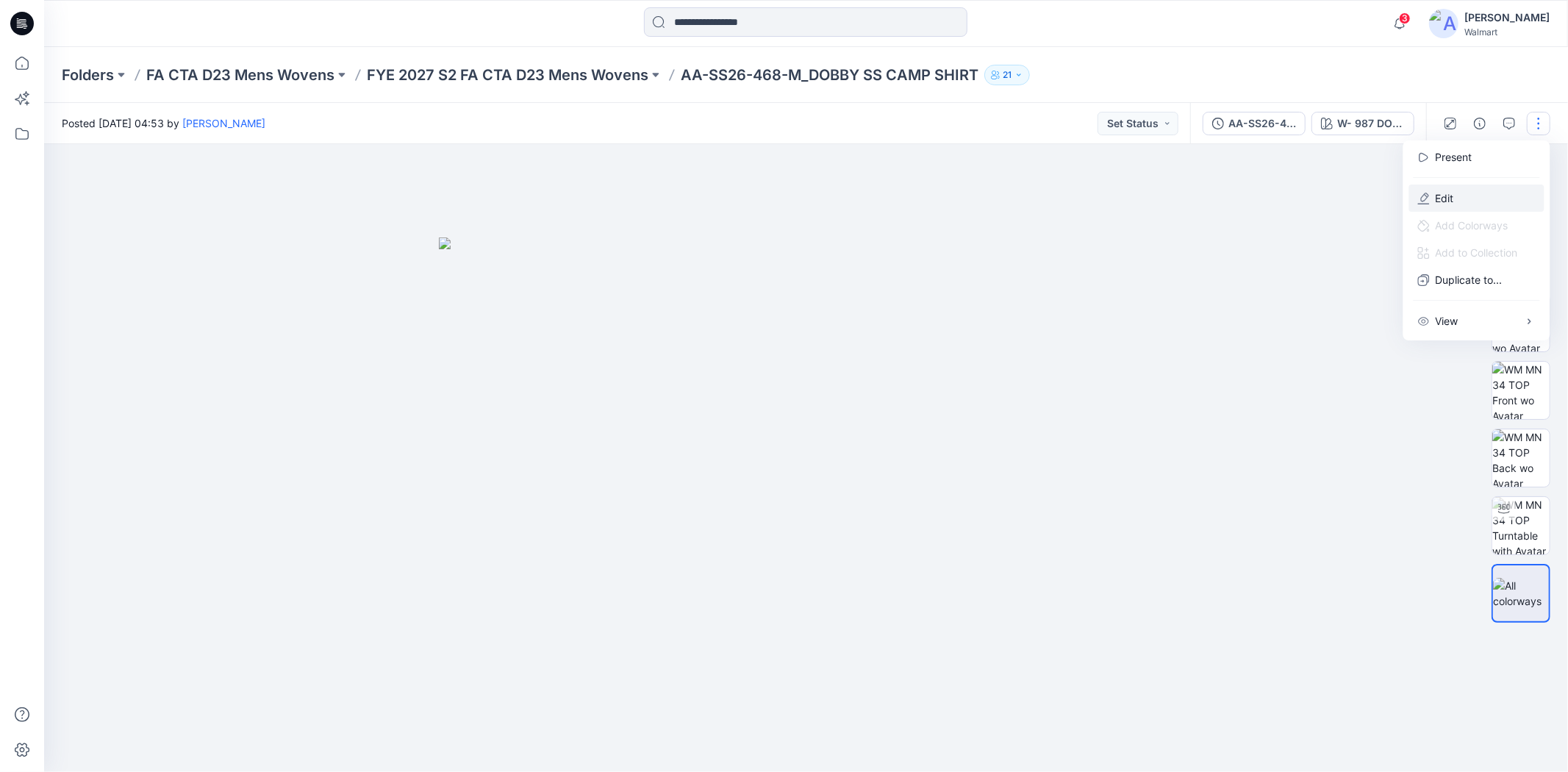
click at [1452, 194] on p "Edit" at bounding box center [1444, 198] width 18 height 15
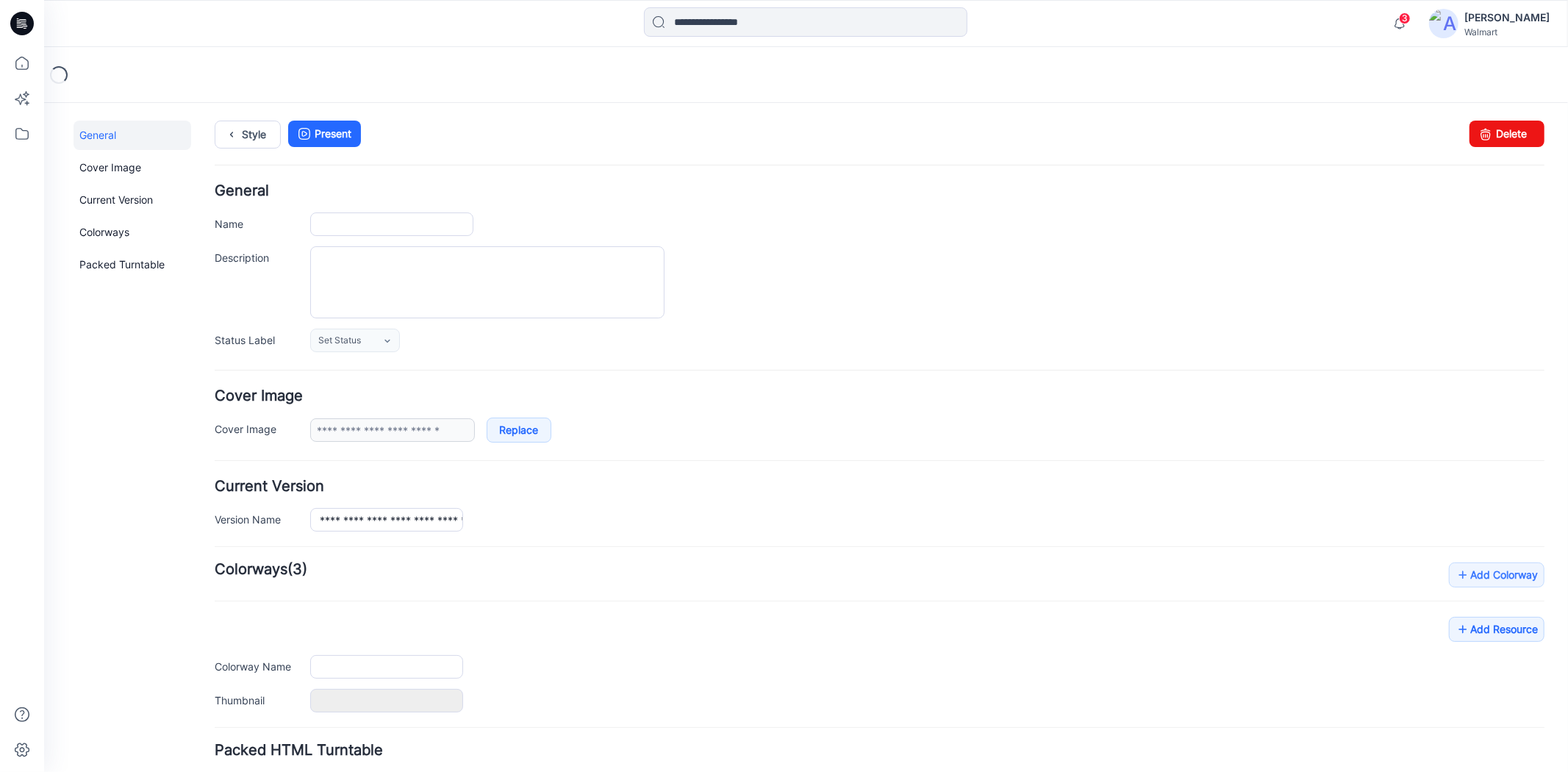
type input "**********"
type textarea "**********"
type input "**********"
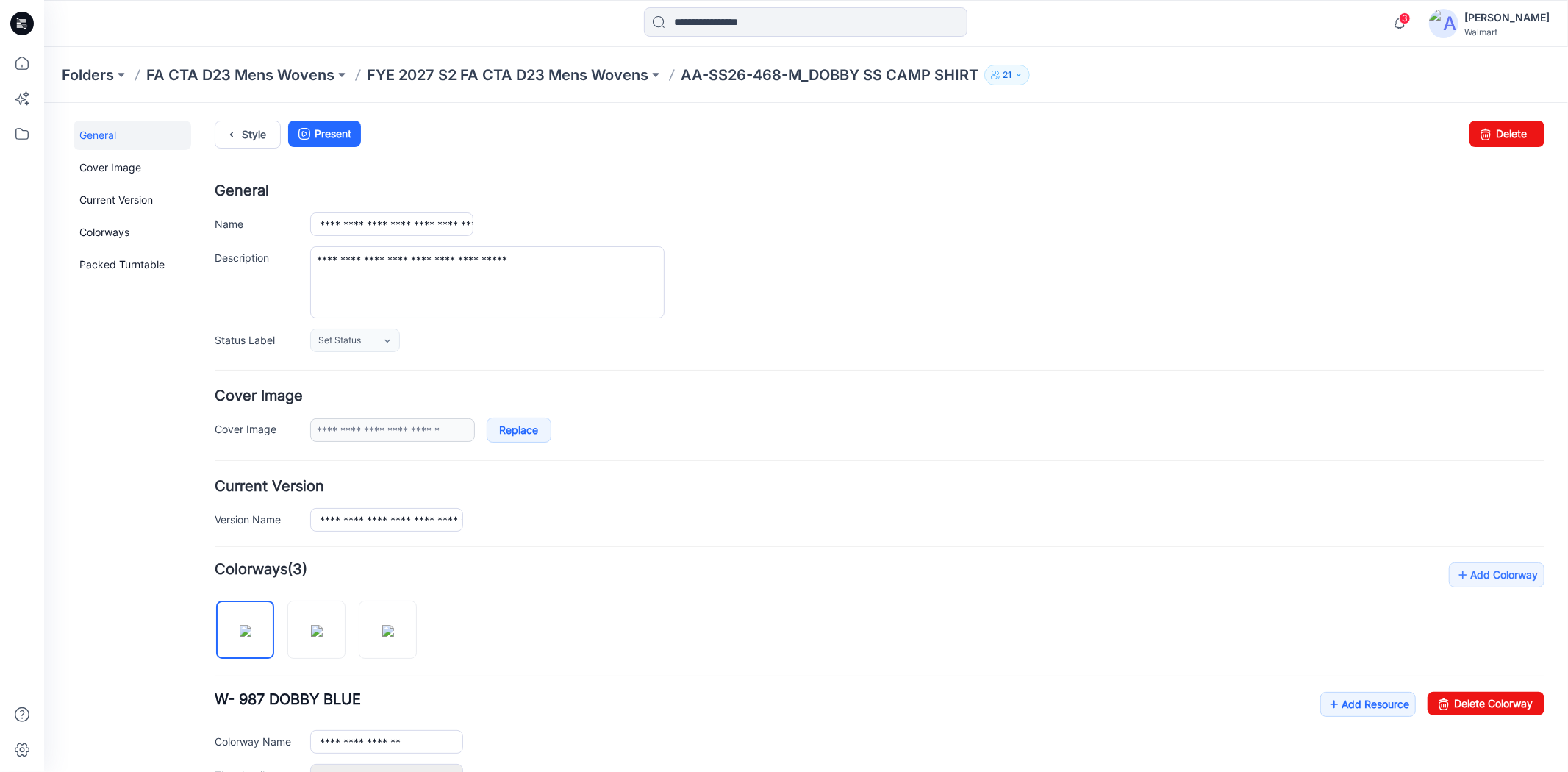
scroll to position [362, 0]
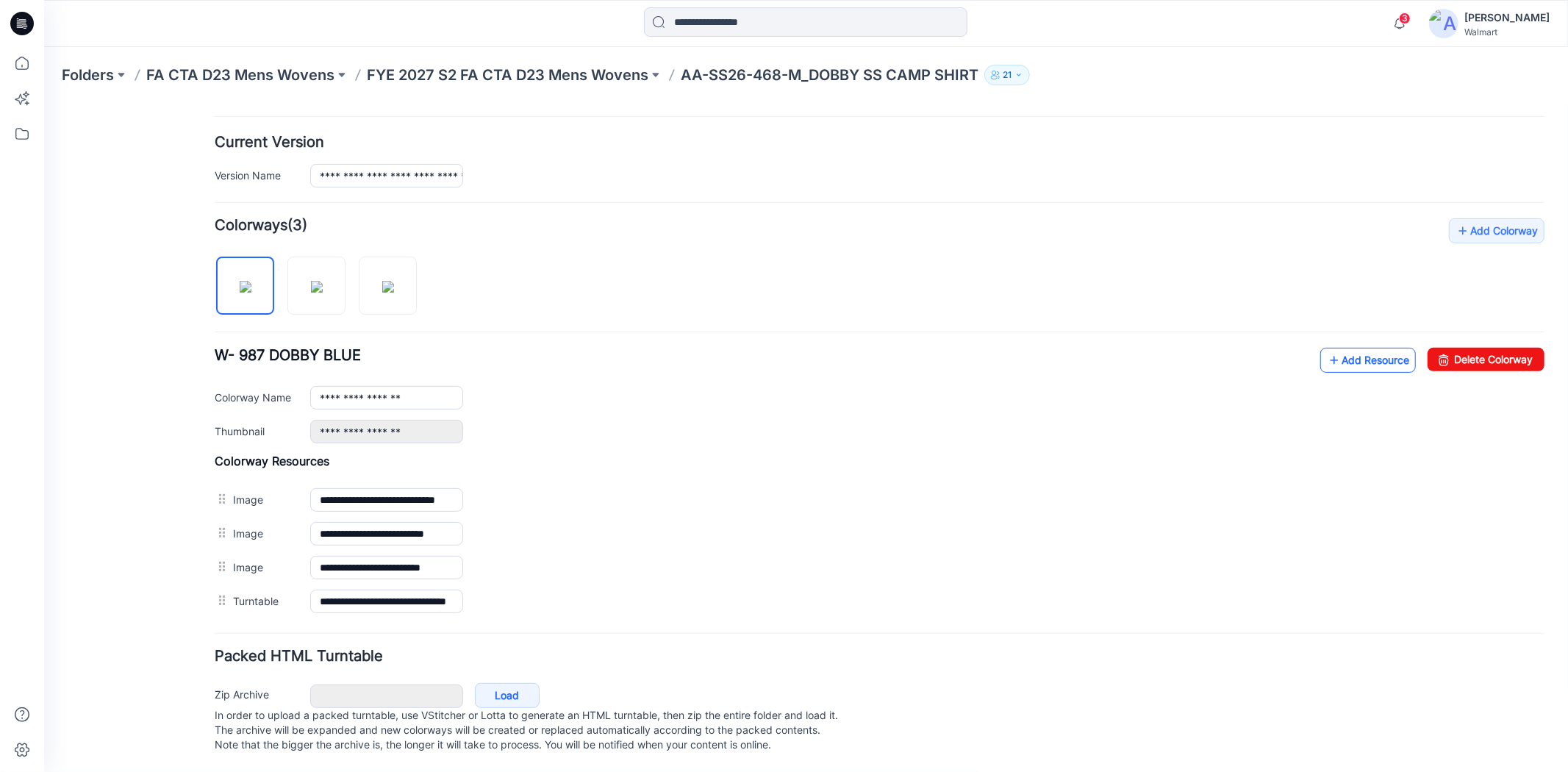
click at [1364, 350] on link "Add Resource" at bounding box center [1367, 359] width 95 height 25
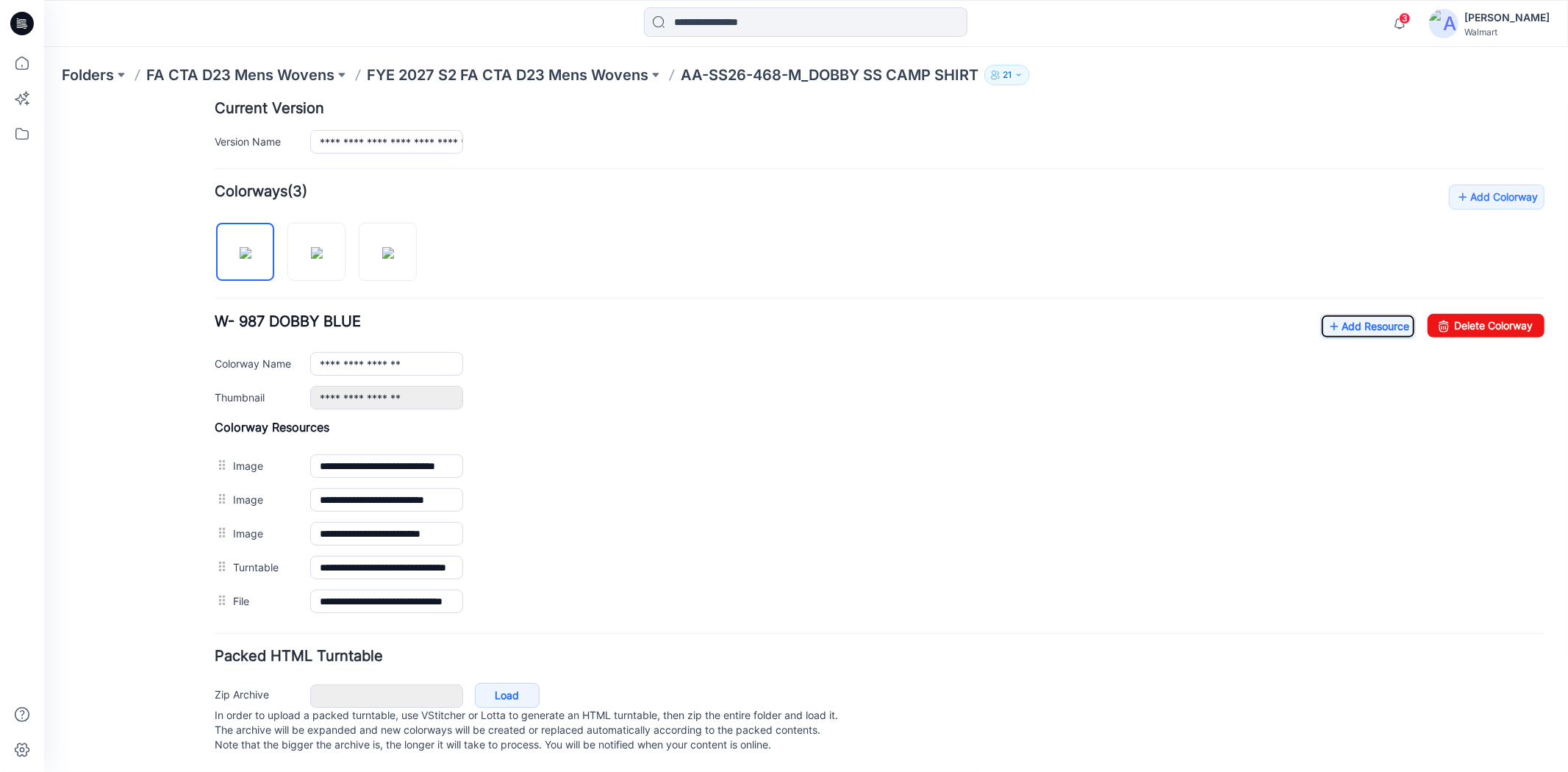
scroll to position [0, 0]
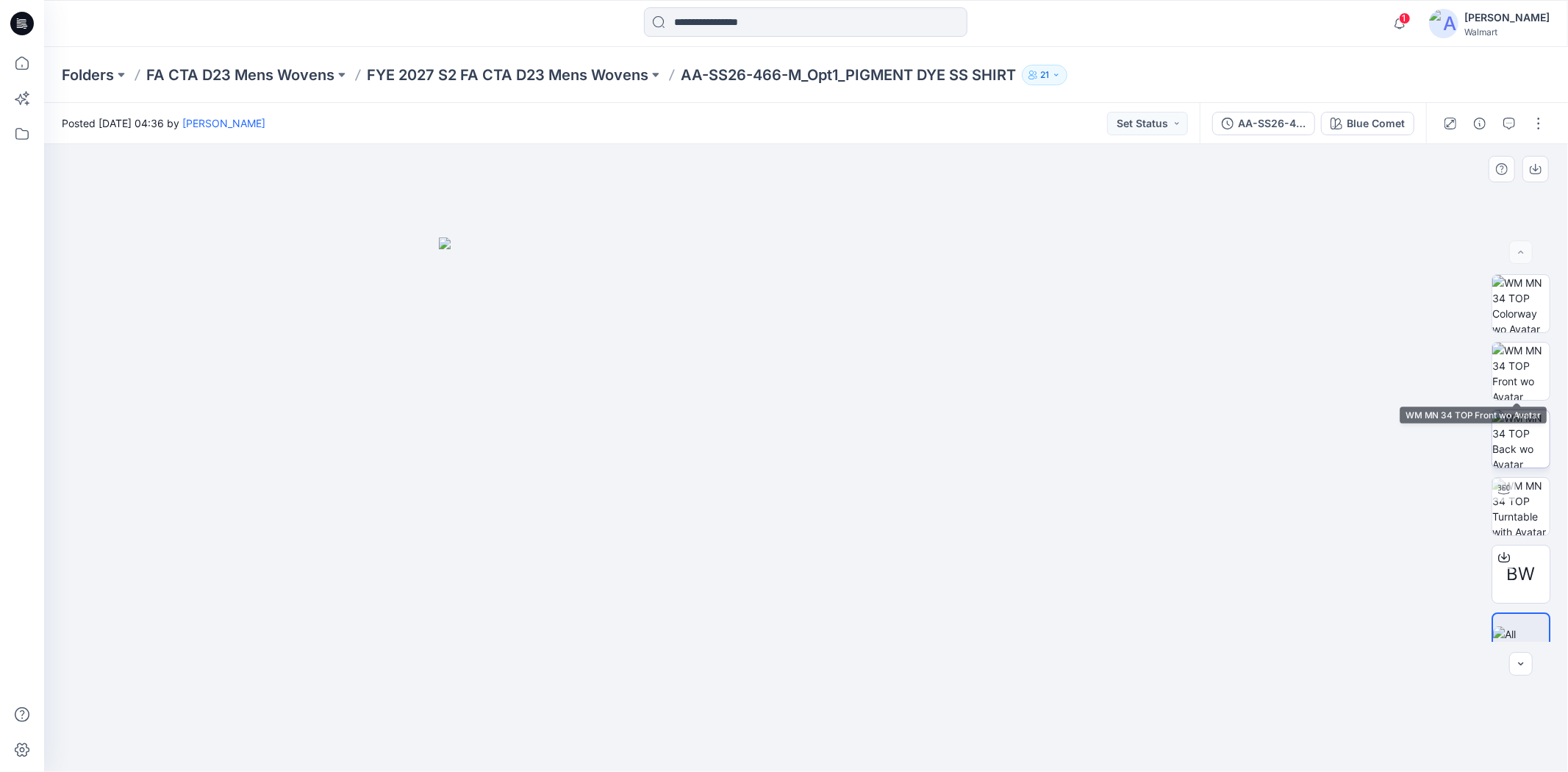
scroll to position [30, 0]
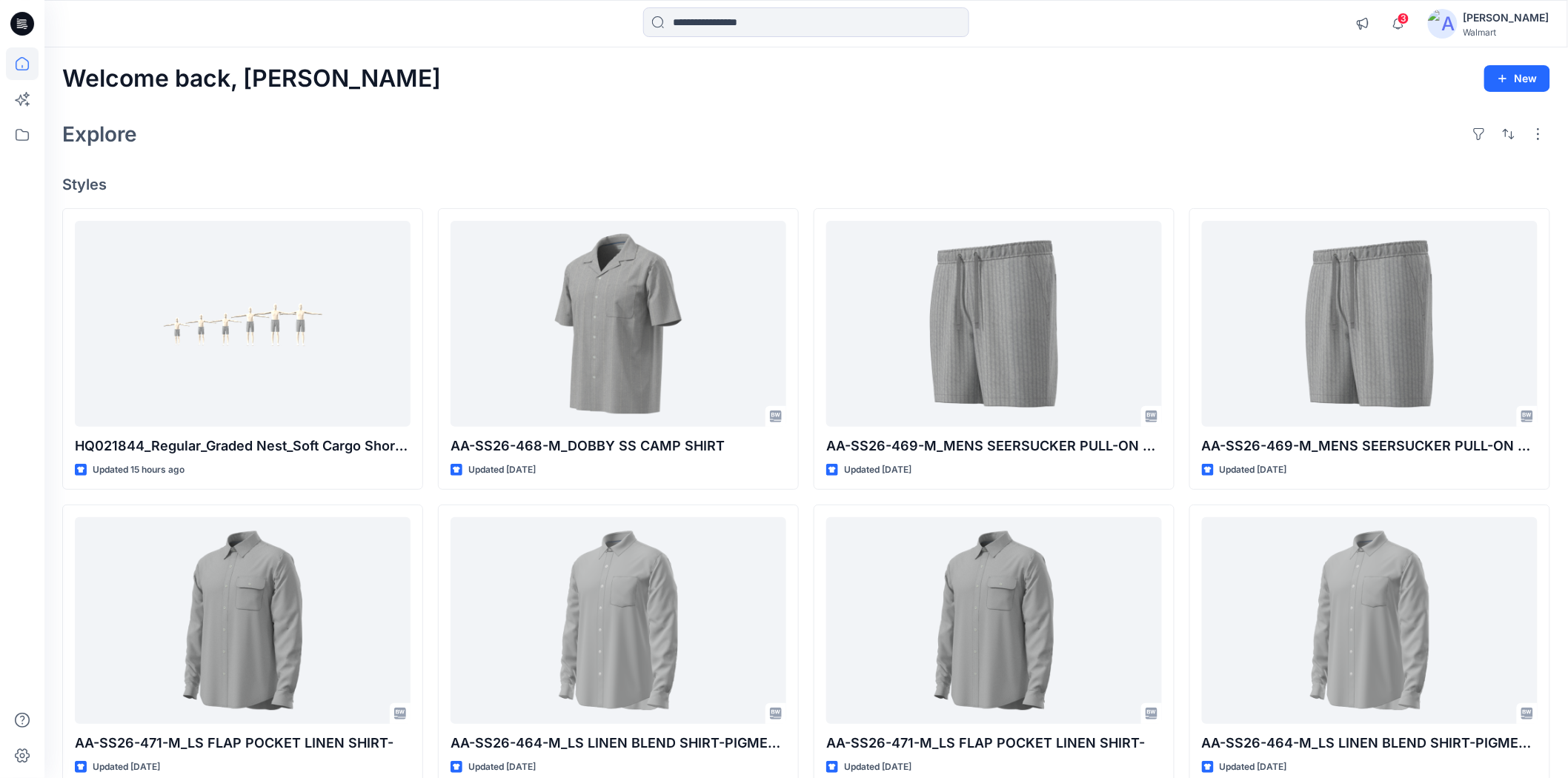
click at [28, 23] on icon at bounding box center [22, 23] width 23 height 23
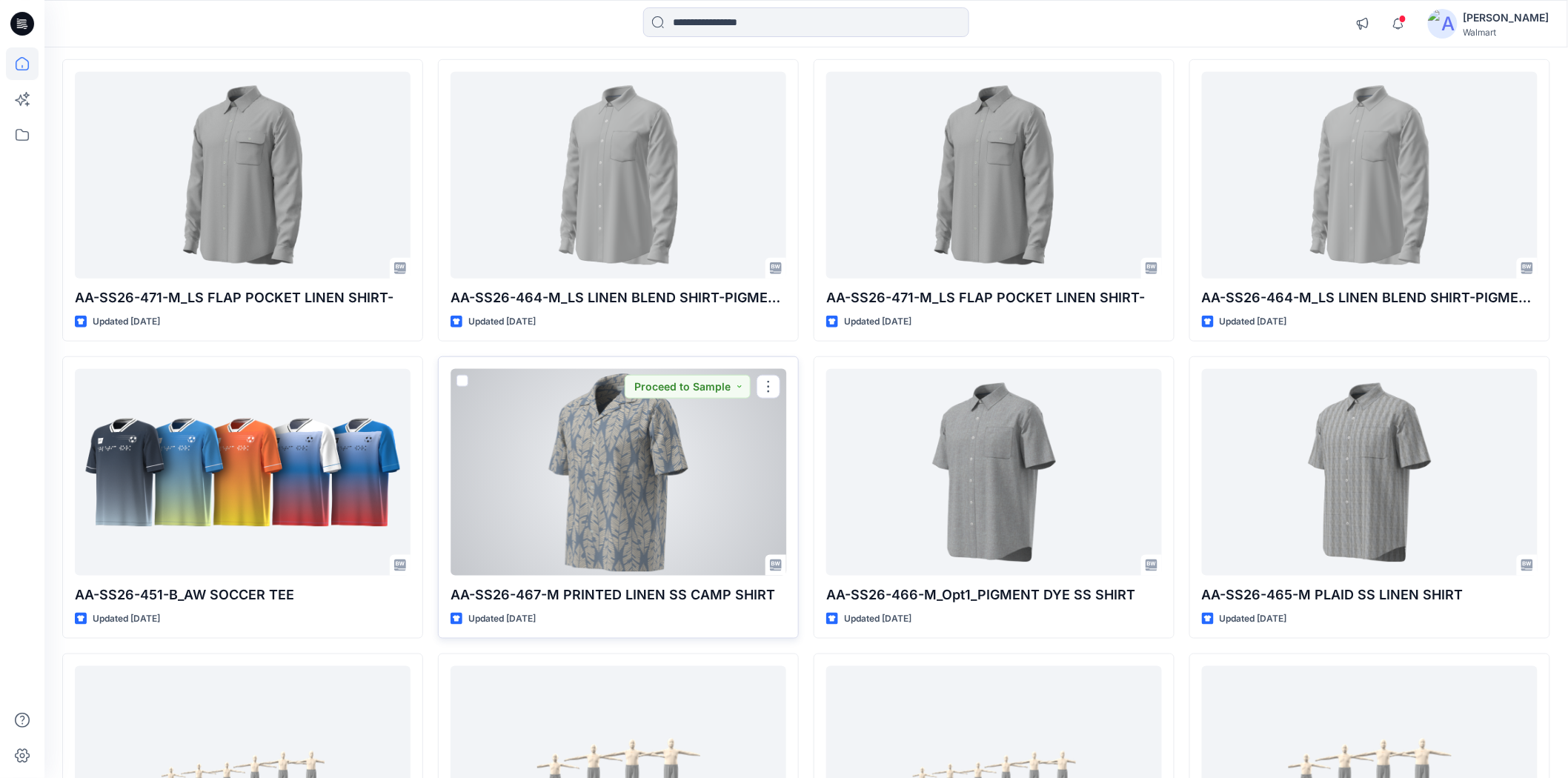
scroll to position [280, 0]
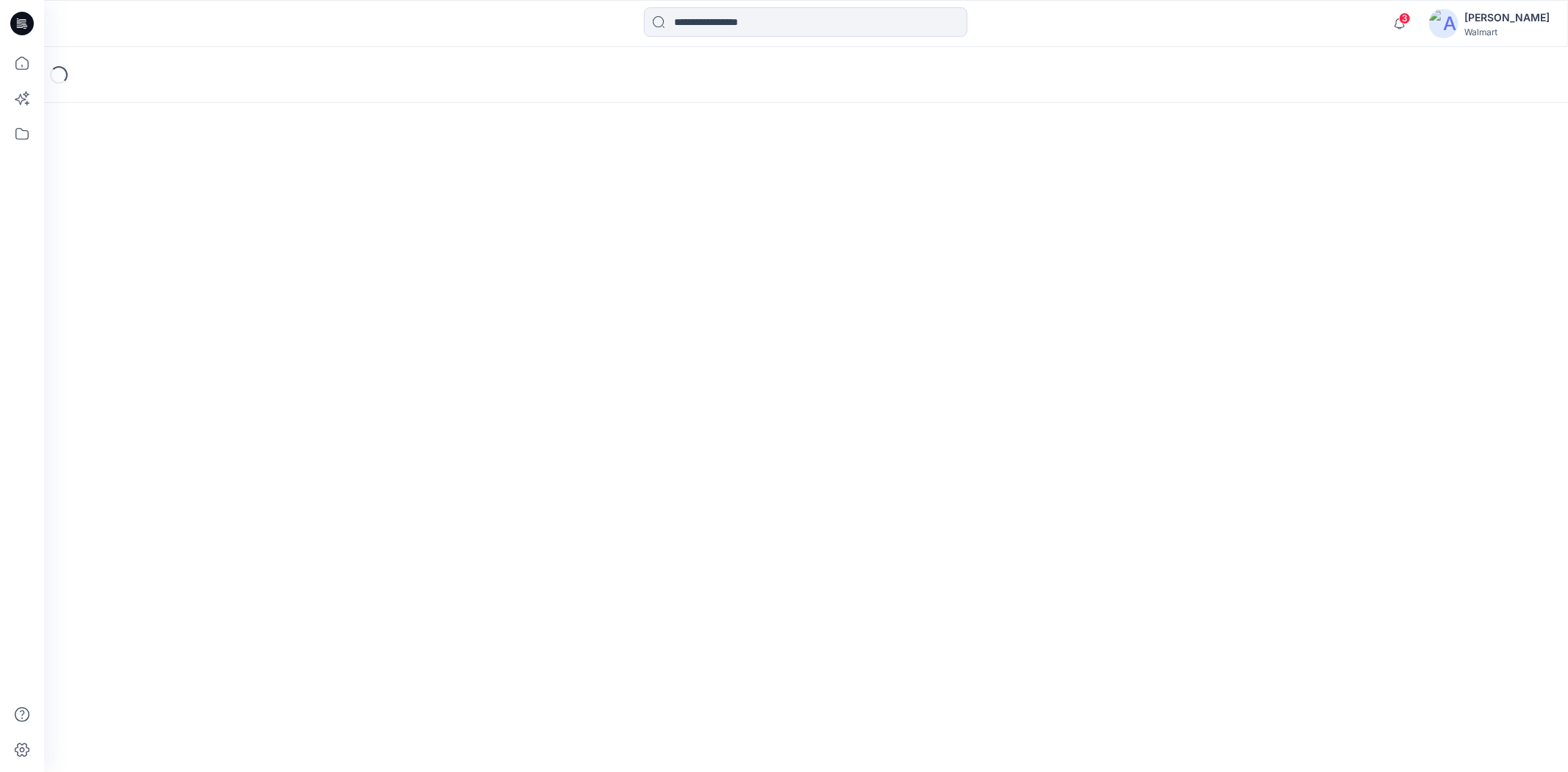
click at [1411, 19] on span "3" at bounding box center [1404, 18] width 12 height 12
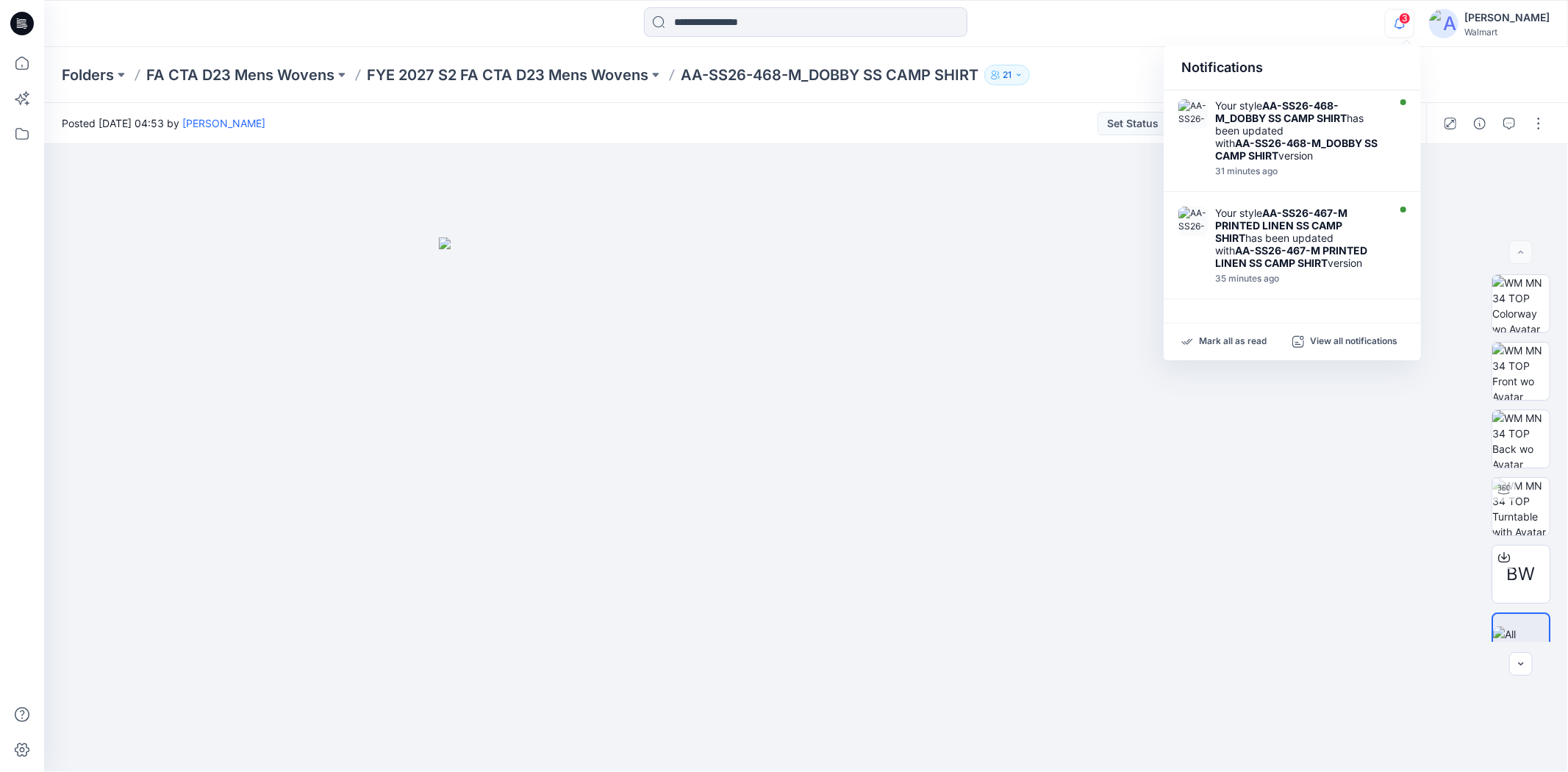
click at [1411, 22] on span "3" at bounding box center [1404, 18] width 12 height 12
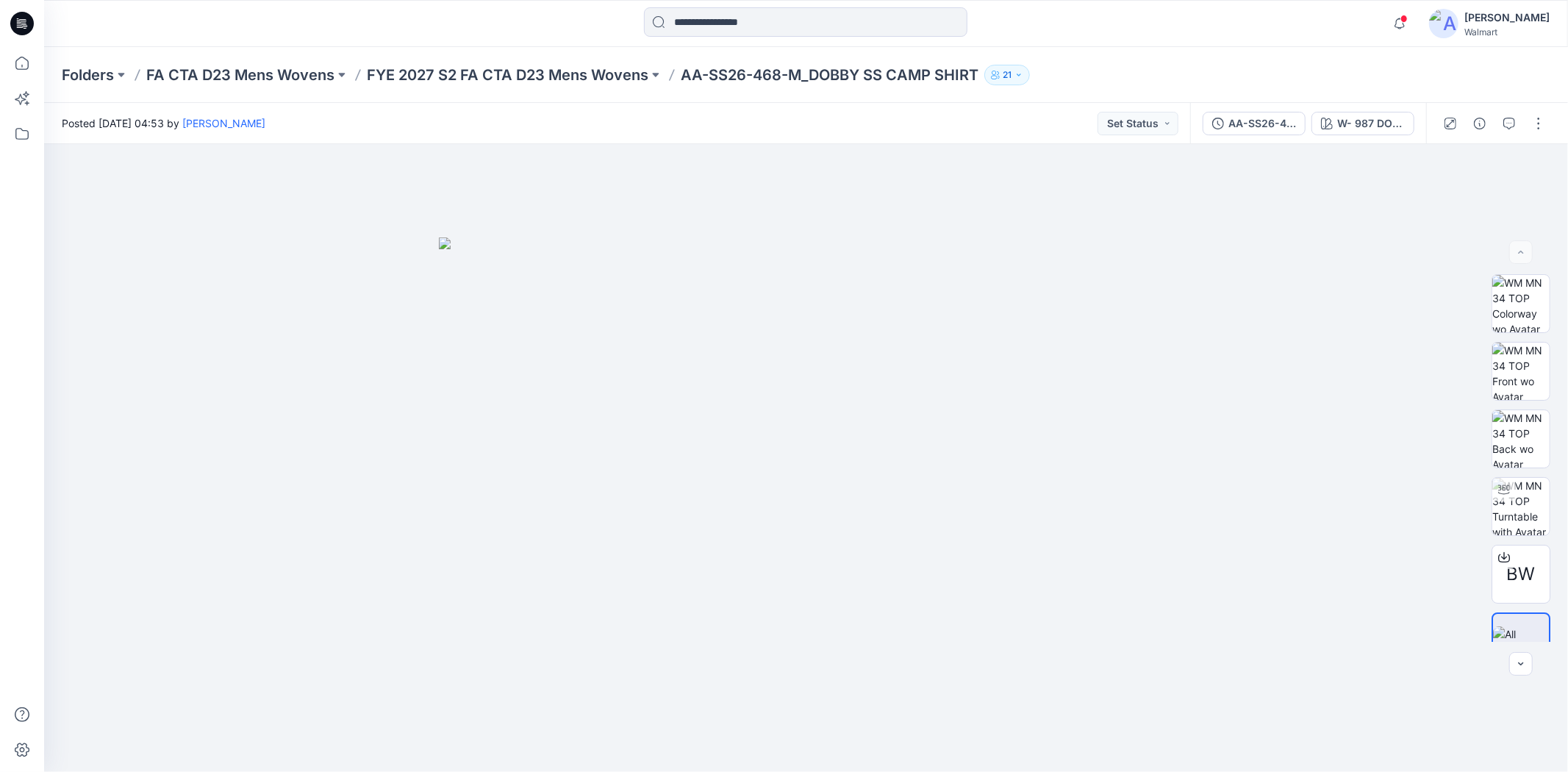
click at [1255, 16] on div "Notifications Your style AA-SS26-468-M_DOBBY SS CAMP SHIRT has been updated wit…" at bounding box center [806, 24] width 1523 height 33
click at [1414, 17] on icon "button" at bounding box center [1400, 23] width 28 height 30
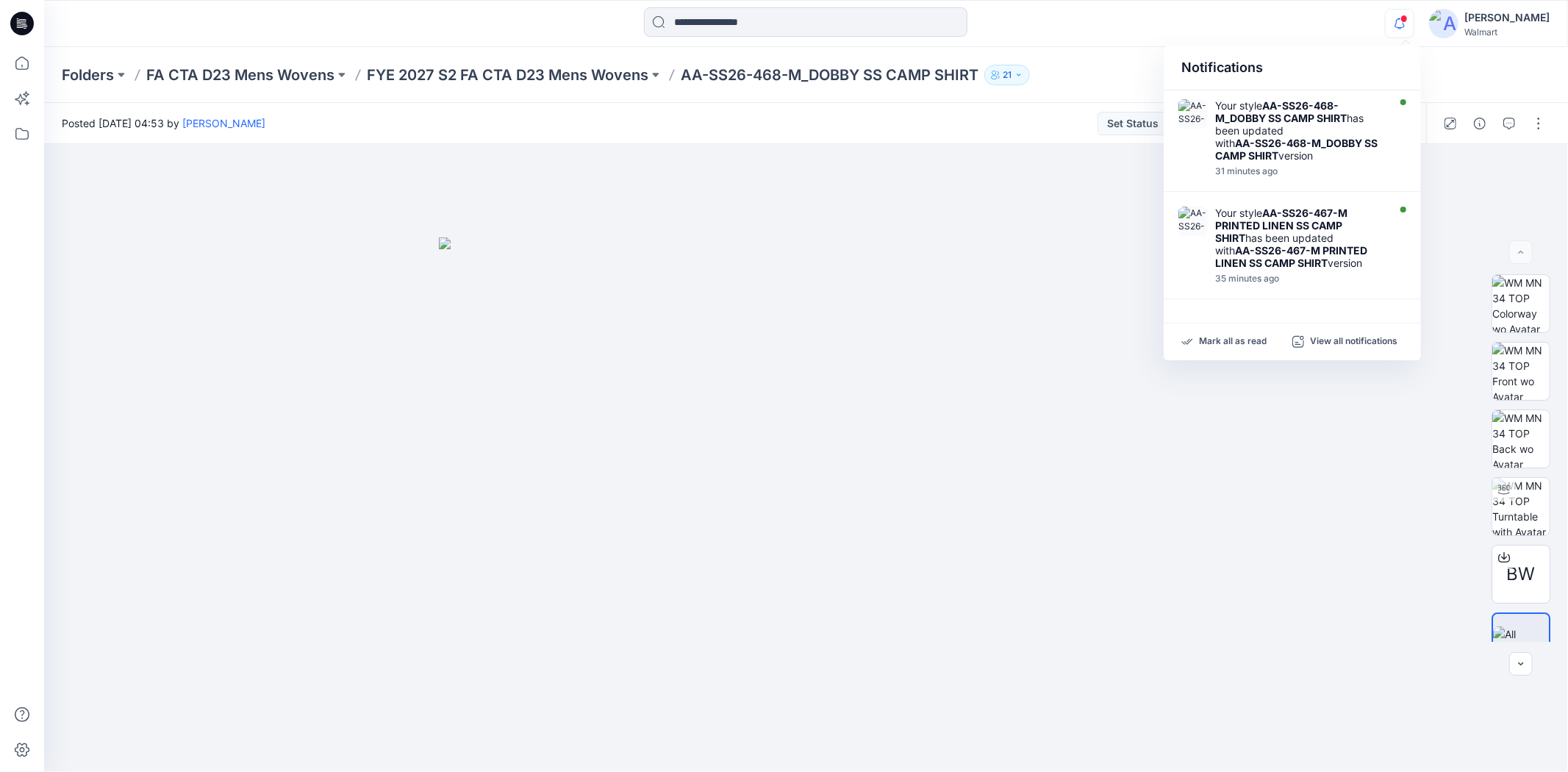
click at [1285, 17] on div "Notifications Your style AA-SS26-468-M_DOBBY SS CAMP SHIRT has been updated wit…" at bounding box center [806, 24] width 1523 height 33
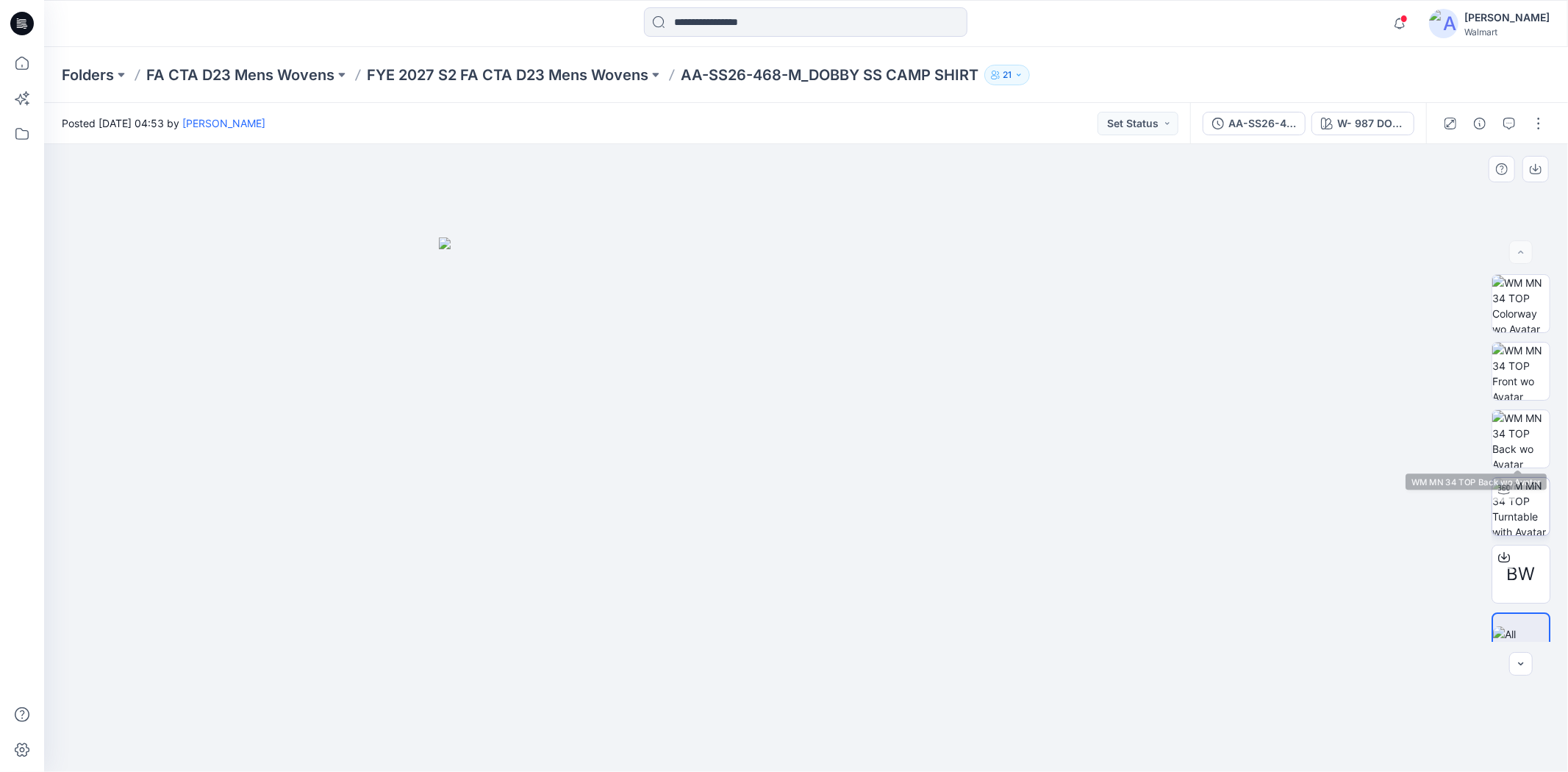
scroll to position [30, 0]
click at [1017, 127] on div "Posted Thursday, August 14, 2025 04:53 by Shabbir Hashmi Set Status" at bounding box center [617, 123] width 1146 height 40
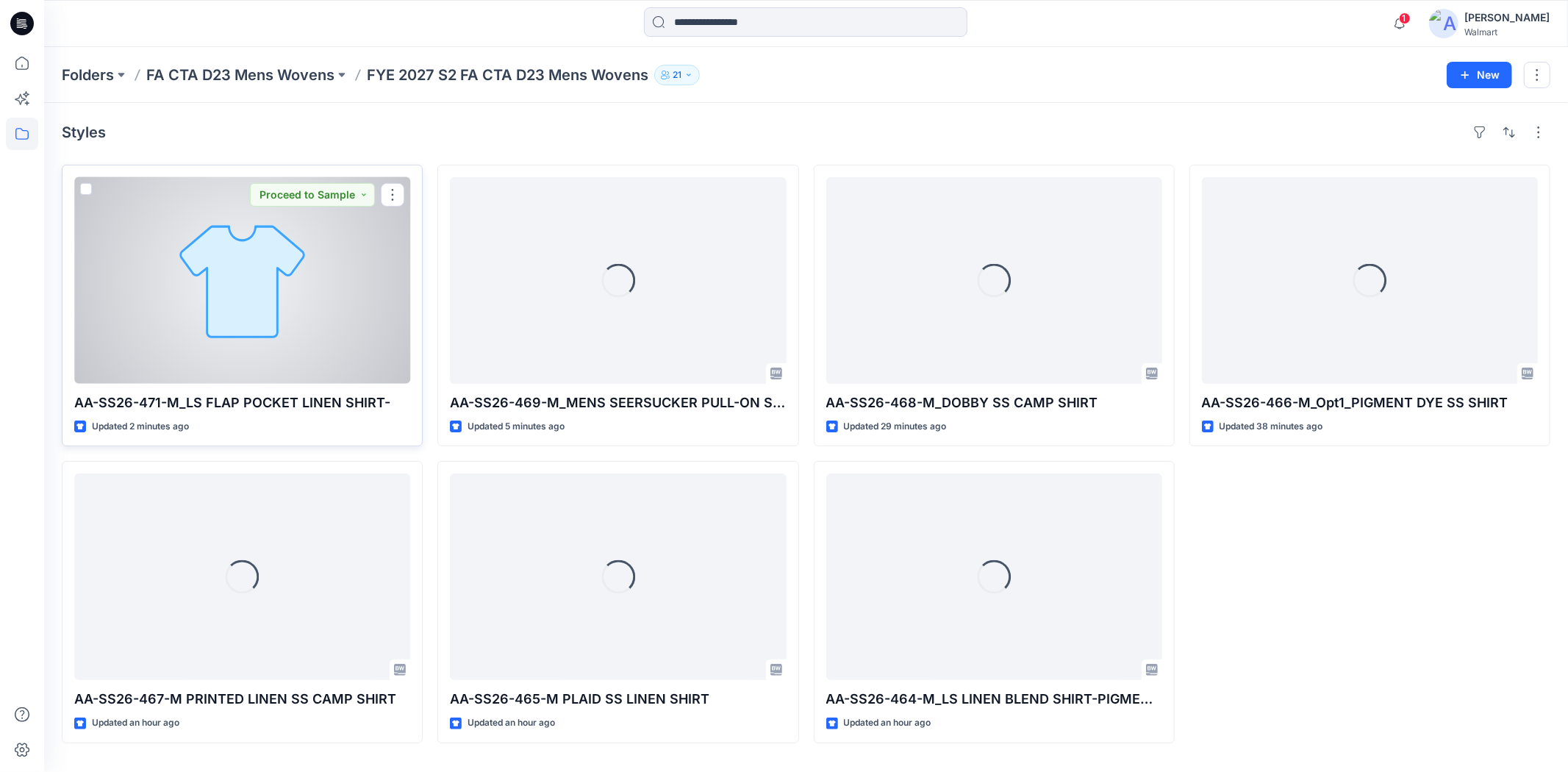
click at [274, 353] on div at bounding box center [242, 280] width 336 height 207
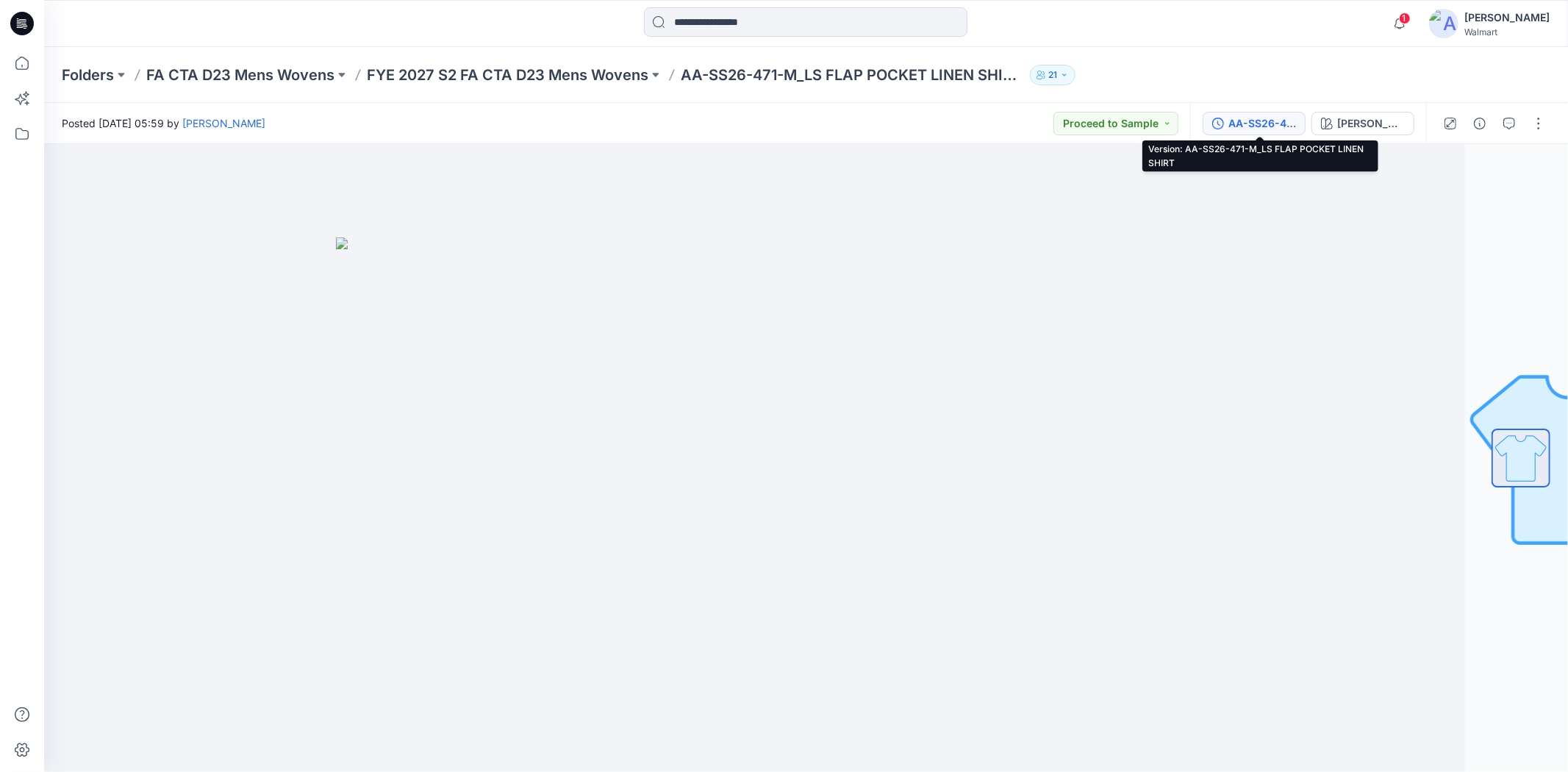
click at [1249, 116] on div "AA-SS26-471-M_LS FLAP POCKET LINEN SHIRT" at bounding box center [1262, 123] width 67 height 16
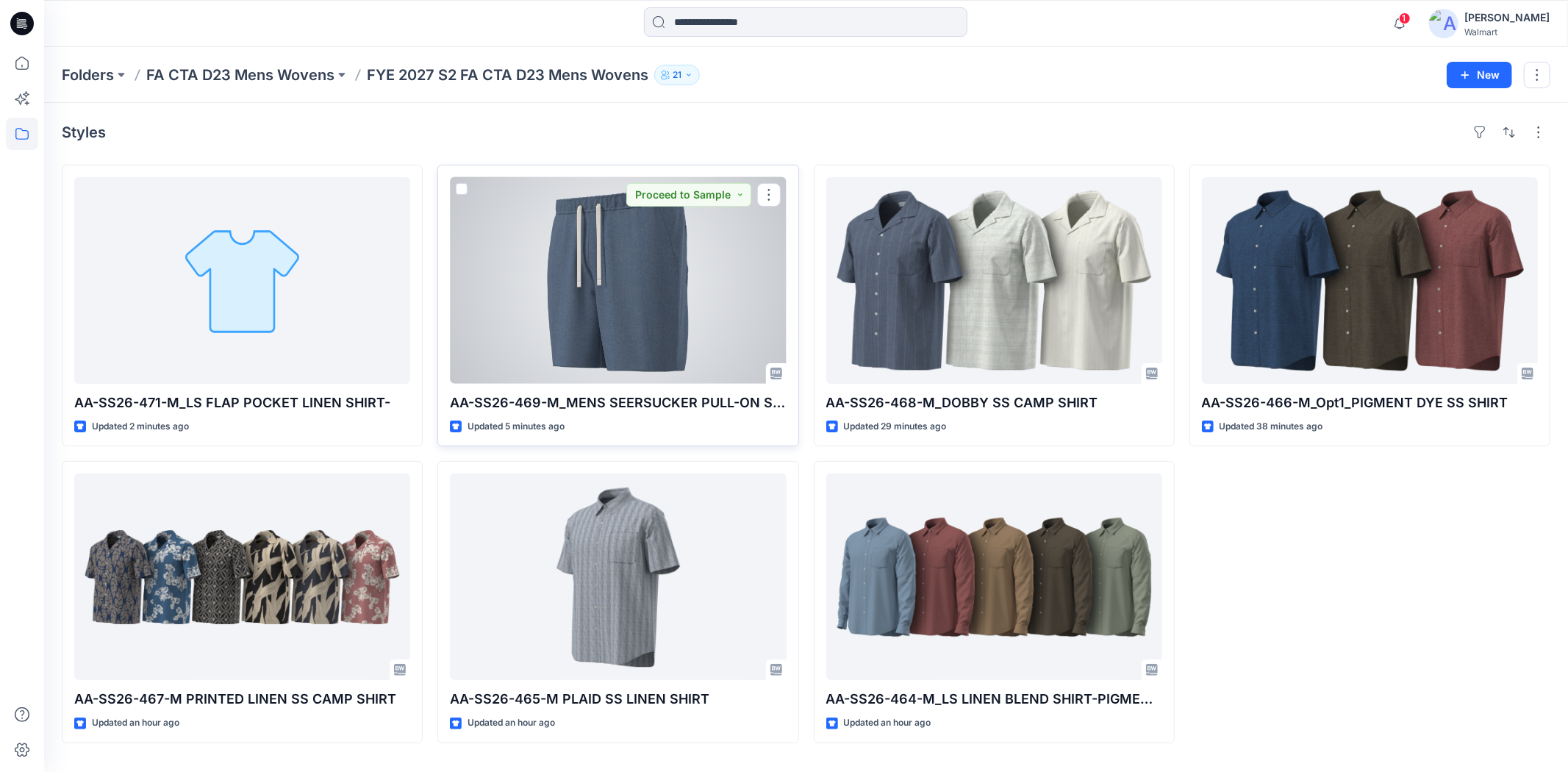
click at [633, 275] on div at bounding box center [617, 280] width 336 height 207
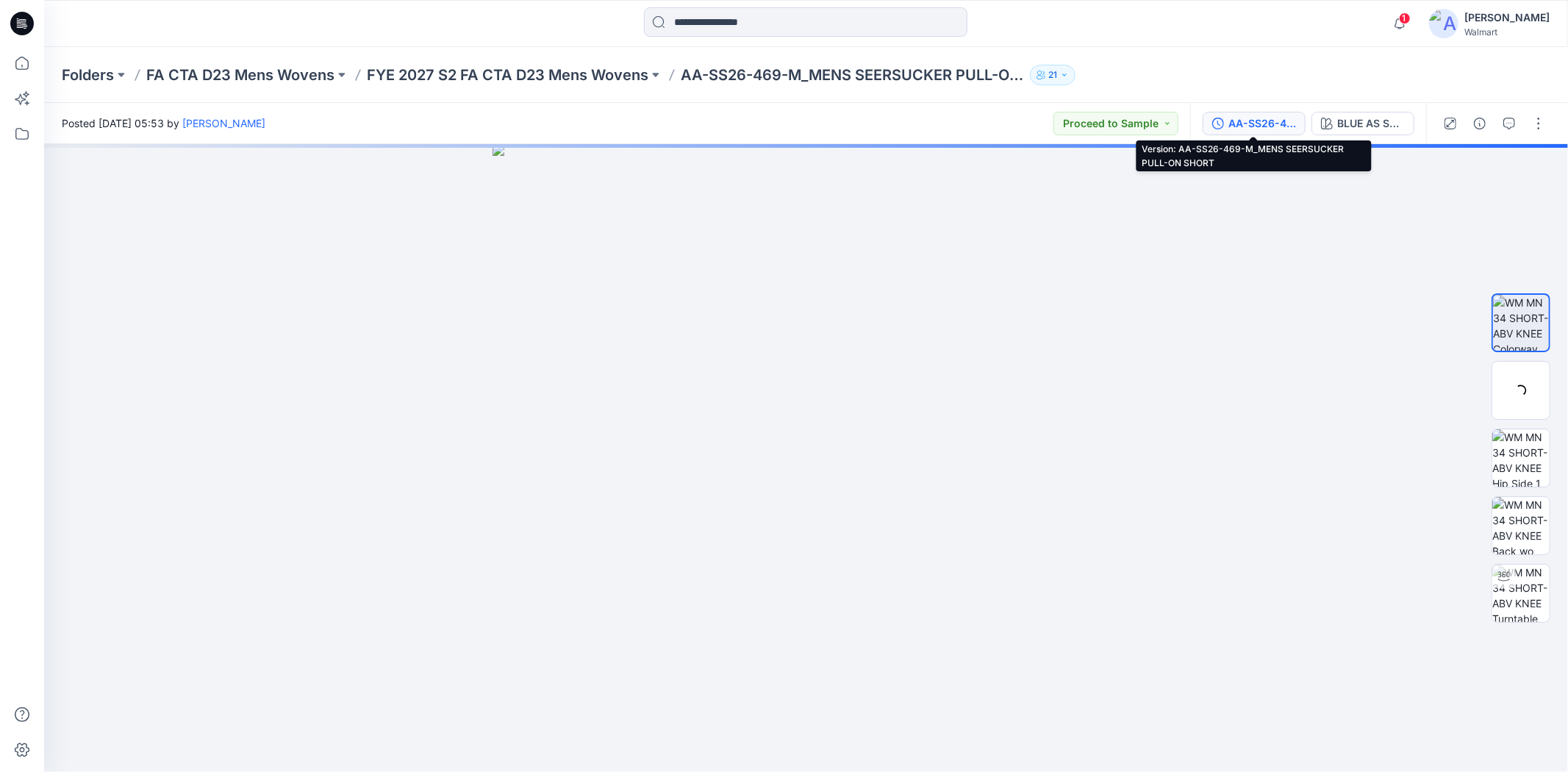
click at [1240, 119] on div "AA-SS26-469-M_MENS SEERSUCKER PULL-ON SHORT" at bounding box center [1262, 123] width 67 height 16
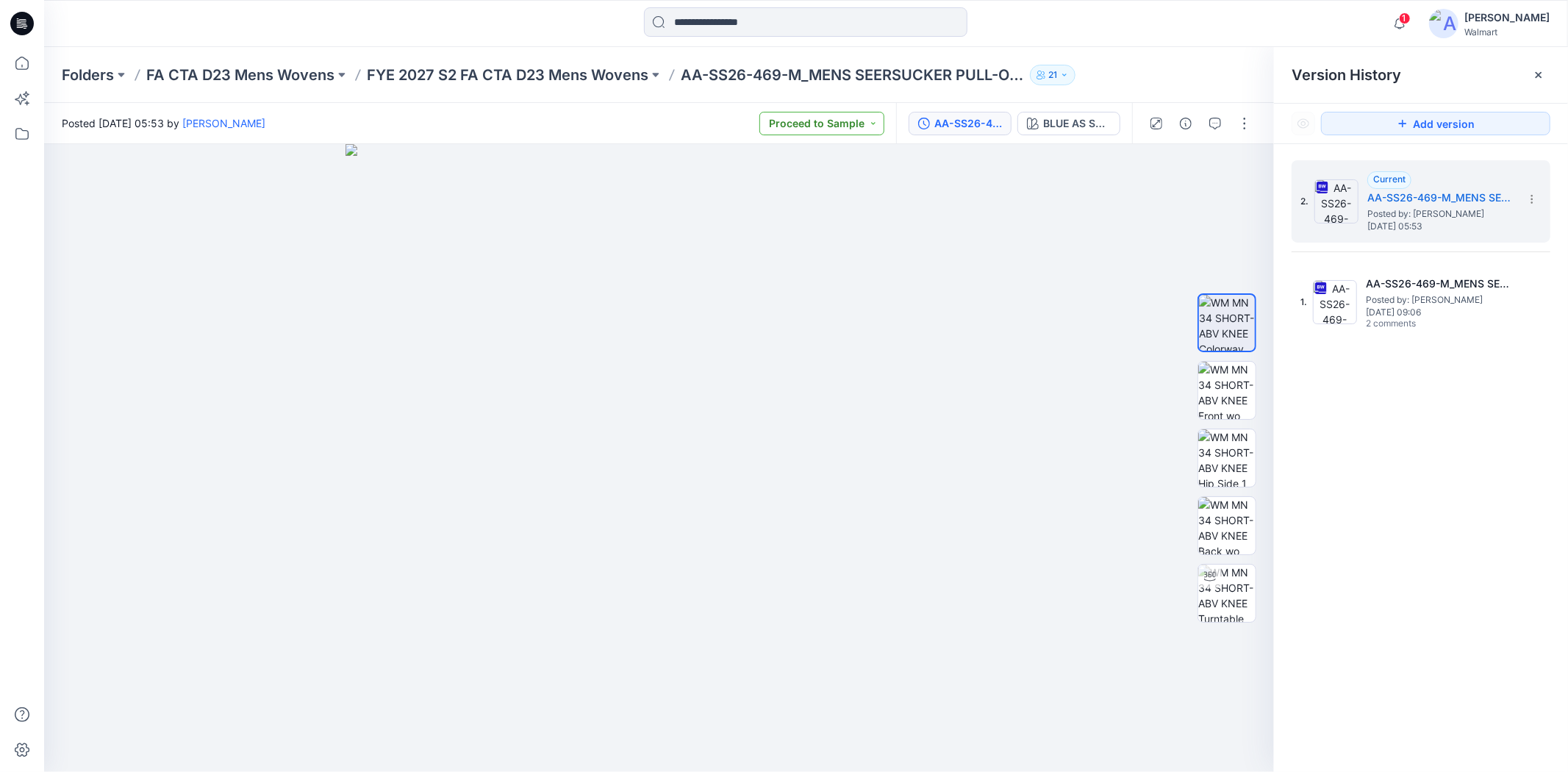
click at [873, 120] on button "Proceed to Sample" at bounding box center [822, 123] width 125 height 23
click at [824, 156] on p "Set Status" at bounding box center [808, 159] width 50 height 19
click at [1150, 61] on div "Folders FA CTA D23 Mens Wovens FYE 2027 S2 FA CTA D23 Mens Wovens AA-SS26-469-M…" at bounding box center [806, 75] width 1524 height 56
click at [1538, 69] on icon at bounding box center [1538, 75] width 12 height 12
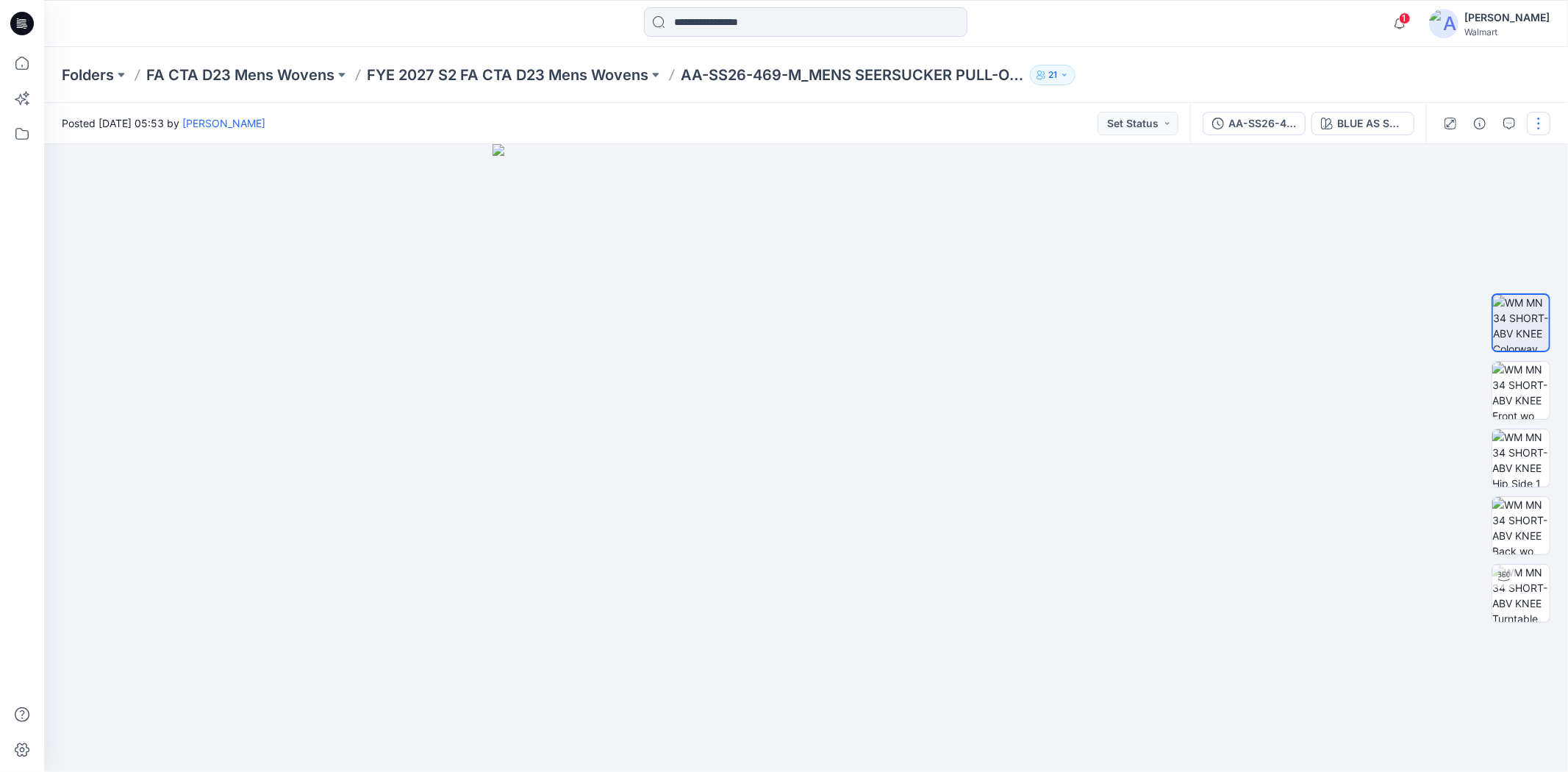
click at [1538, 112] on button "button" at bounding box center [1538, 123] width 23 height 23
click at [1460, 196] on button "Edit" at bounding box center [1477, 198] width 136 height 27
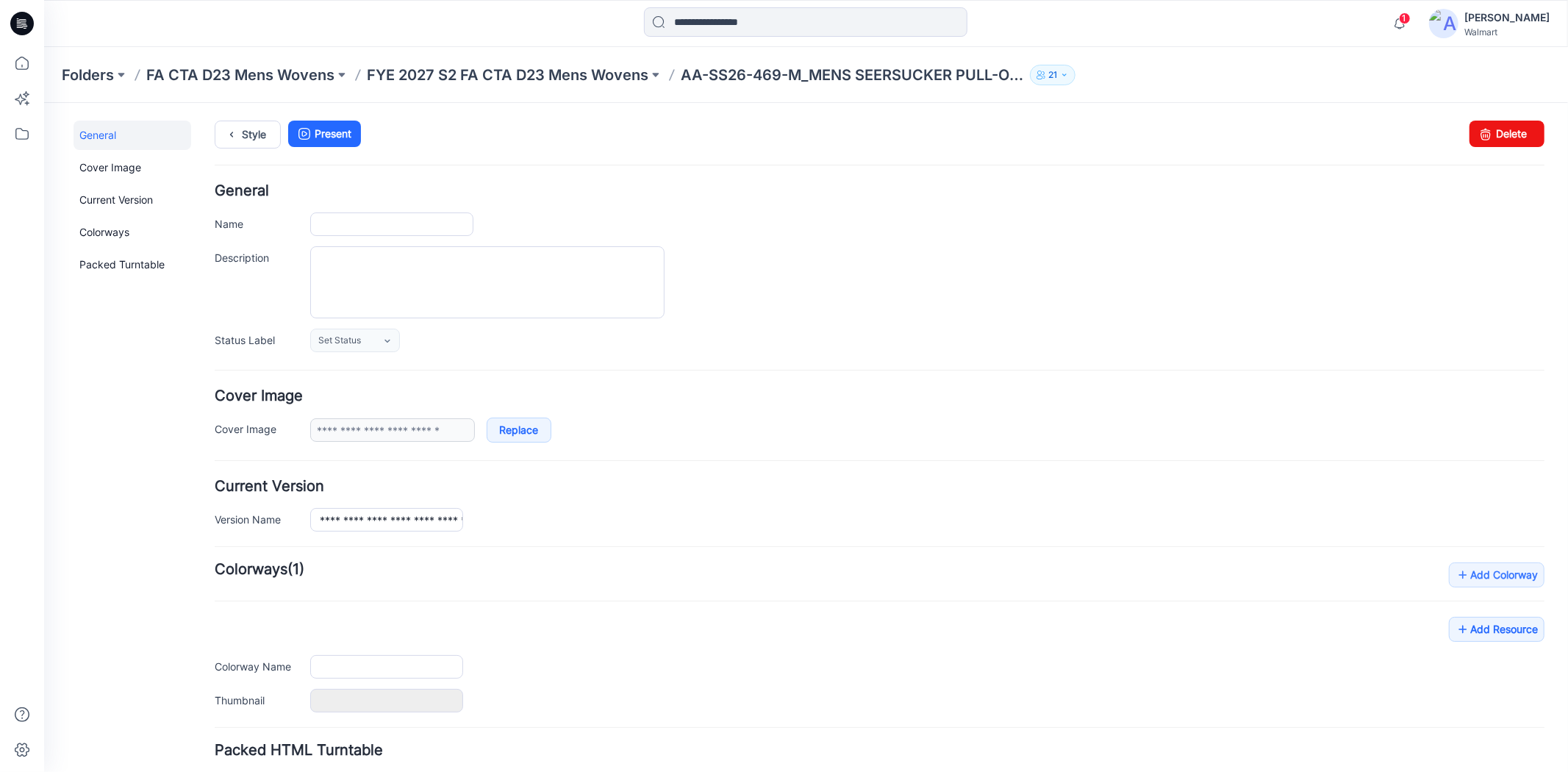
type input "**********"
type textarea "**********"
type input "**********"
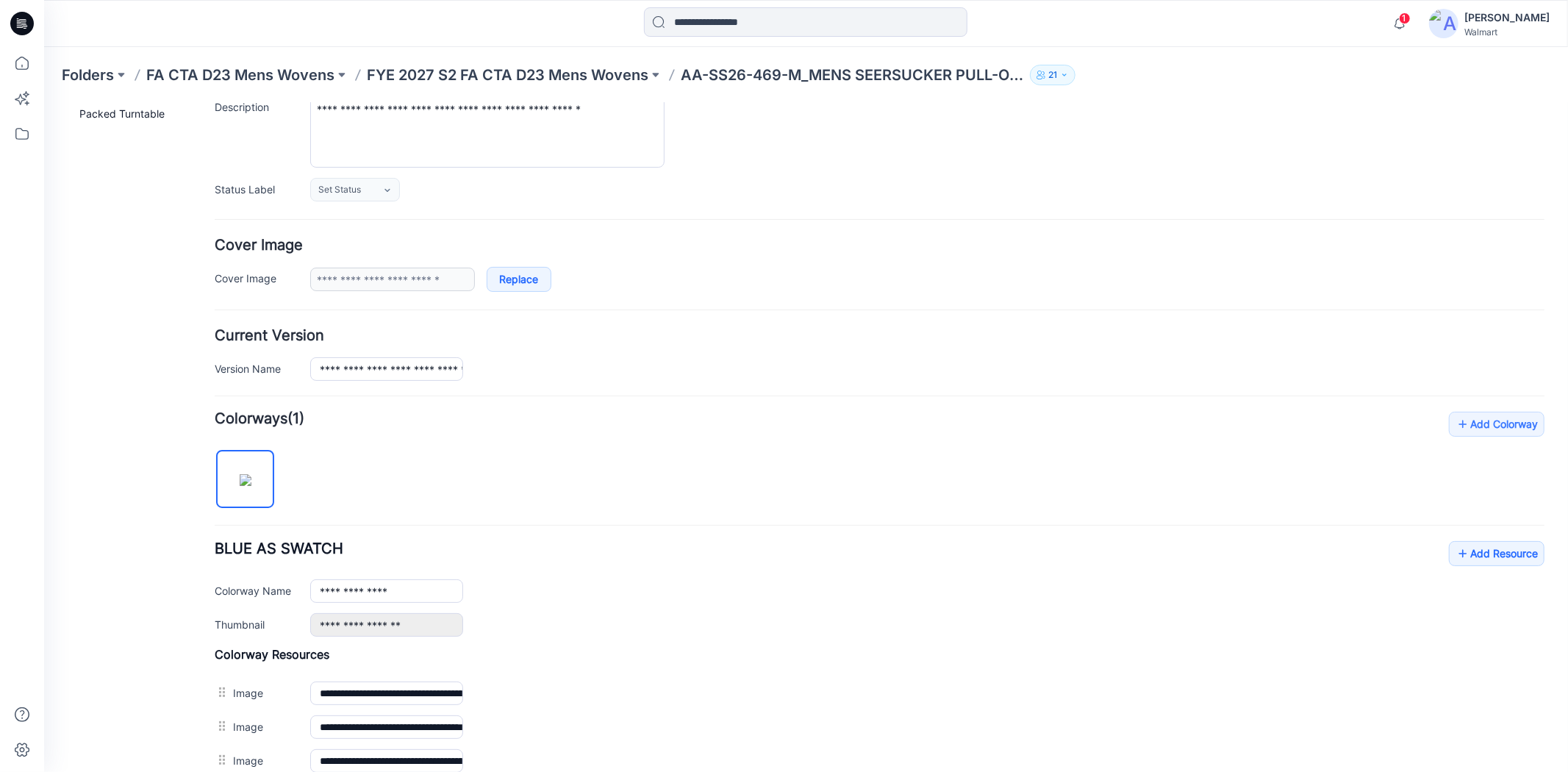
scroll to position [396, 0]
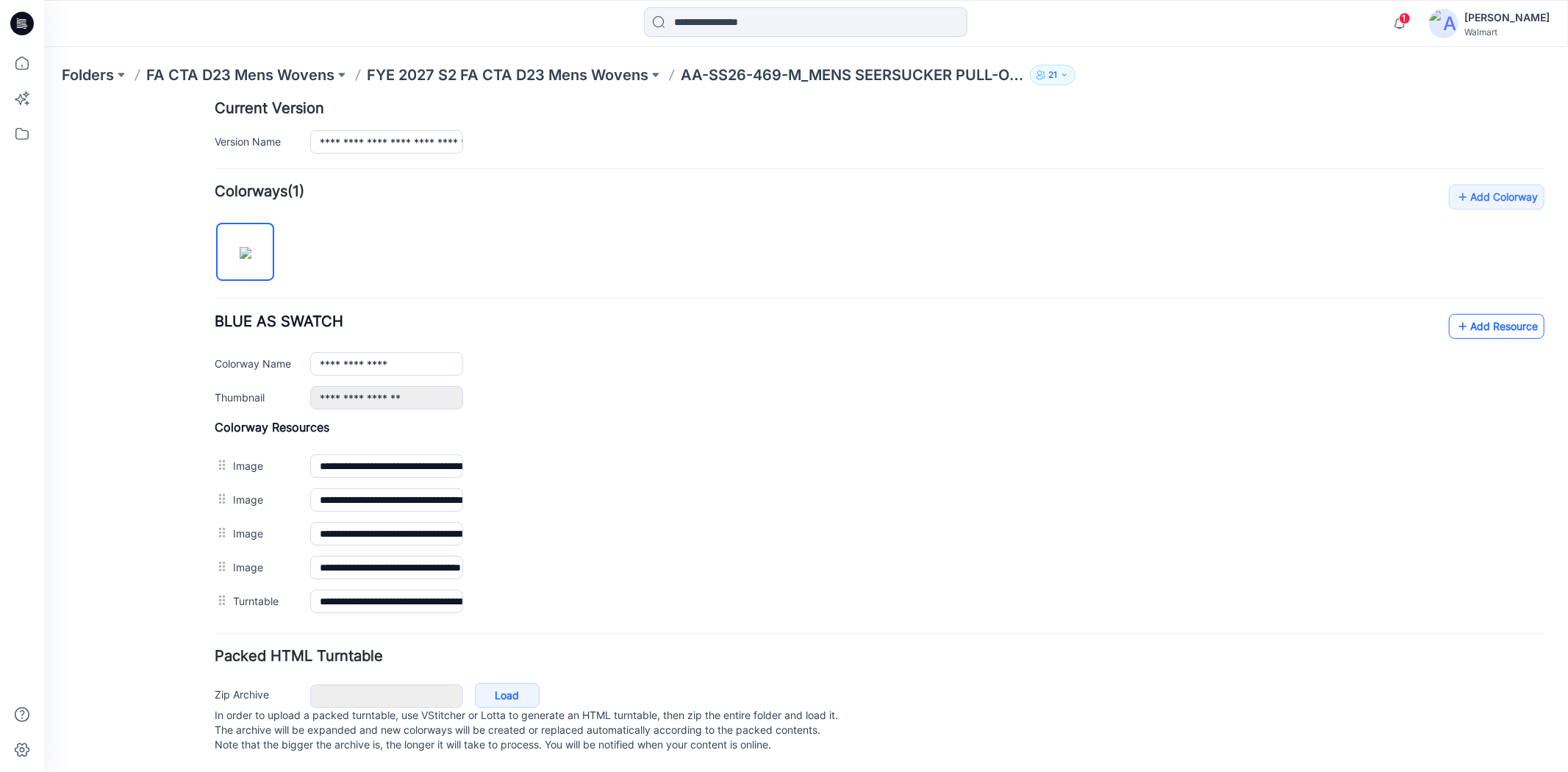
click at [1455, 319] on icon at bounding box center [1461, 325] width 14 height 23
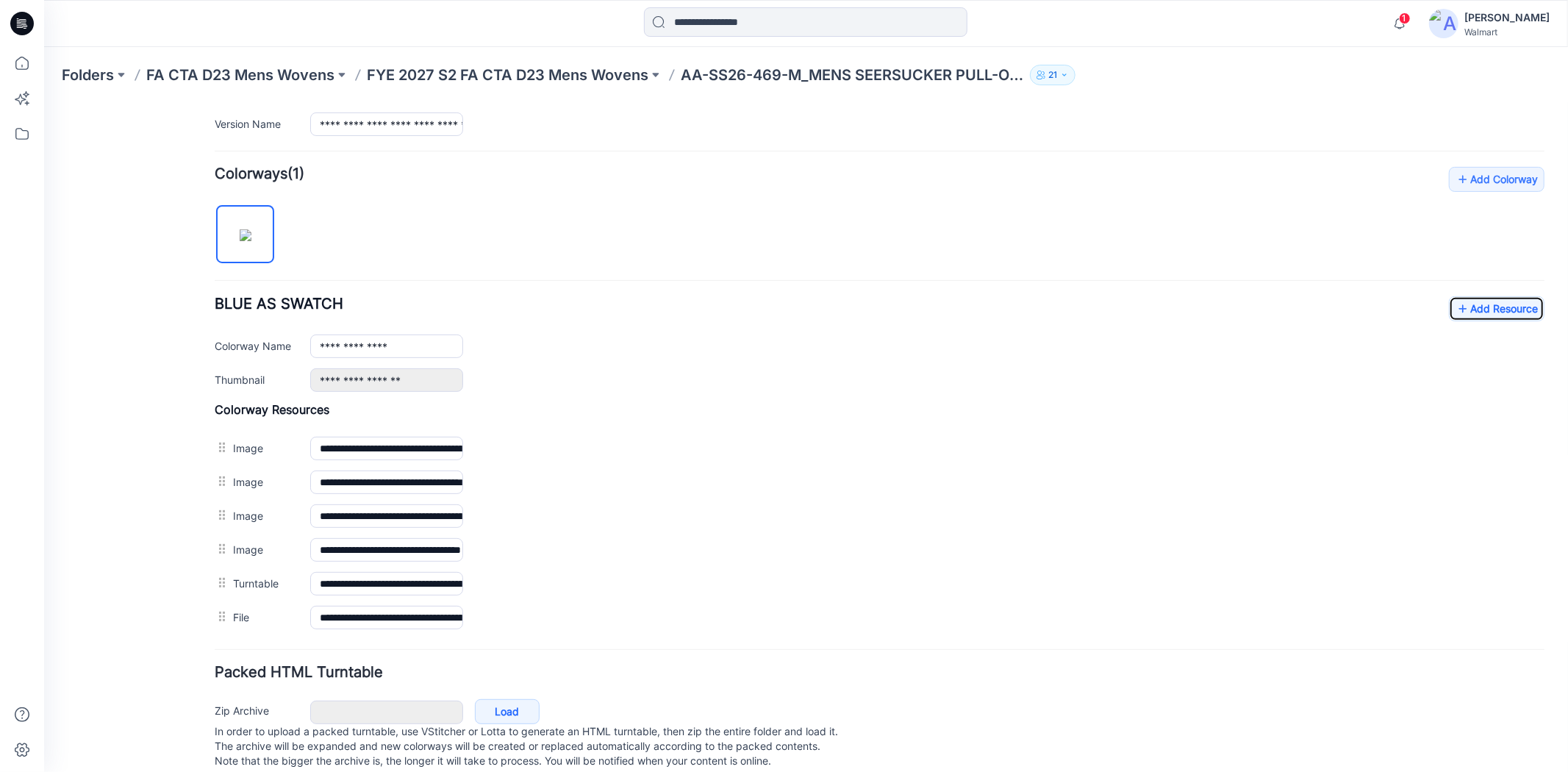
scroll to position [0, 0]
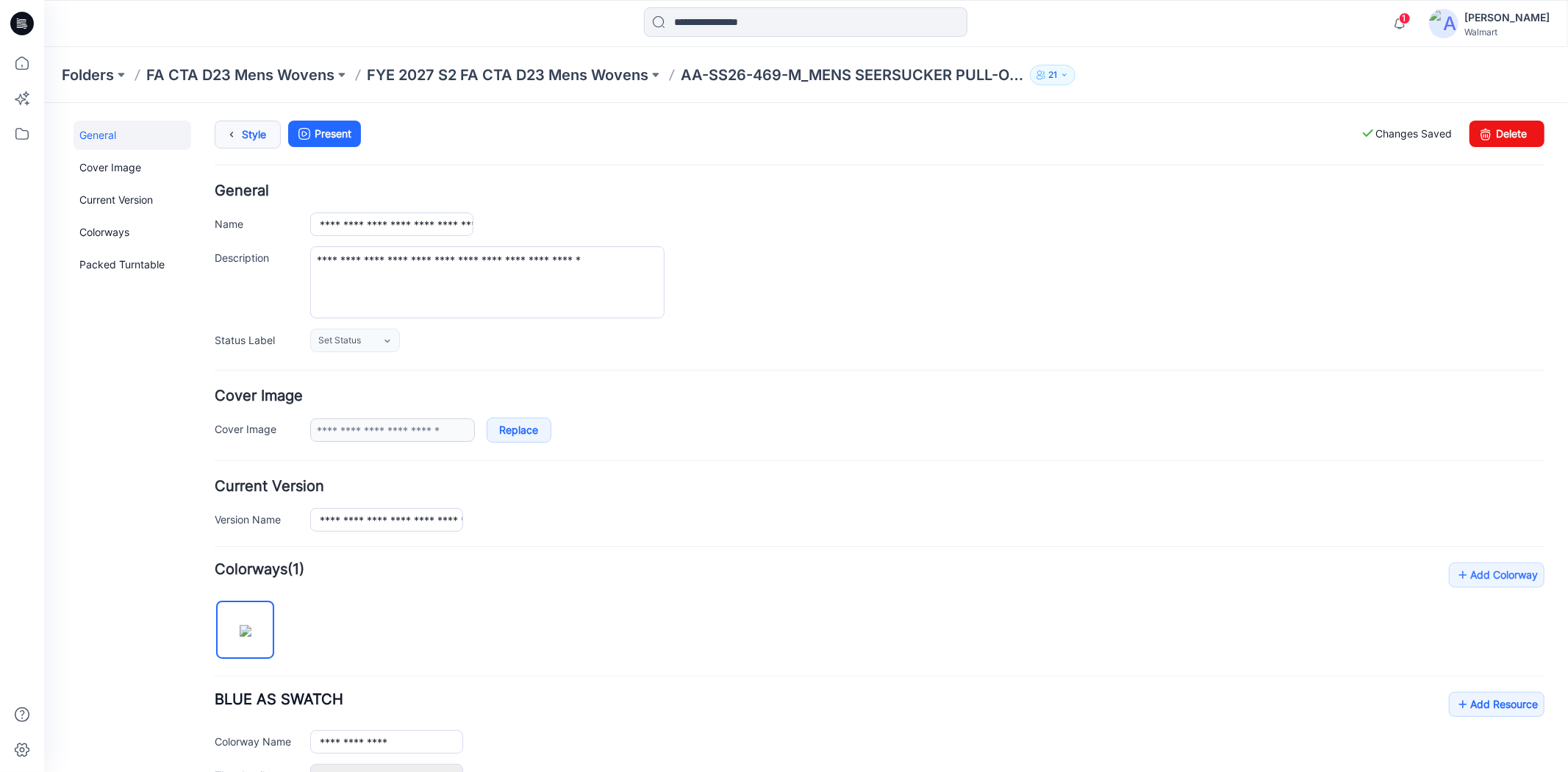
click at [250, 121] on link "Style" at bounding box center [246, 133] width 66 height 28
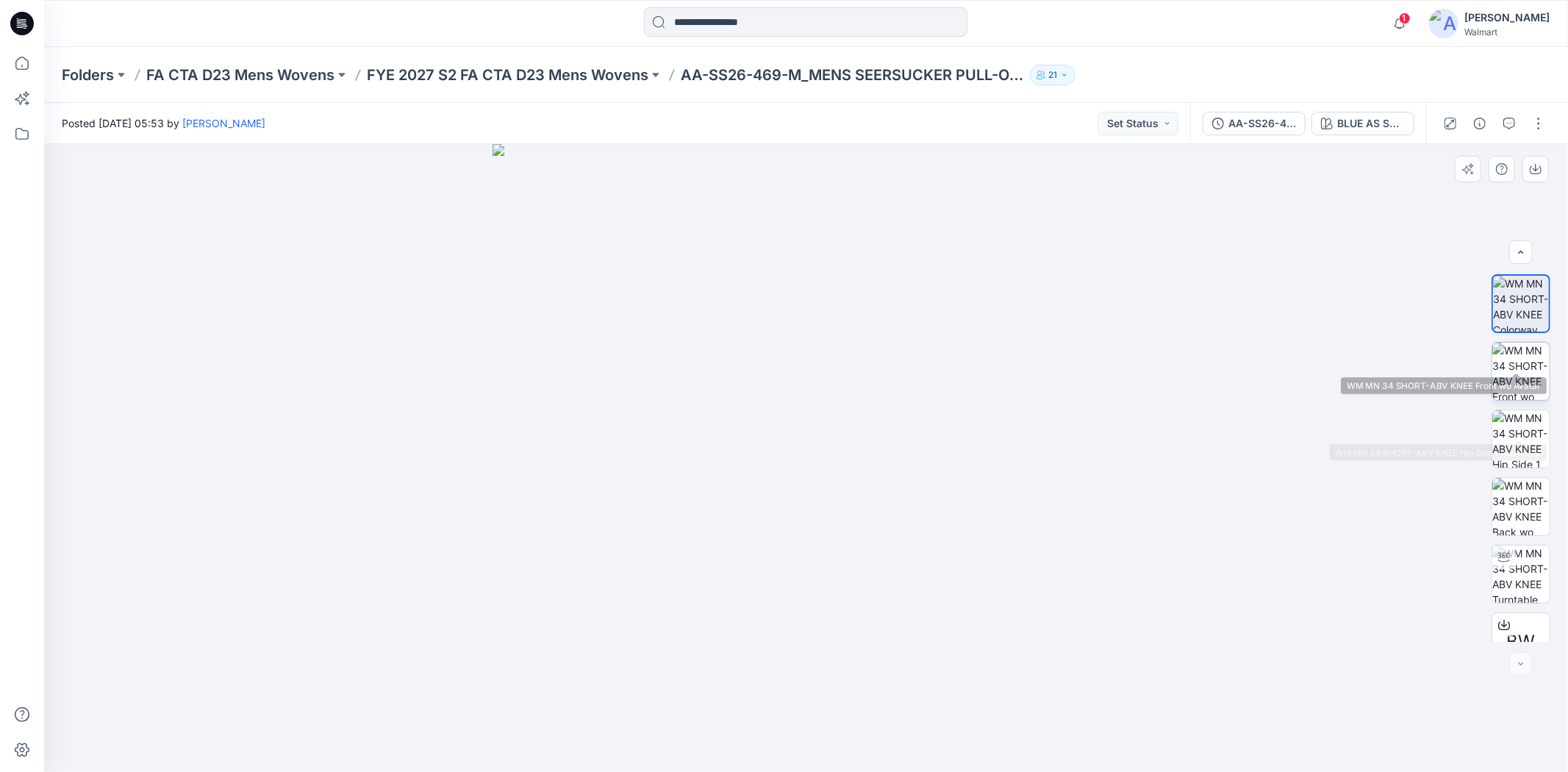
scroll to position [30, 0]
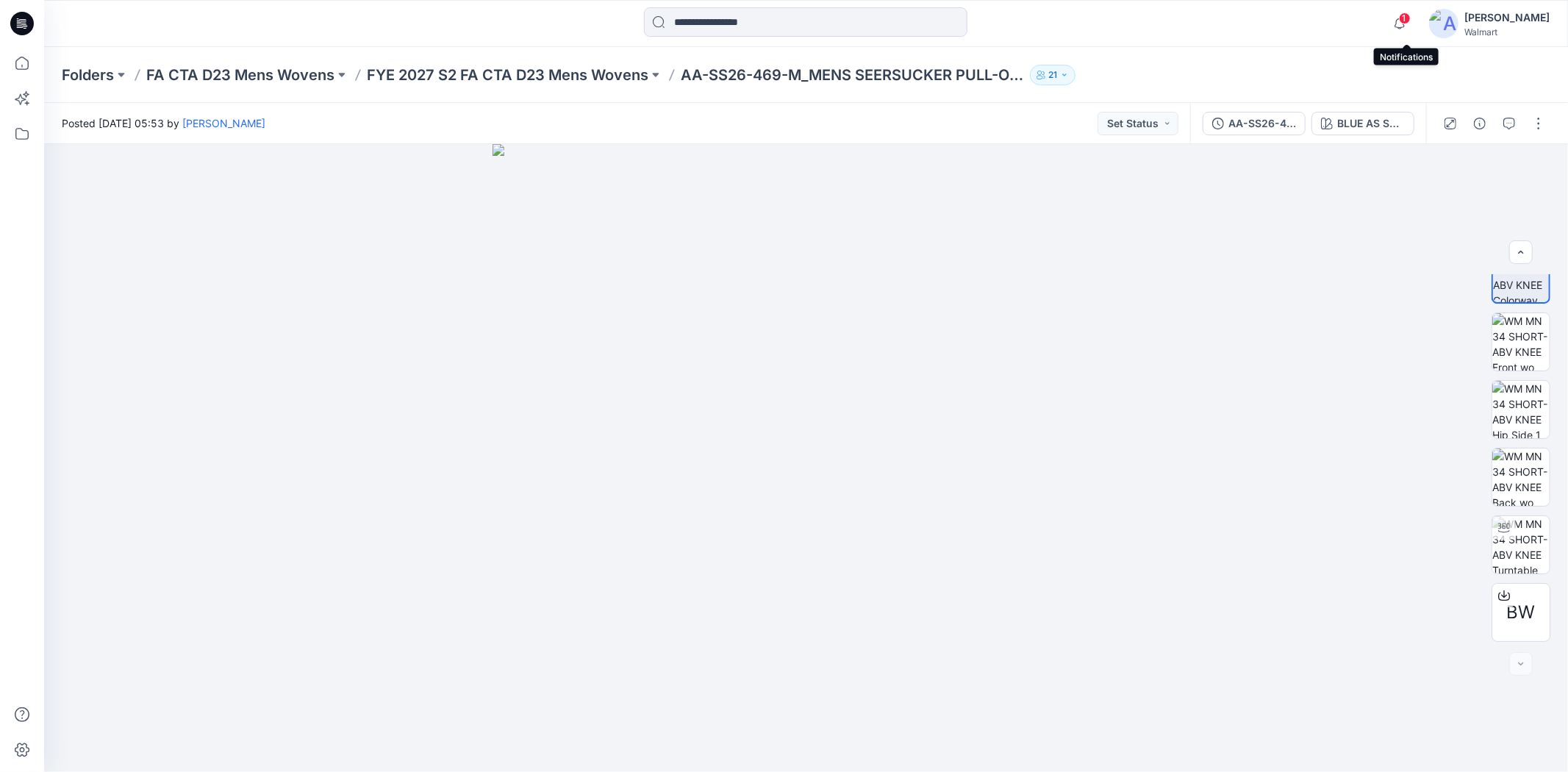
click at [1408, 23] on span "1" at bounding box center [1404, 18] width 12 height 12
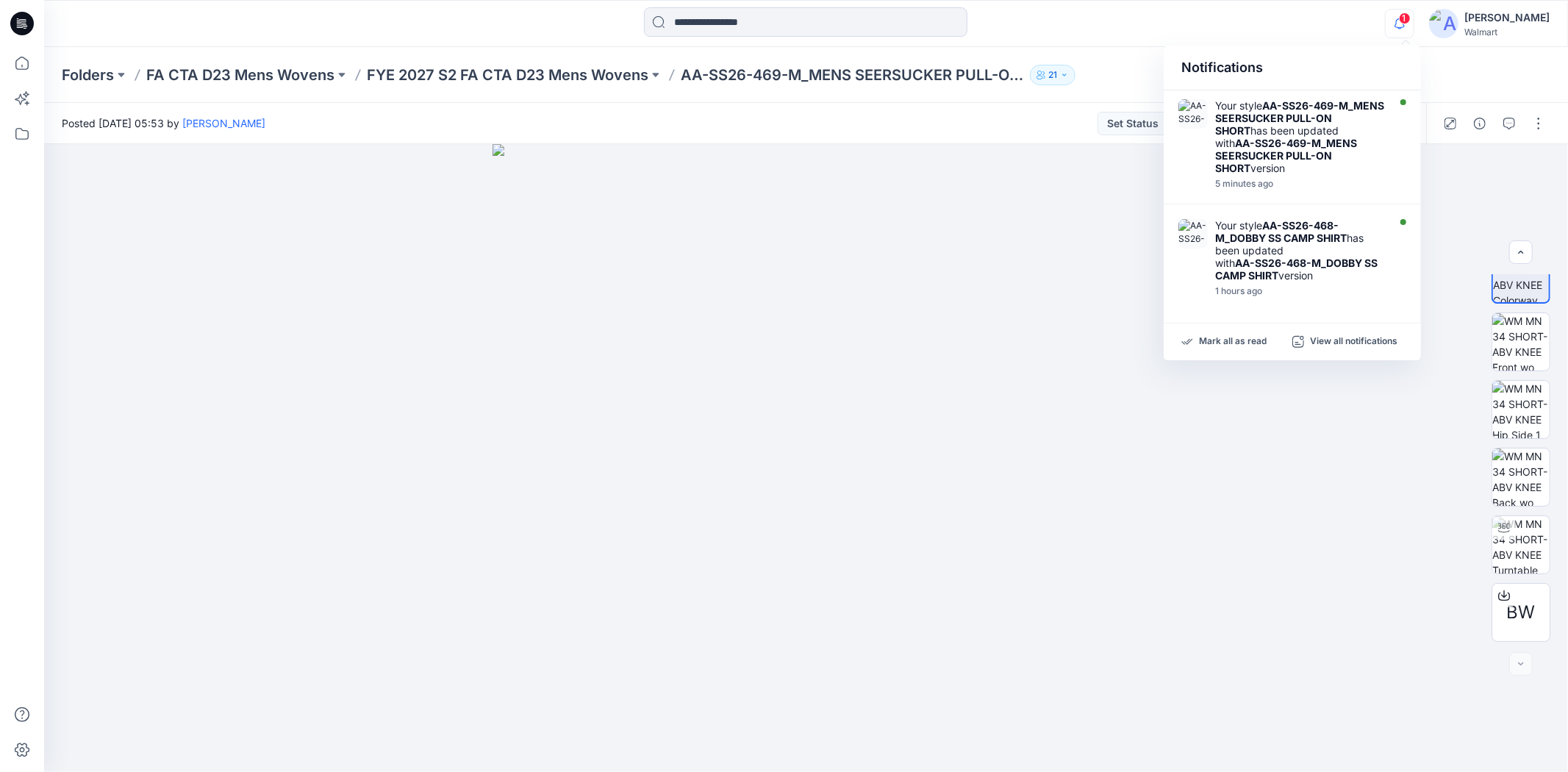
click at [1280, 16] on div "1 Notifications Your style AA-SS26-469-M_MENS SEERSUCKER PULL-ON SHORT has been…" at bounding box center [806, 24] width 1523 height 33
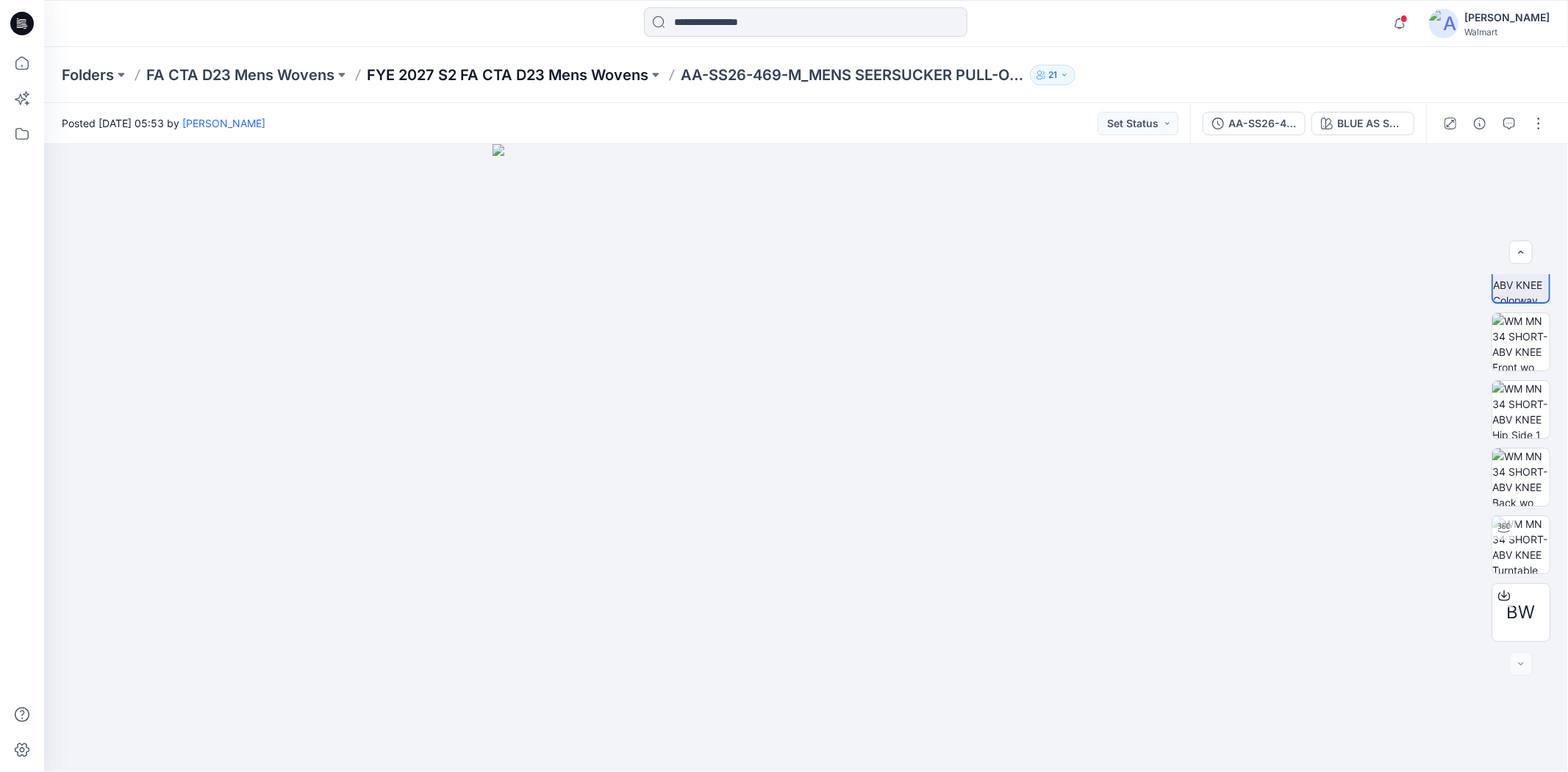
click at [547, 72] on p "FYE 2027 S2 FA CTA D23 Mens Wovens" at bounding box center [507, 74] width 281 height 20
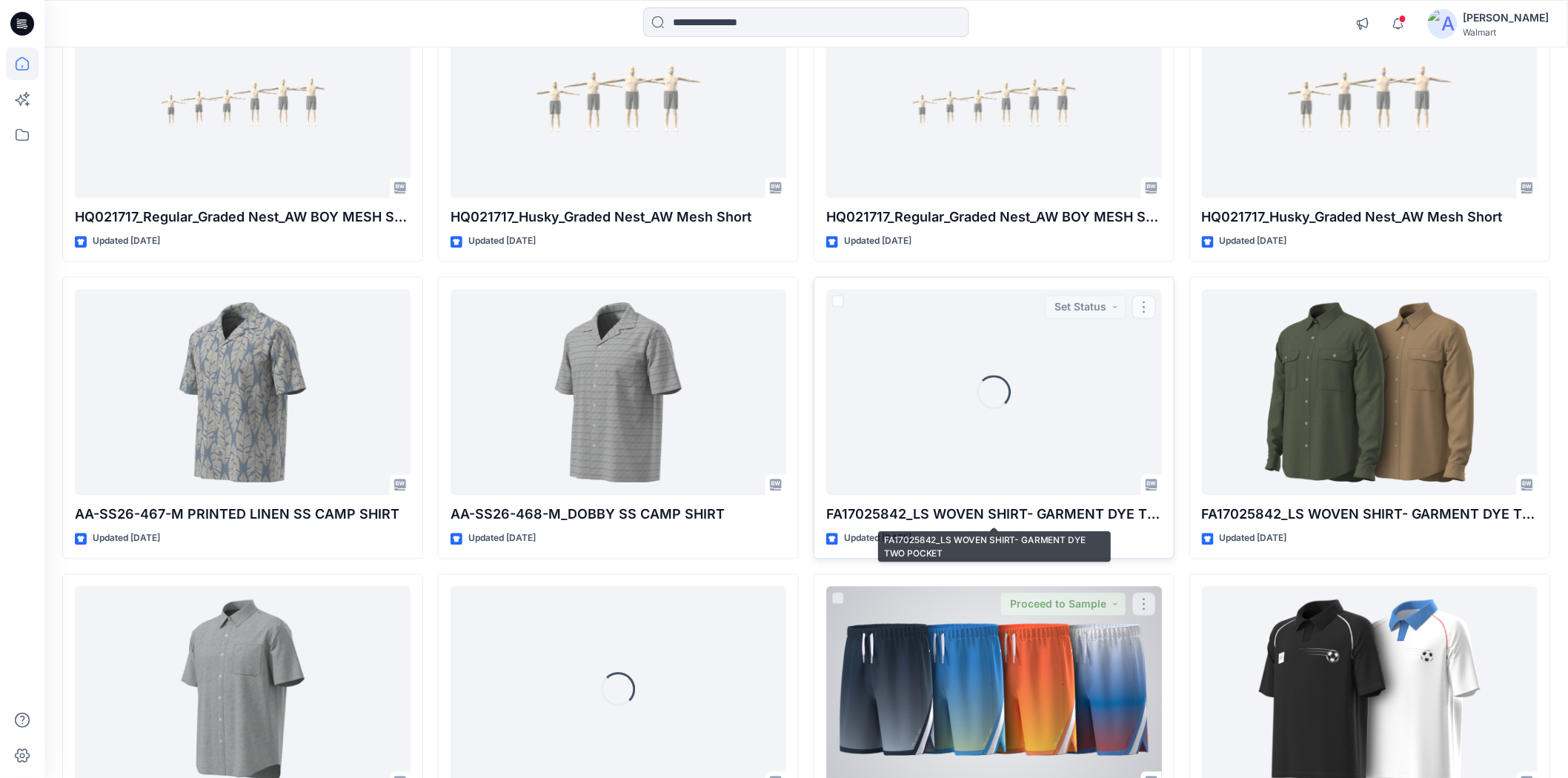
scroll to position [1201, 0]
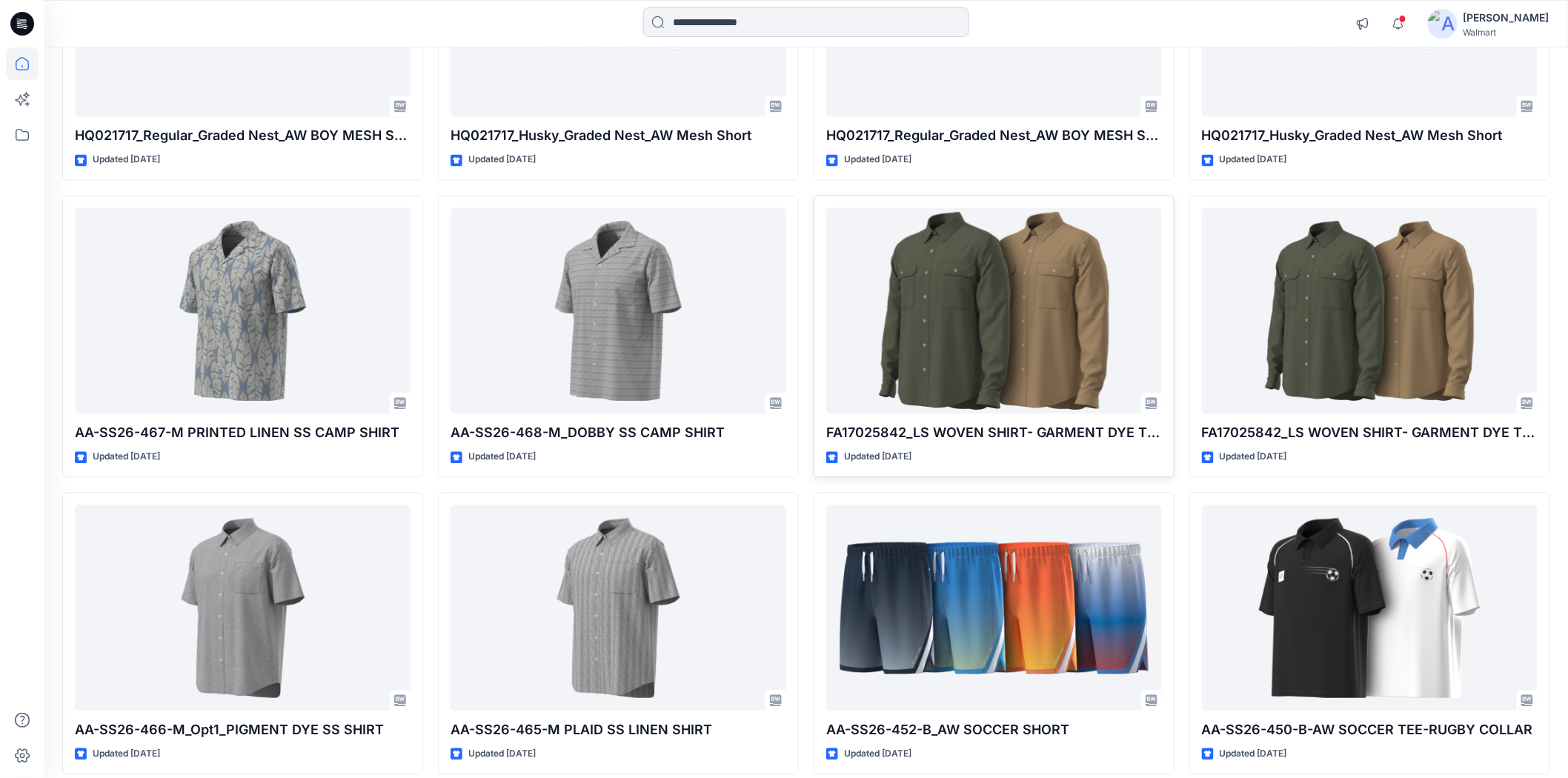
click at [734, 27] on input at bounding box center [806, 22] width 326 height 30
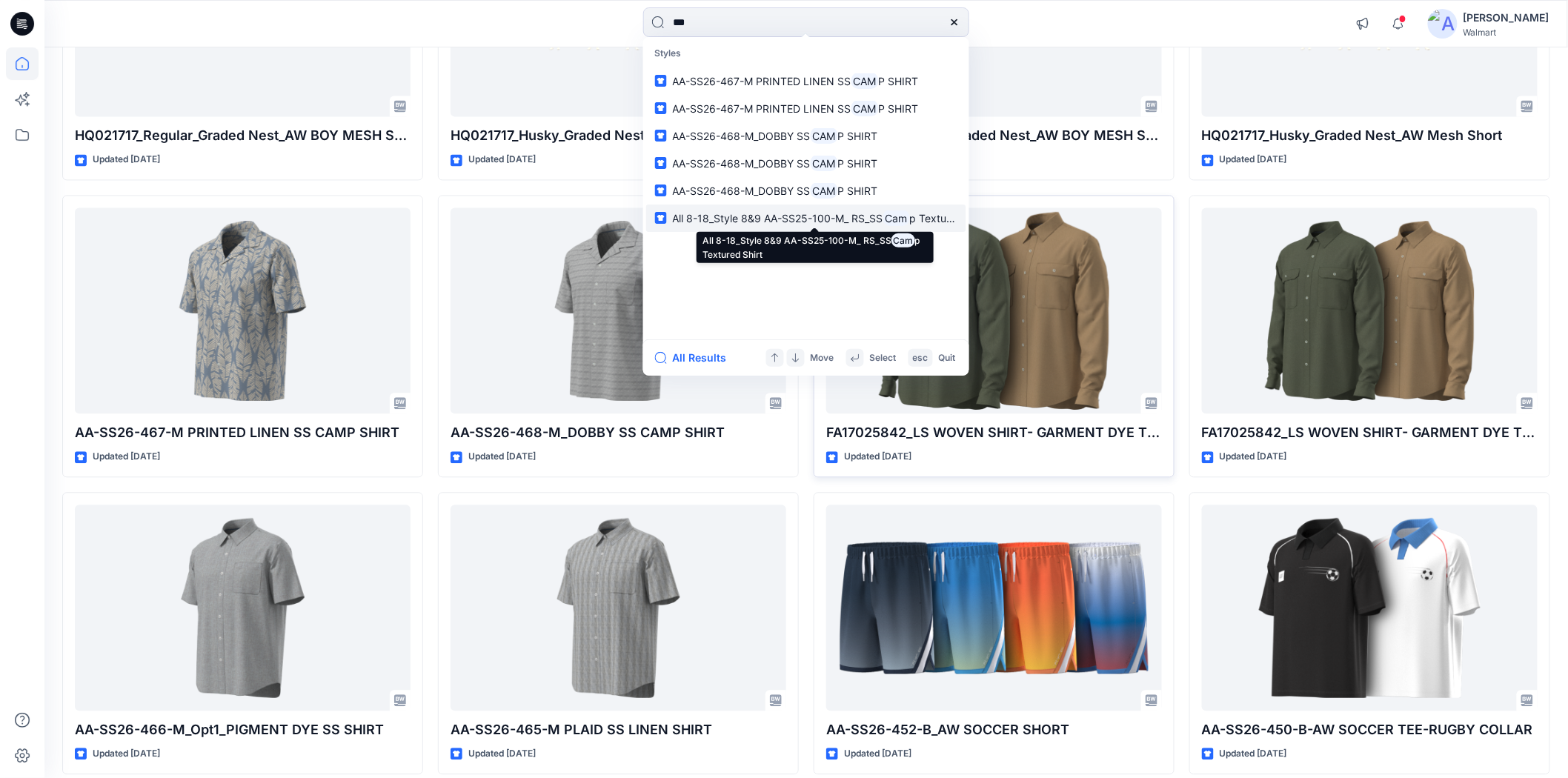
type input "***"
click at [789, 212] on span "All 8-18_Style 8&9 AA-SS25-100-M_ RS_SS" at bounding box center [777, 217] width 211 height 13
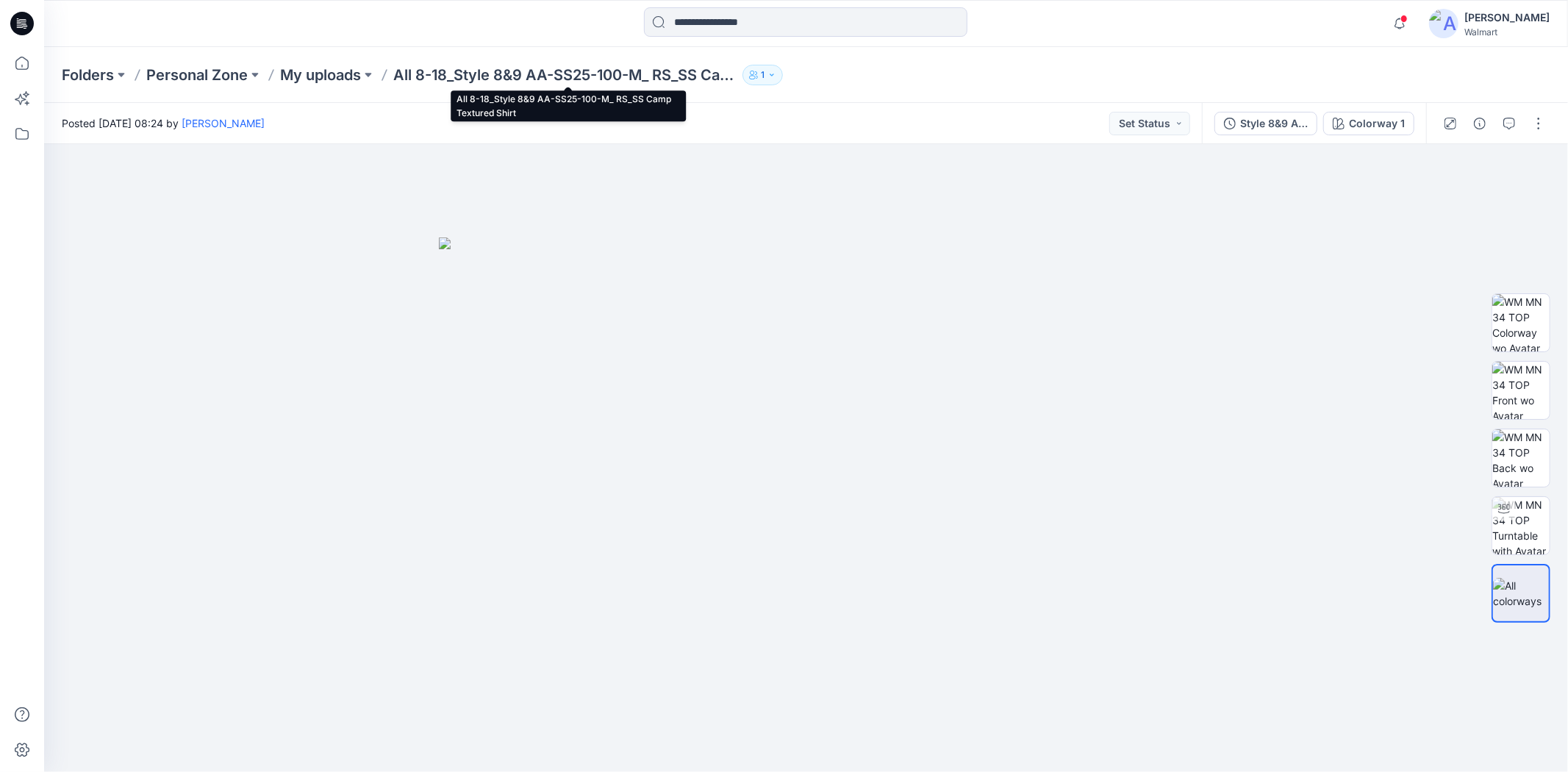
click at [530, 73] on p "All 8-18_Style 8&9 AA-SS25-100-M_ RS_SS Camp Textured Shirt" at bounding box center [565, 74] width 344 height 20
click at [20, 31] on icon at bounding box center [22, 23] width 23 height 23
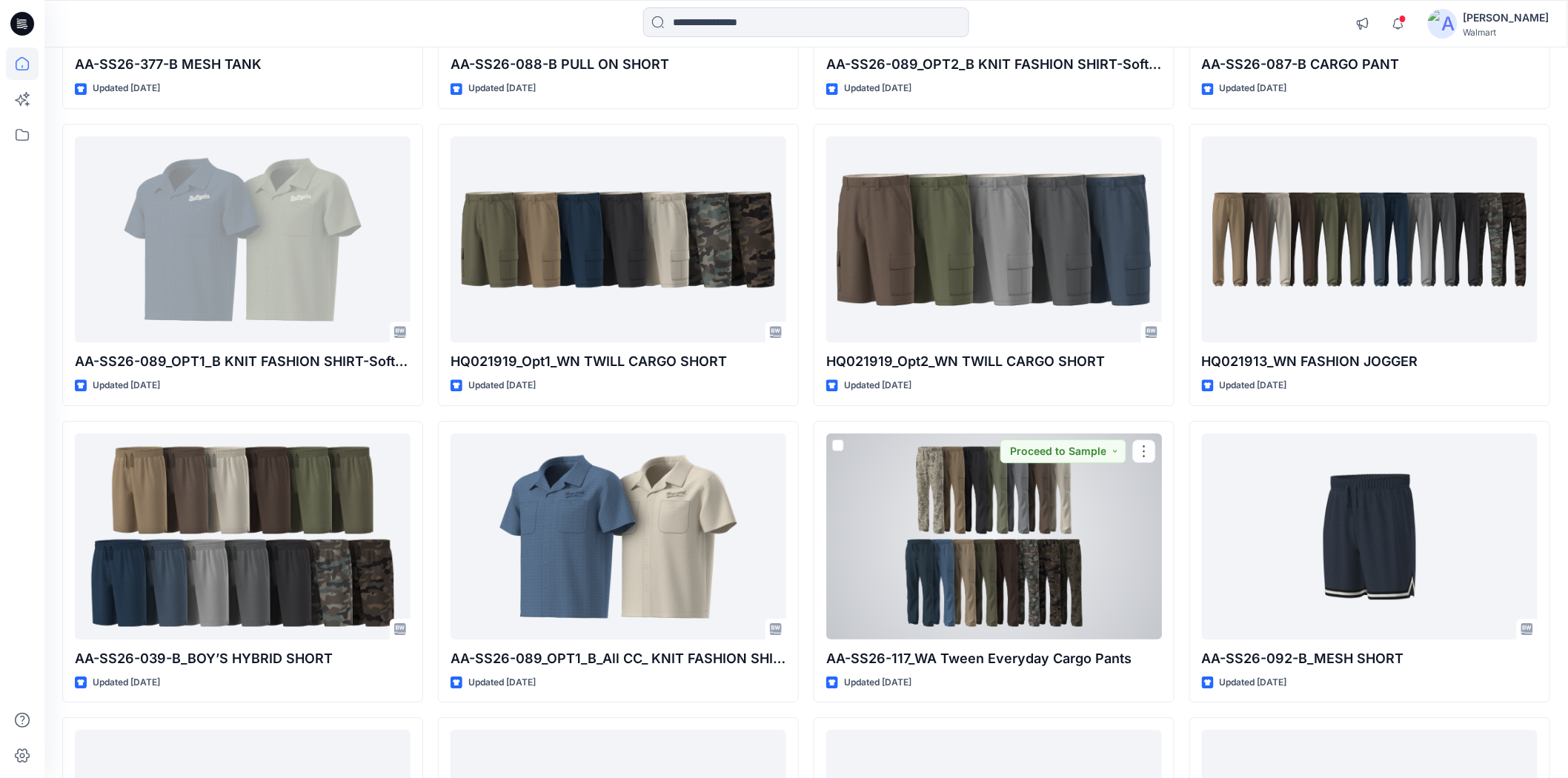
scroll to position [11236, 0]
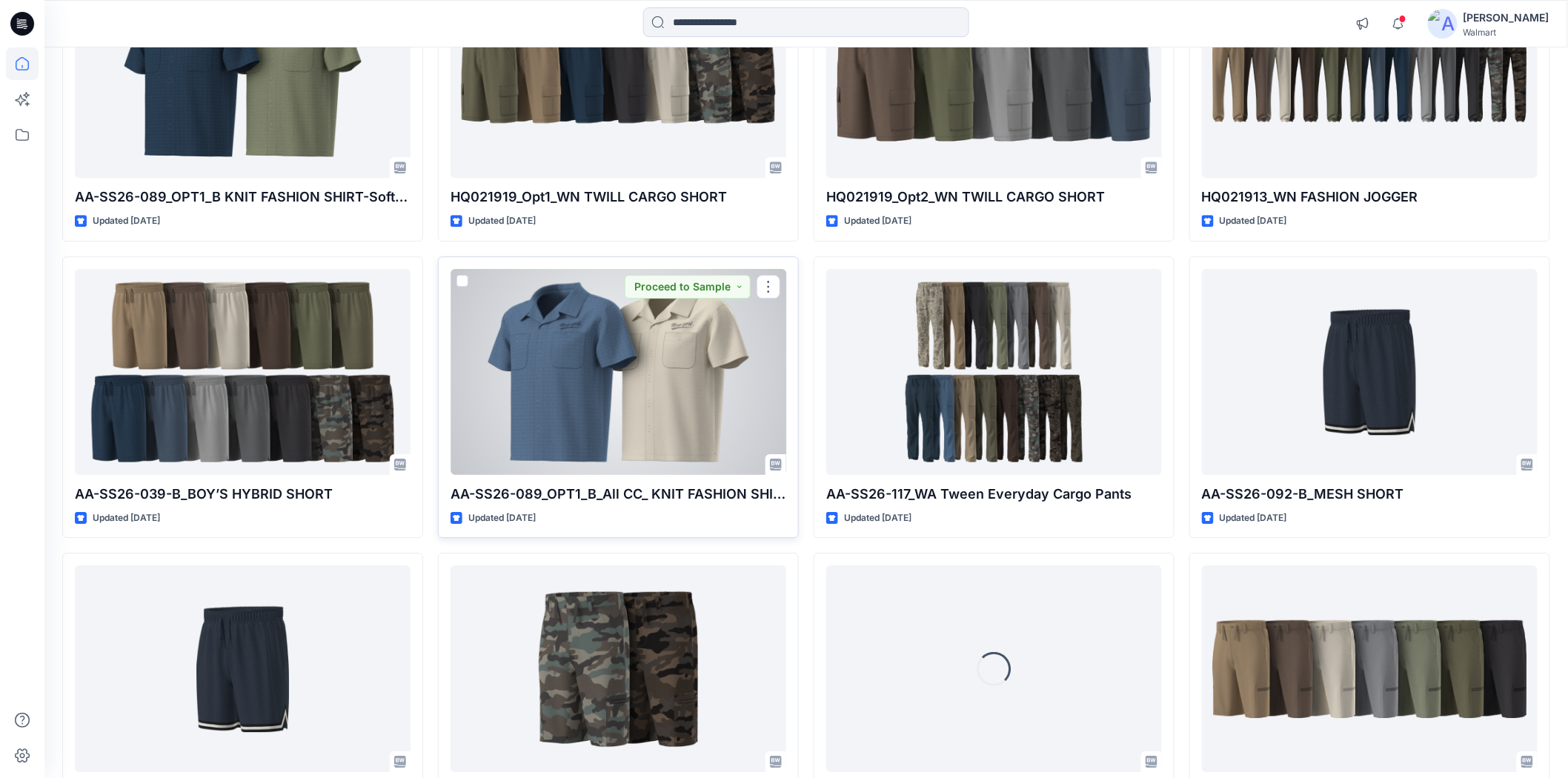
click at [630, 379] on div at bounding box center [618, 372] width 336 height 206
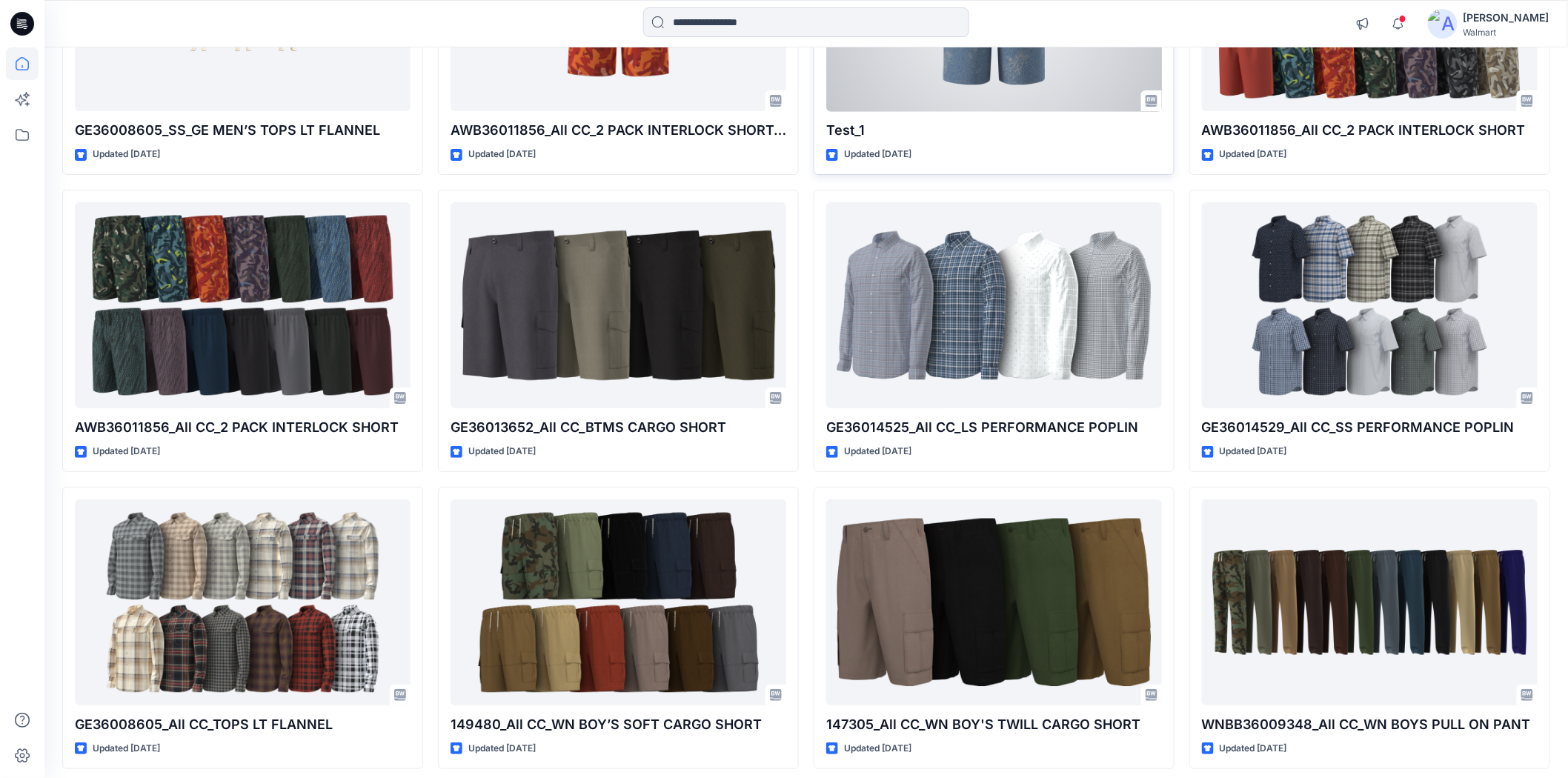
scroll to position [16419, 0]
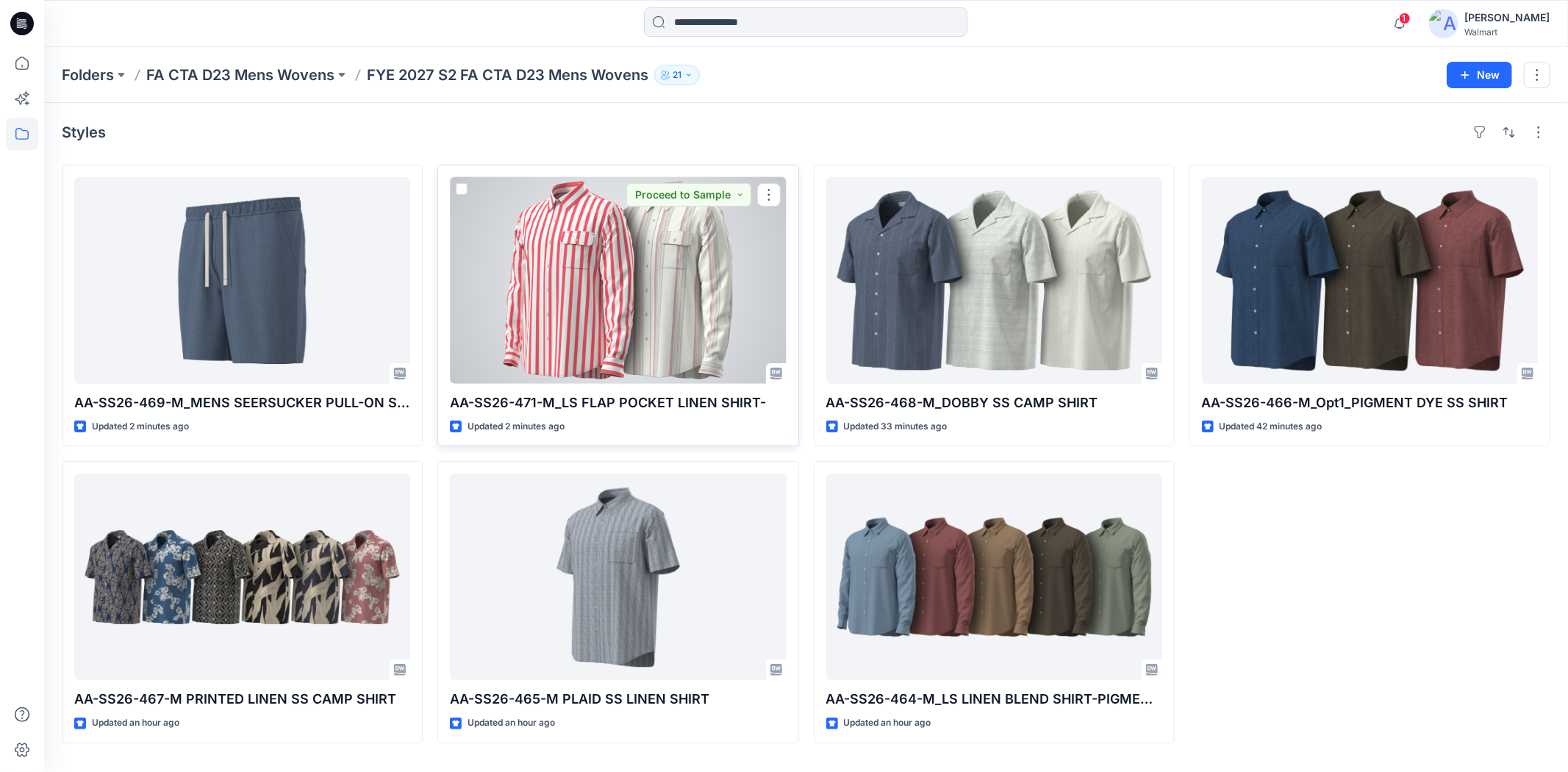
click at [539, 319] on div at bounding box center [617, 280] width 336 height 207
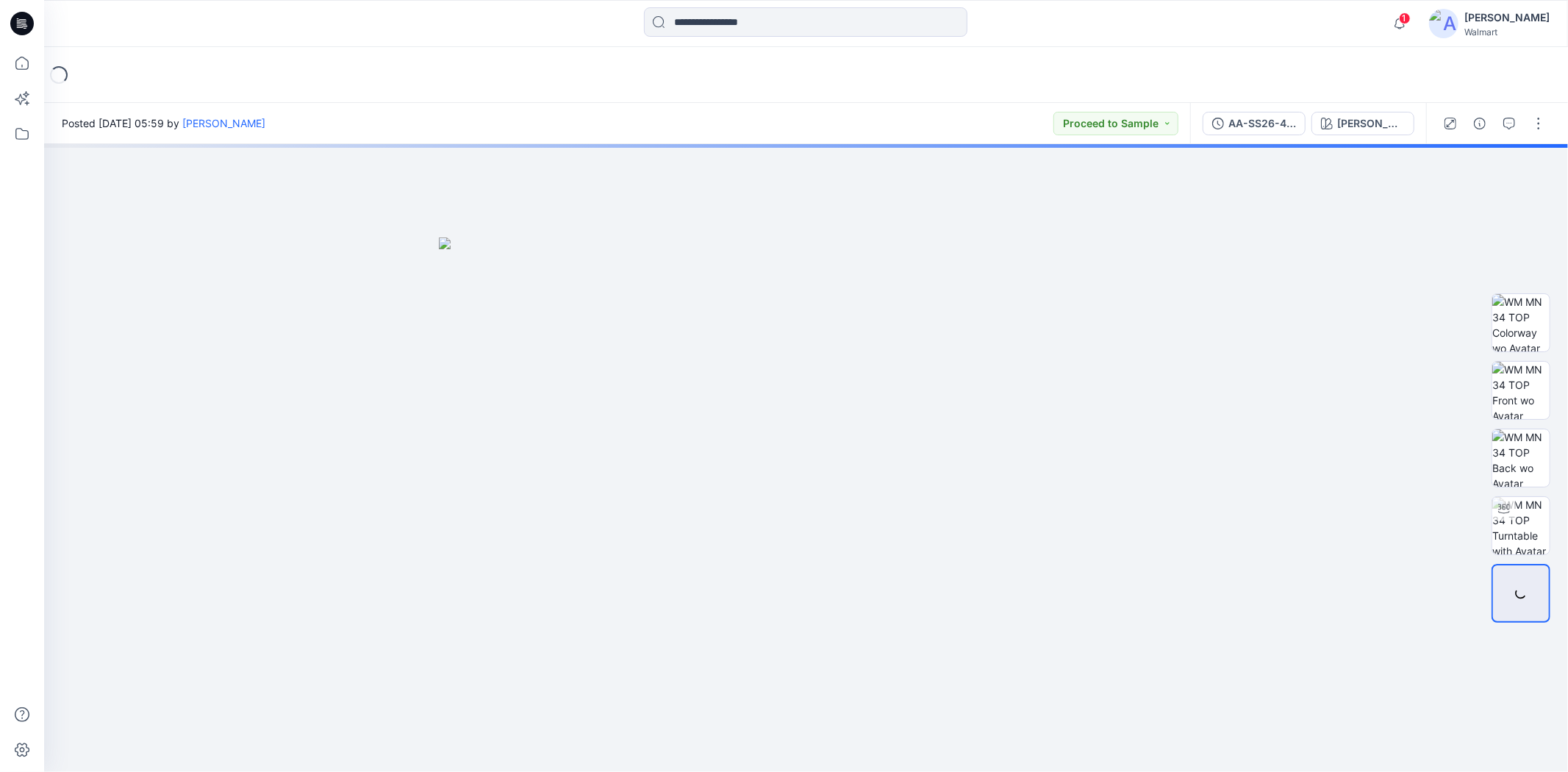
click at [1409, 17] on span "1" at bounding box center [1404, 18] width 12 height 12
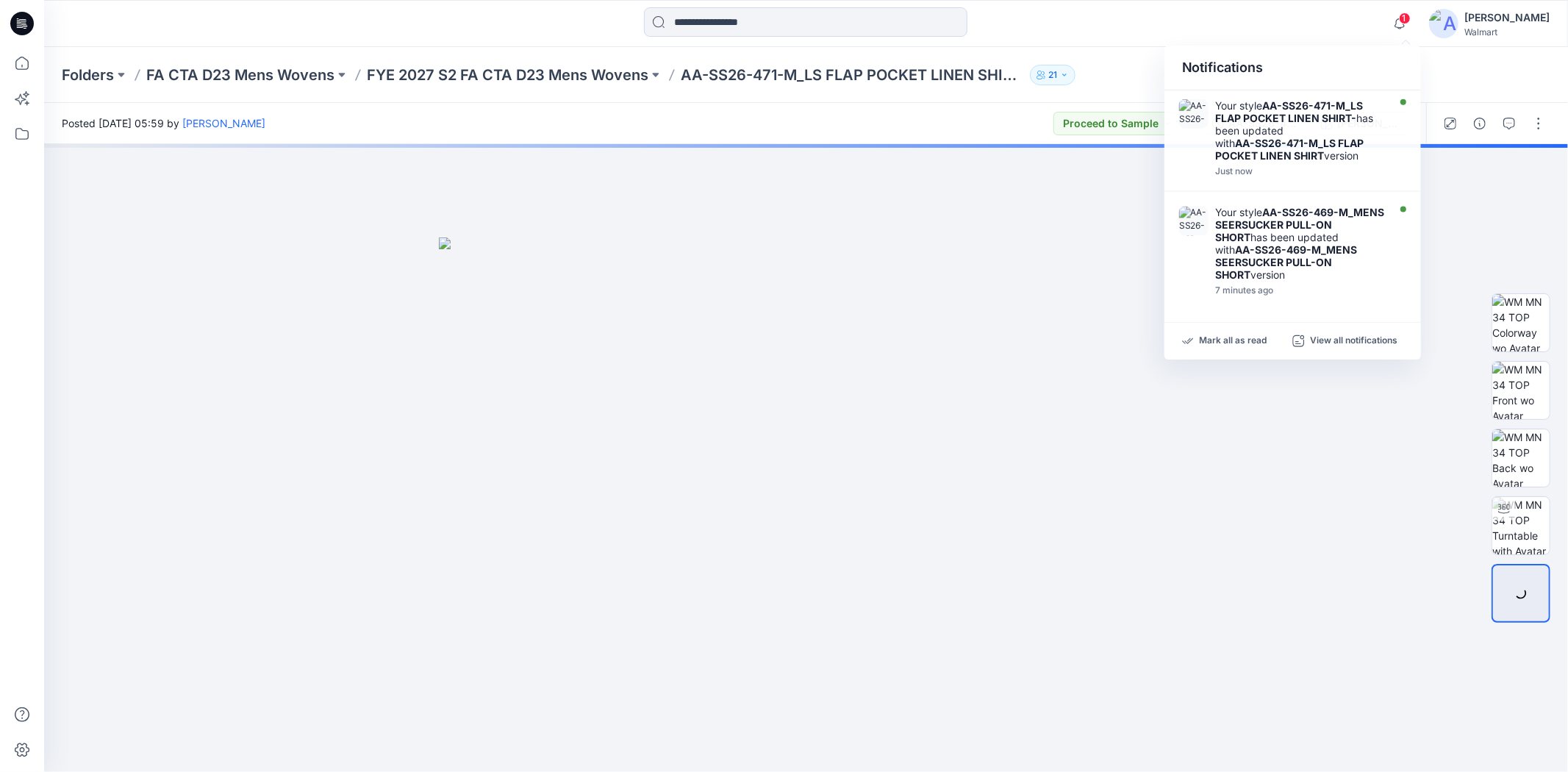
click at [1274, 19] on div "1 Notifications Your style AA-SS26-471-M_LS FLAP POCKET LINEN SHIRT- has been u…" at bounding box center [806, 24] width 1523 height 33
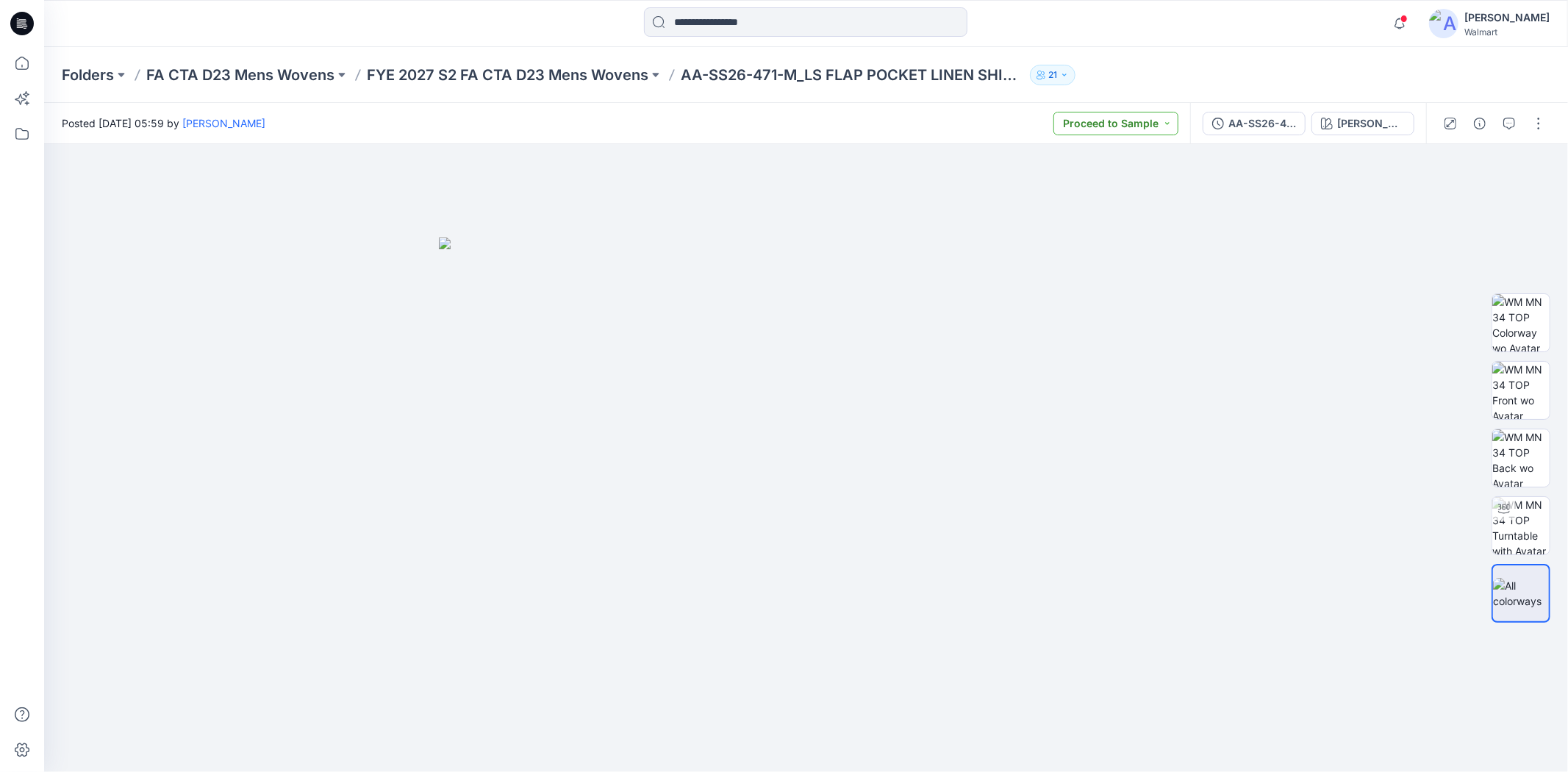
click at [1178, 119] on button "Proceed to Sample" at bounding box center [1116, 123] width 125 height 23
click at [1122, 153] on p "Set Status" at bounding box center [1108, 159] width 50 height 19
click at [1531, 120] on button "button" at bounding box center [1538, 123] width 23 height 23
click at [1461, 198] on button "Edit" at bounding box center [1477, 198] width 136 height 27
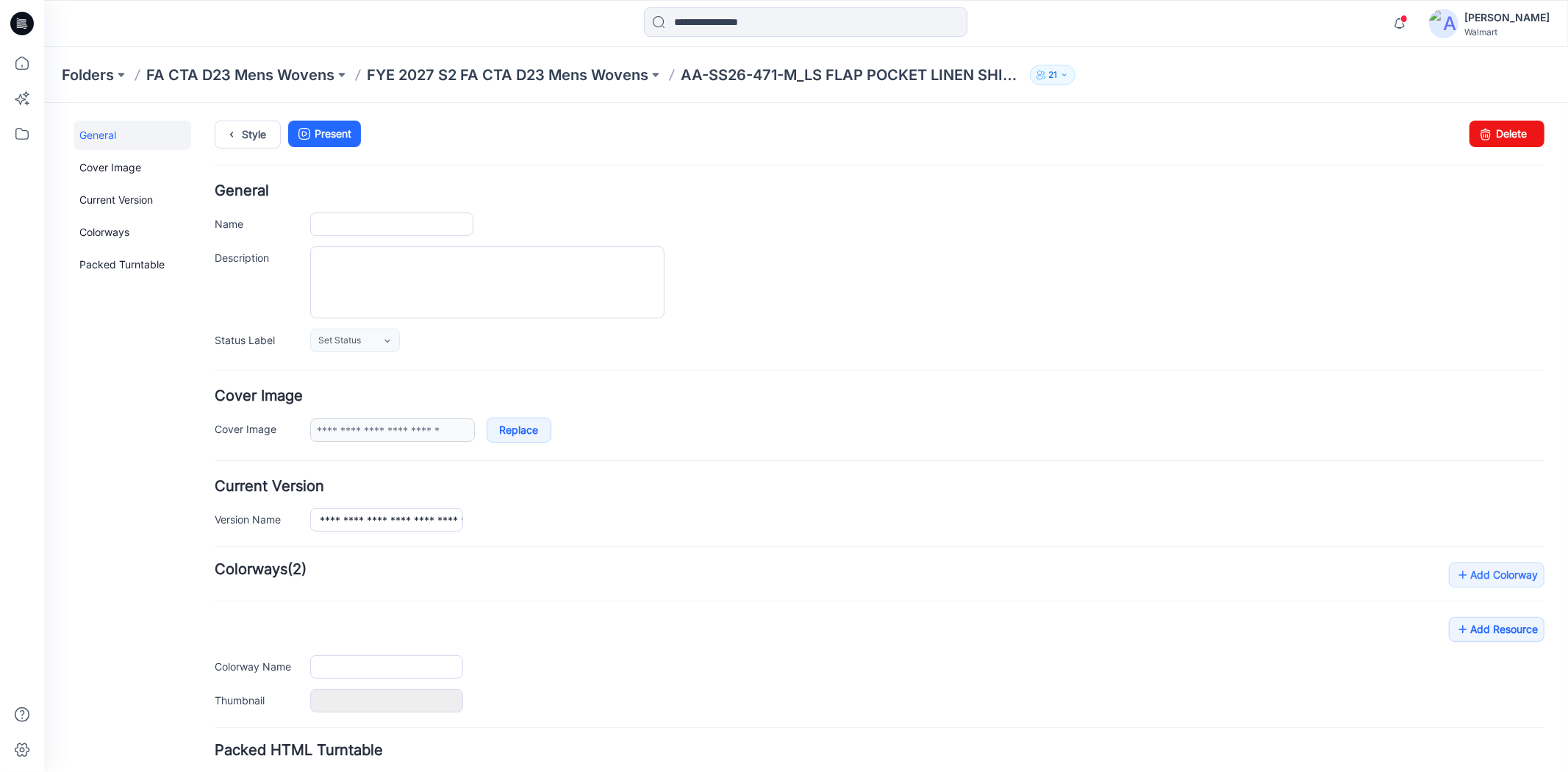
type input "**********"
type textarea "**********"
type input "**********"
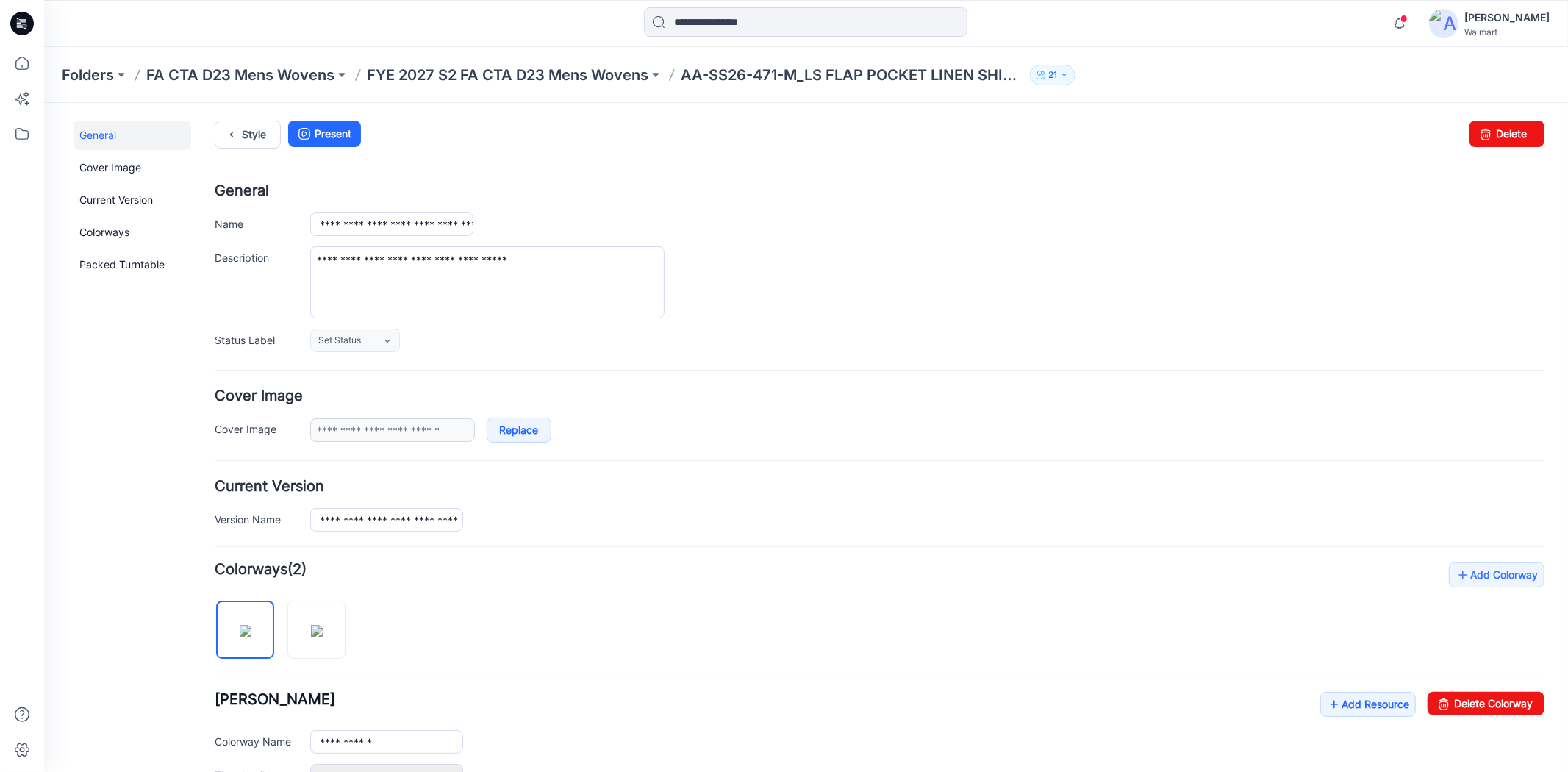
scroll to position [362, 0]
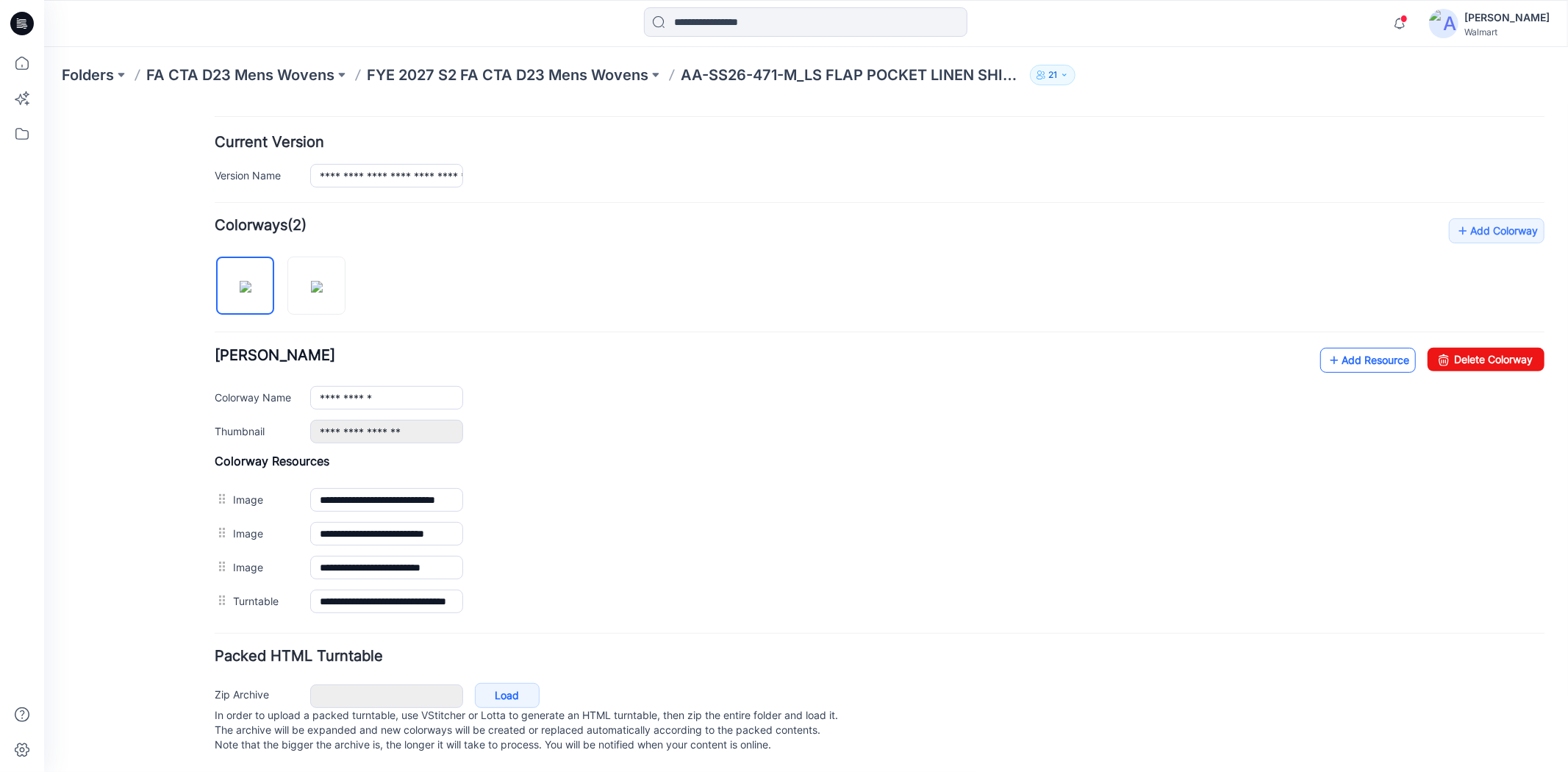
click at [1333, 347] on link "Add Resource" at bounding box center [1367, 359] width 95 height 25
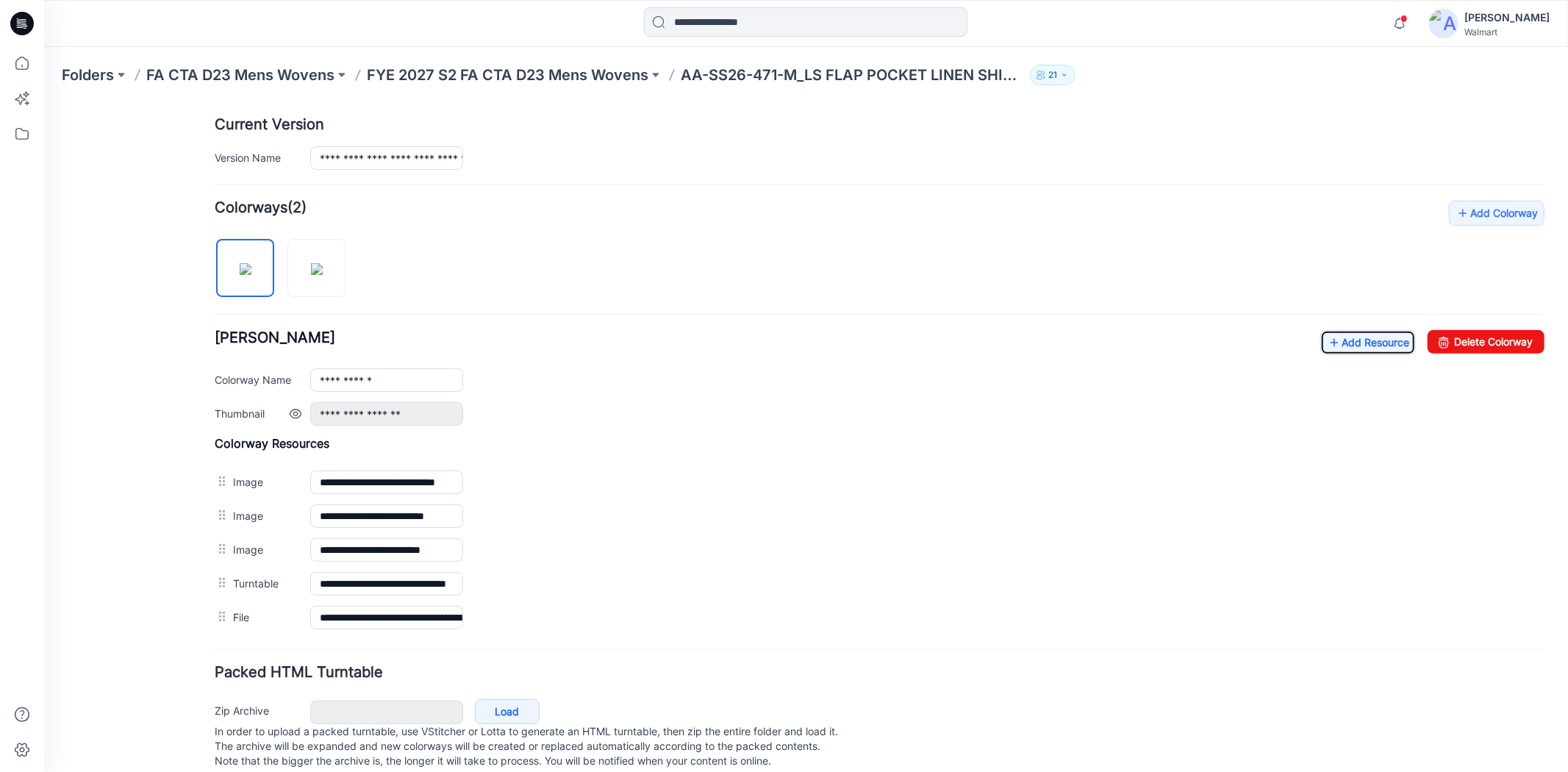
scroll to position [0, 0]
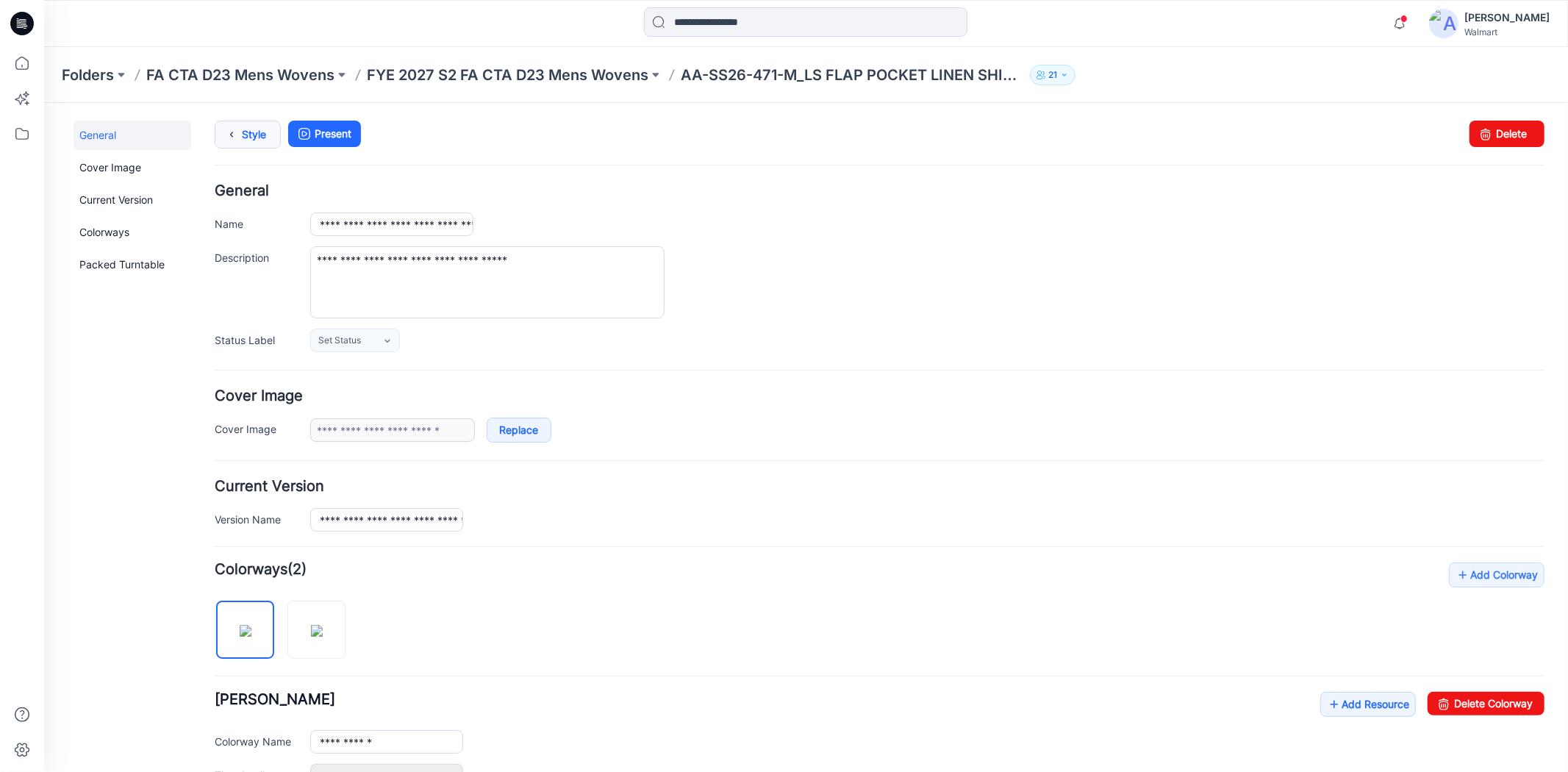
click at [238, 142] on icon at bounding box center [230, 133] width 20 height 26
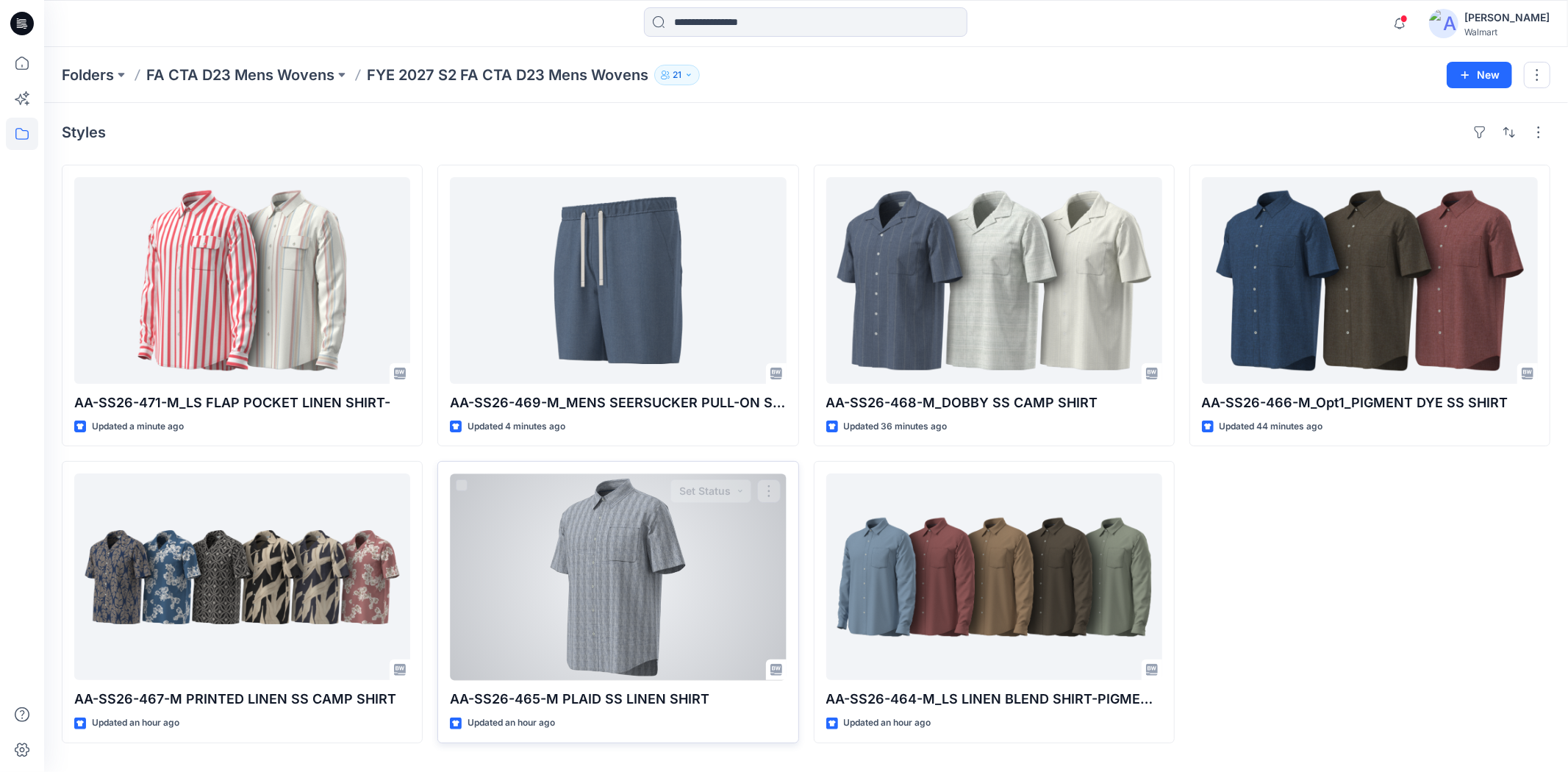
click at [633, 696] on p "AA-SS26-465-M PLAID SS LINEN SHIRT" at bounding box center [617, 699] width 336 height 20
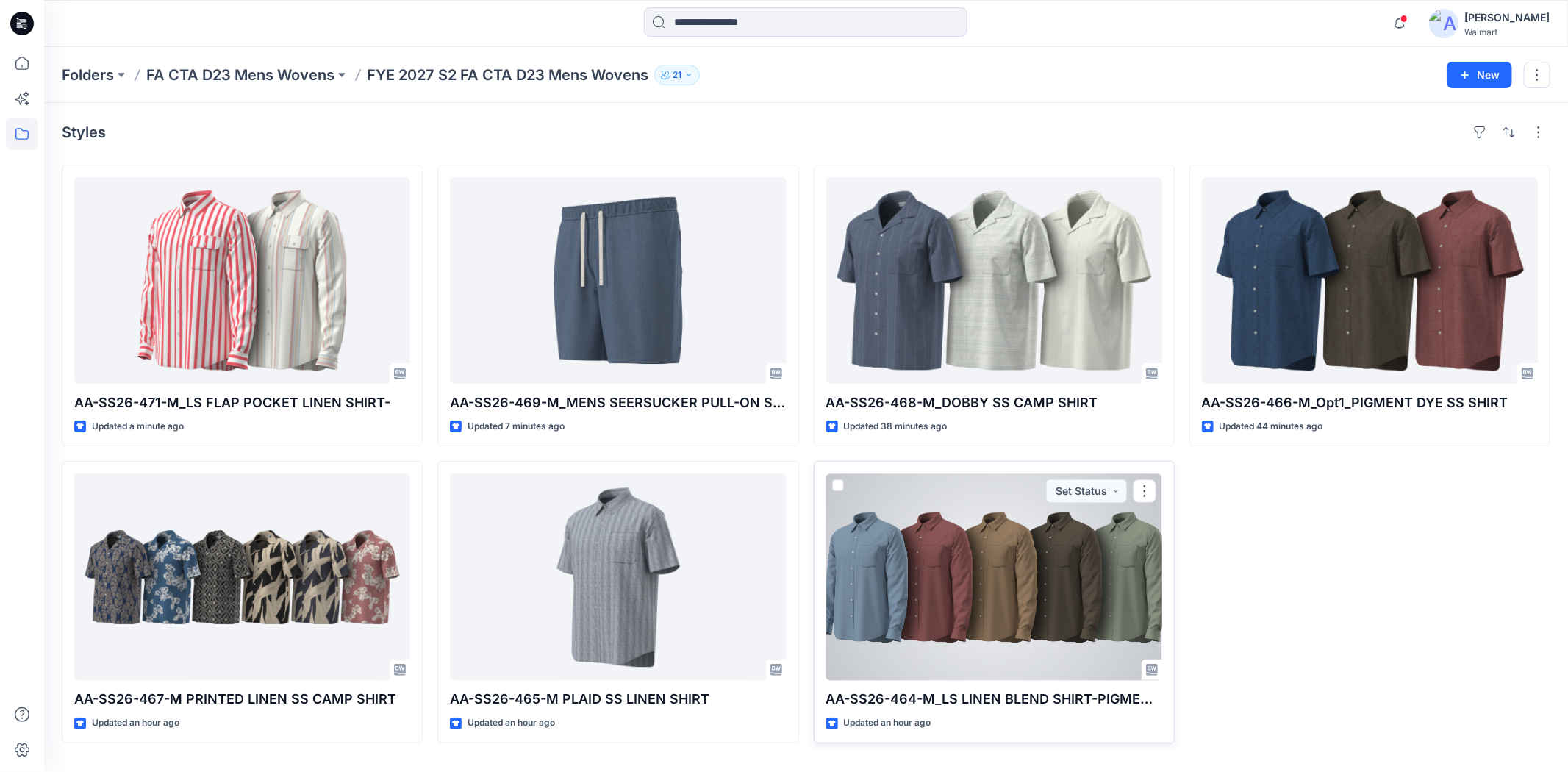
click at [972, 632] on div at bounding box center [993, 577] width 336 height 207
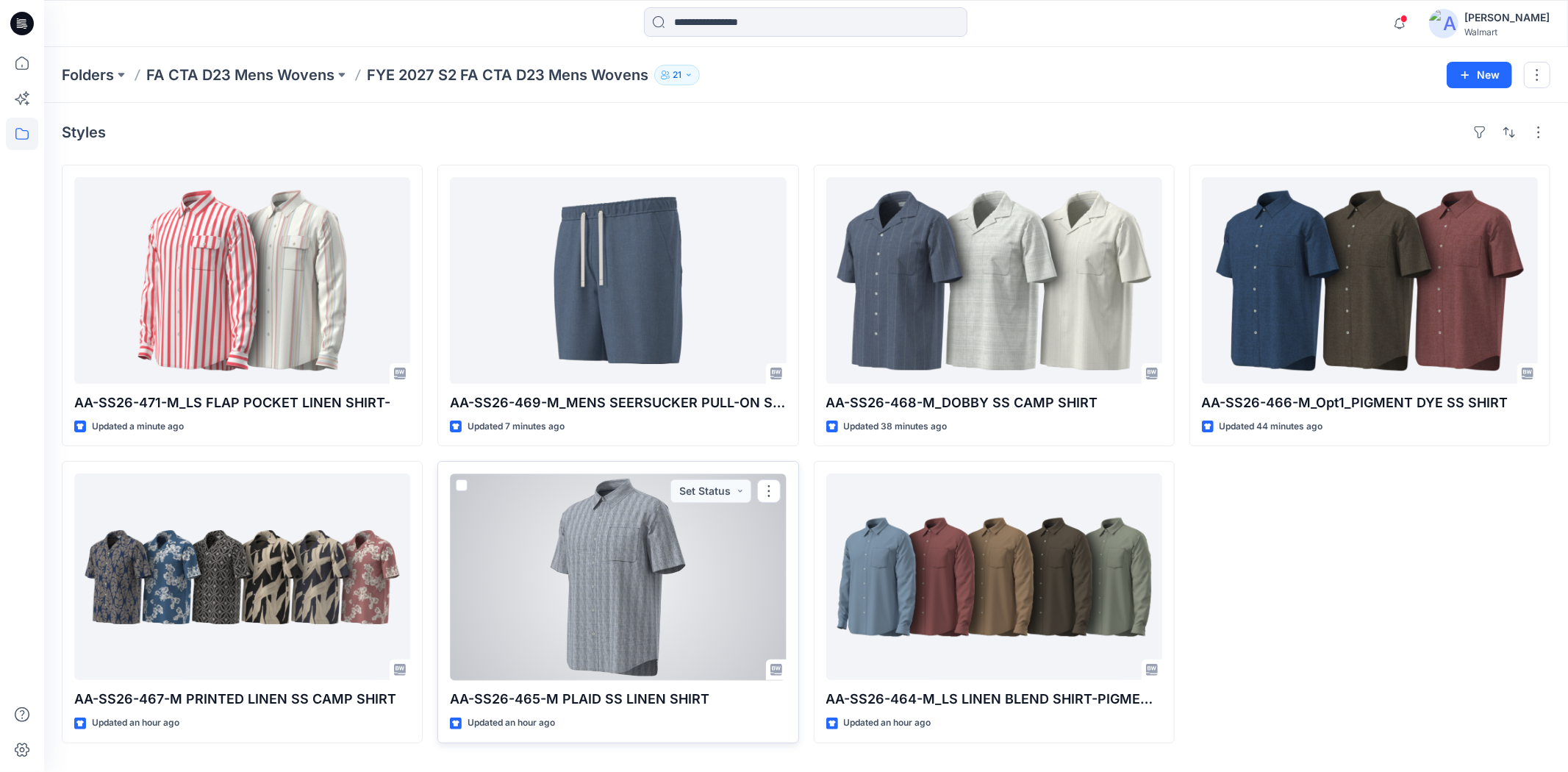
click at [641, 593] on div at bounding box center [617, 577] width 336 height 207
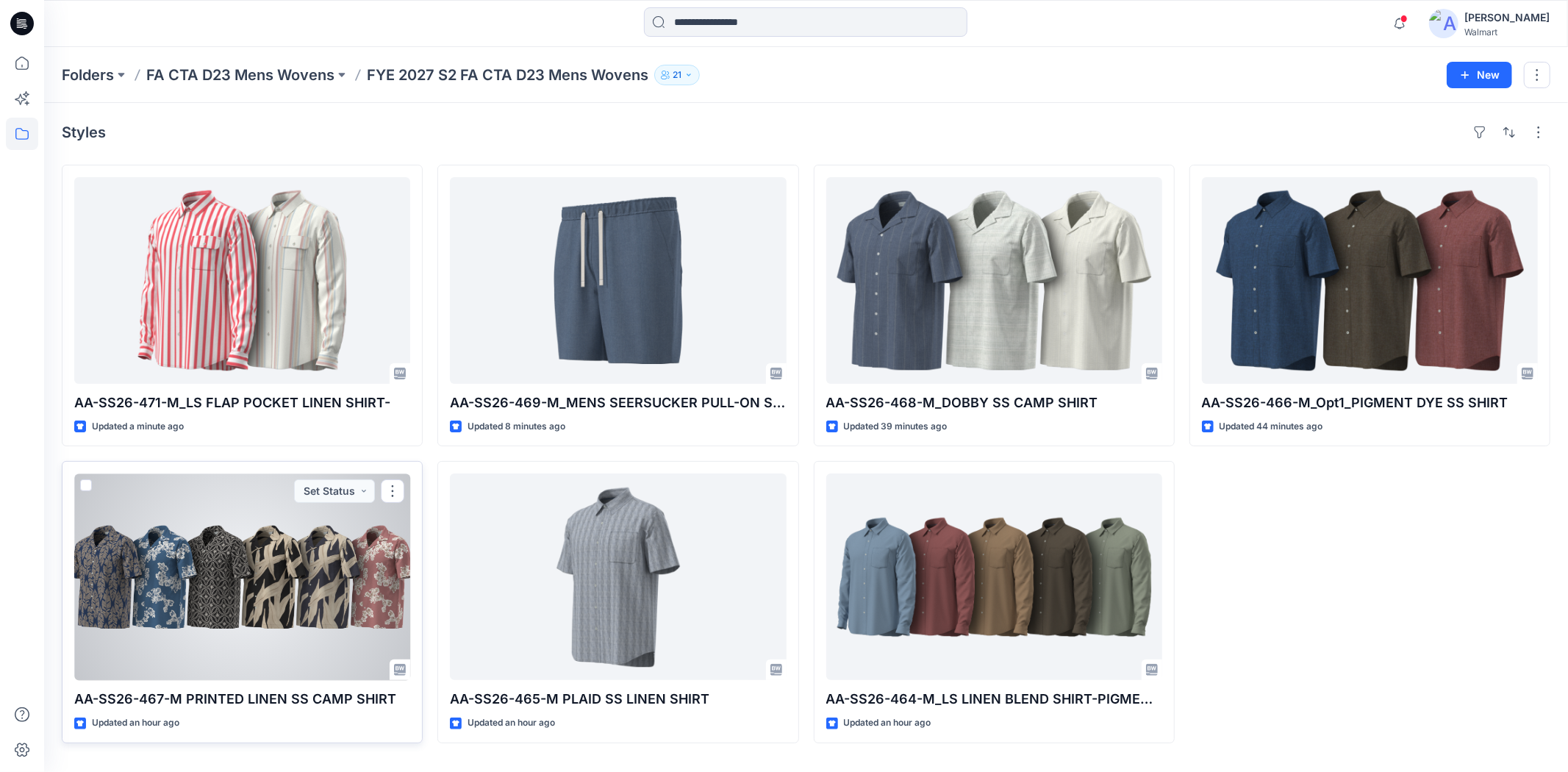
click at [247, 578] on div at bounding box center [242, 577] width 336 height 207
click at [275, 579] on div at bounding box center [242, 577] width 336 height 207
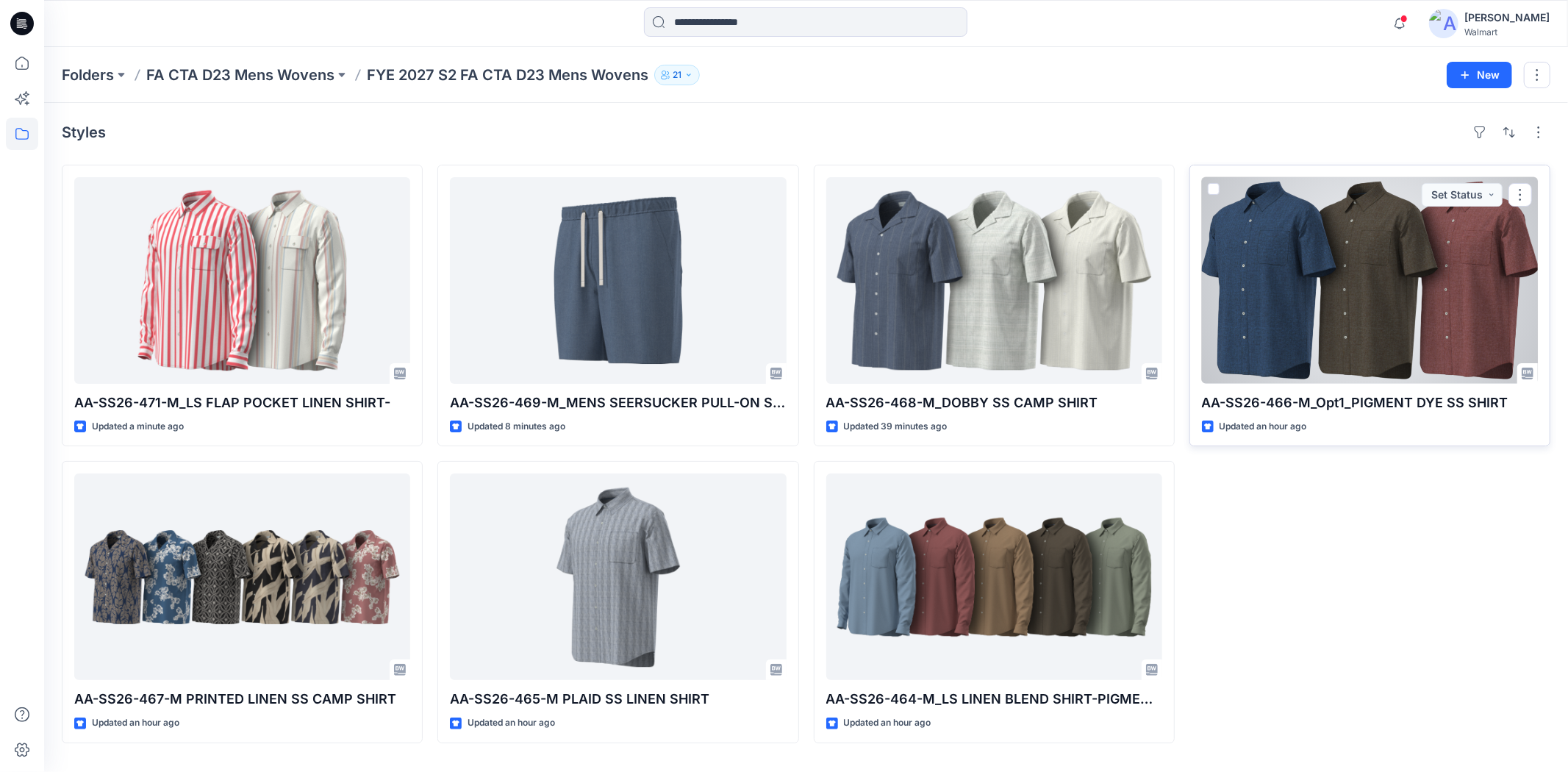
click at [1336, 340] on div at bounding box center [1370, 280] width 336 height 207
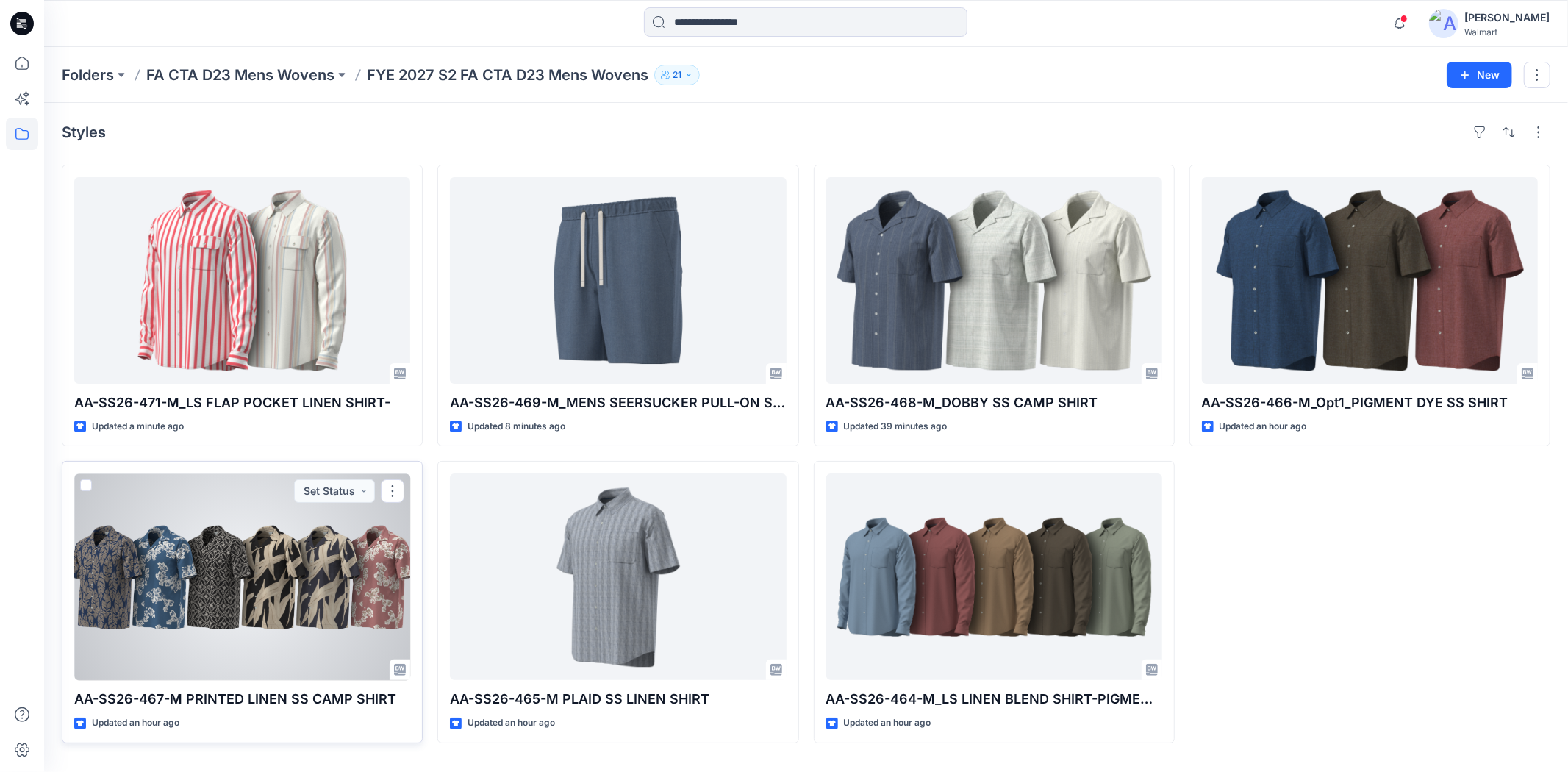
click at [285, 607] on div at bounding box center [242, 577] width 336 height 207
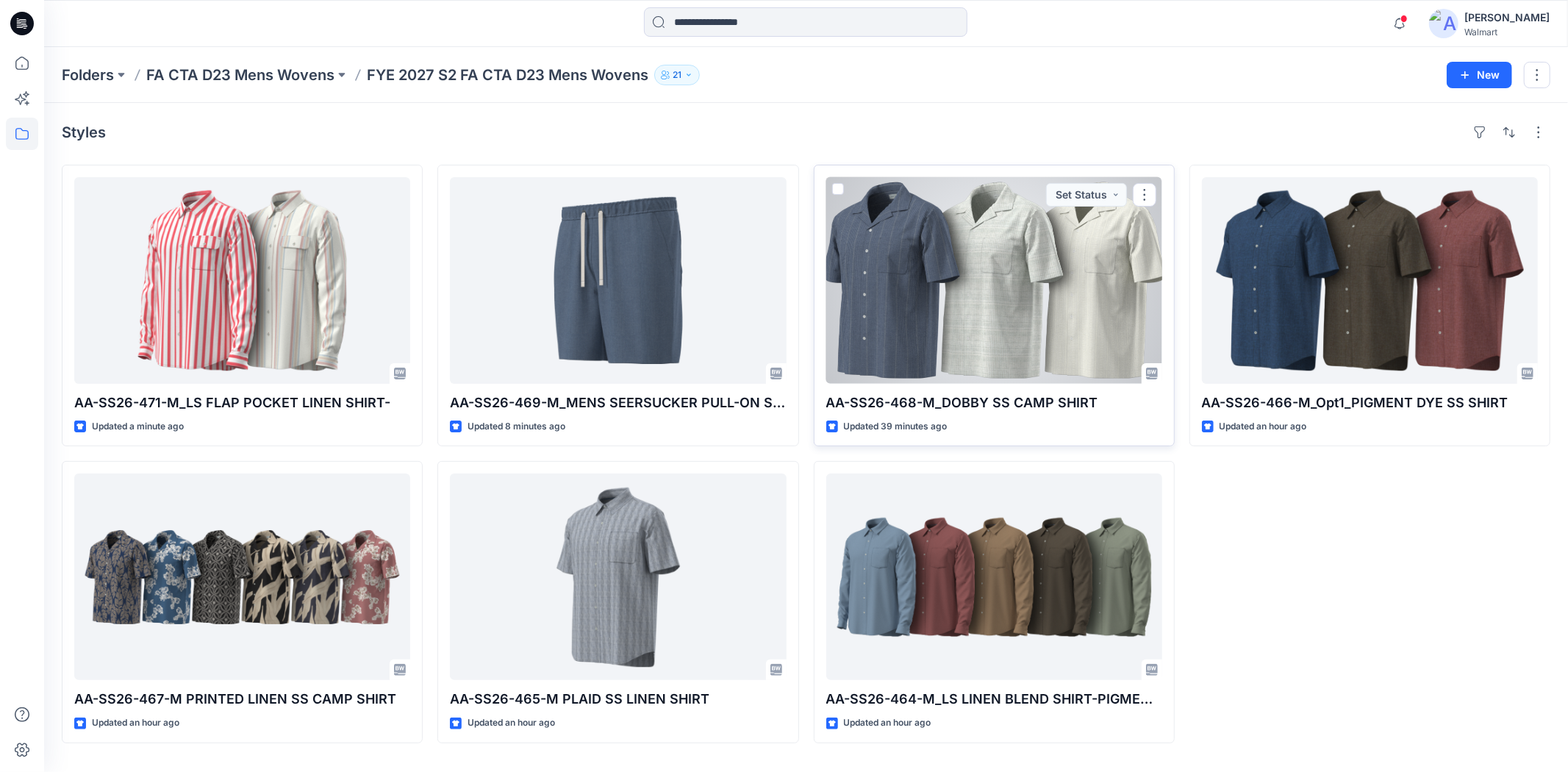
click at [1020, 317] on div at bounding box center [993, 280] width 336 height 207
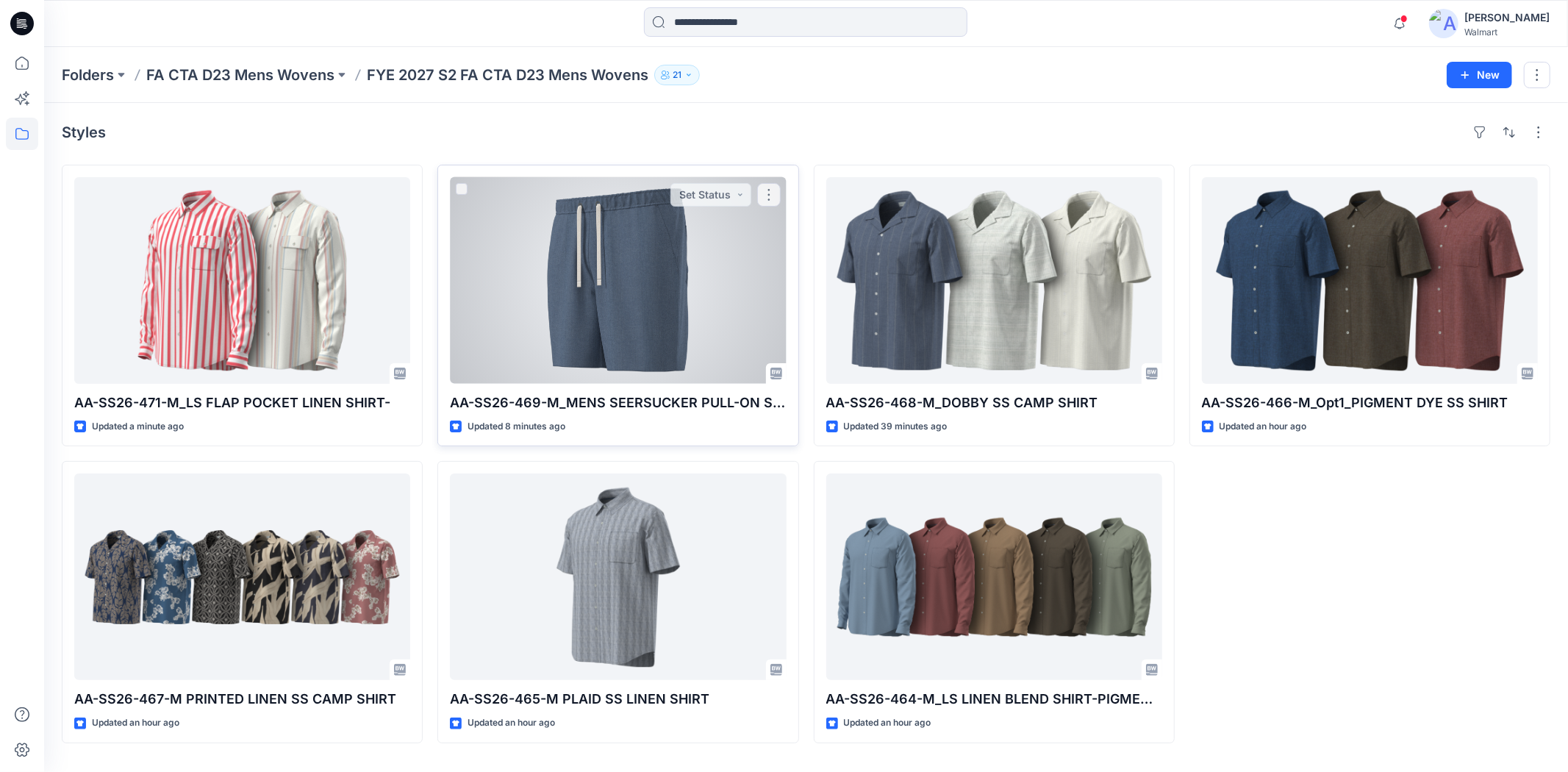
click at [649, 285] on div at bounding box center [617, 280] width 336 height 207
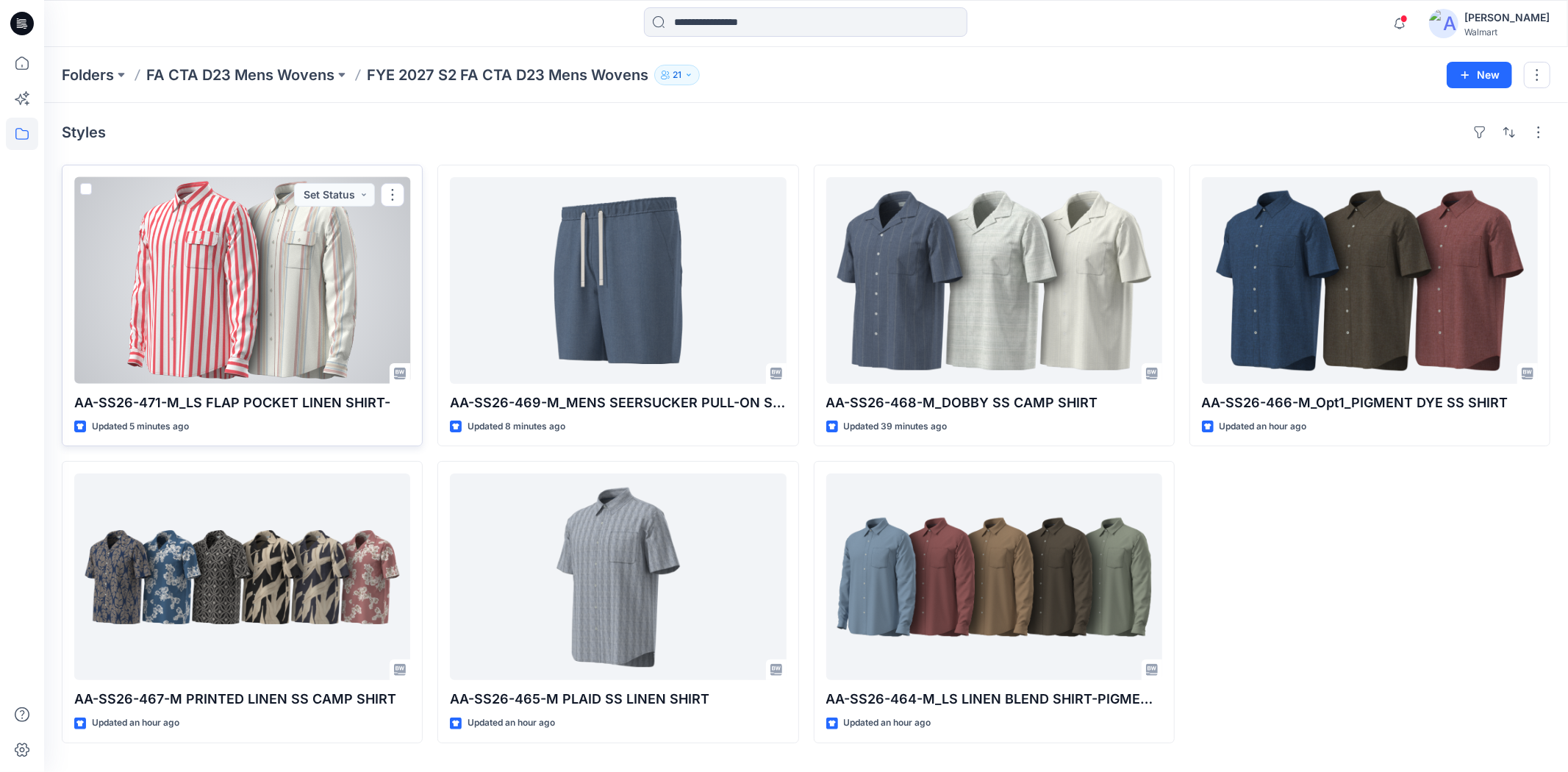
click at [261, 318] on div at bounding box center [242, 280] width 336 height 207
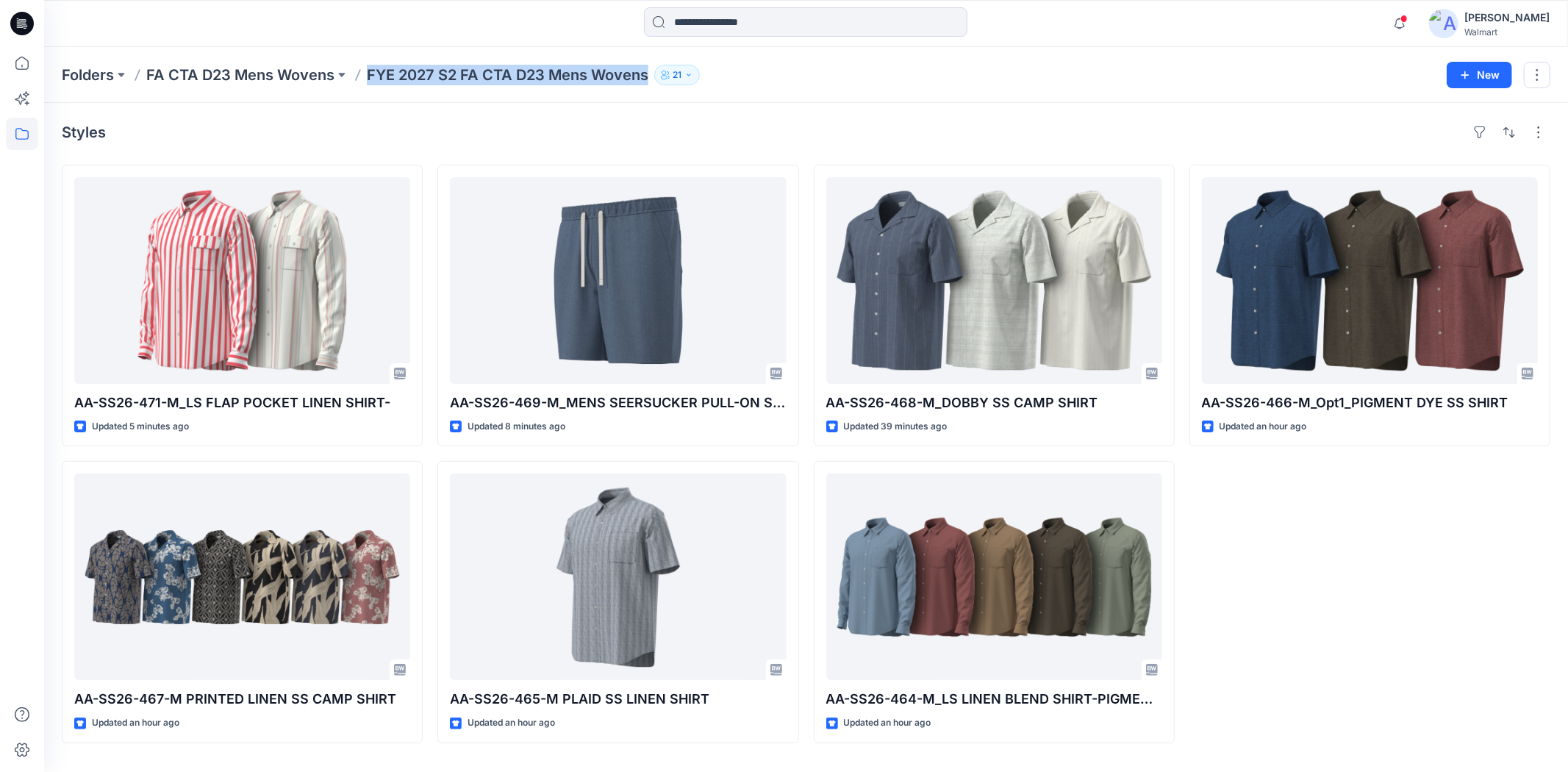
drag, startPoint x: 368, startPoint y: 81, endPoint x: 650, endPoint y: 86, distance: 282.0
click at [650, 86] on div "Folders FA CTA D23 Mens Wovens FYE 2027 S2 FA CTA D23 Mens Wovens 21 New" at bounding box center [806, 75] width 1524 height 56
copy p "FYE 2027 S2 FA CTA D23 Mens Wovens"
click at [538, 17] on div at bounding box center [805, 24] width 761 height 33
click at [399, 26] on div at bounding box center [235, 24] width 381 height 33
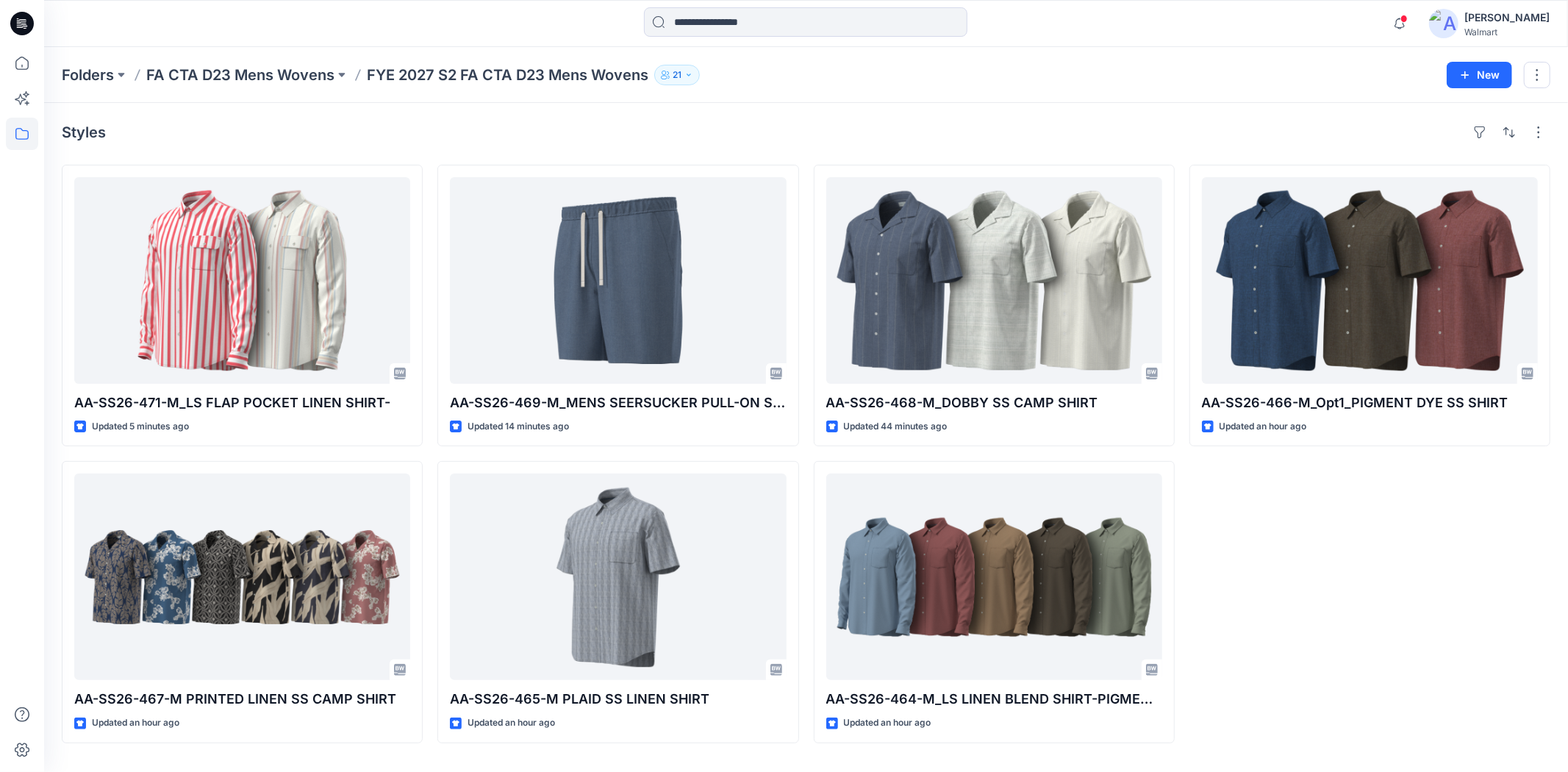
click at [807, 122] on div "Styles" at bounding box center [806, 132] width 1488 height 23
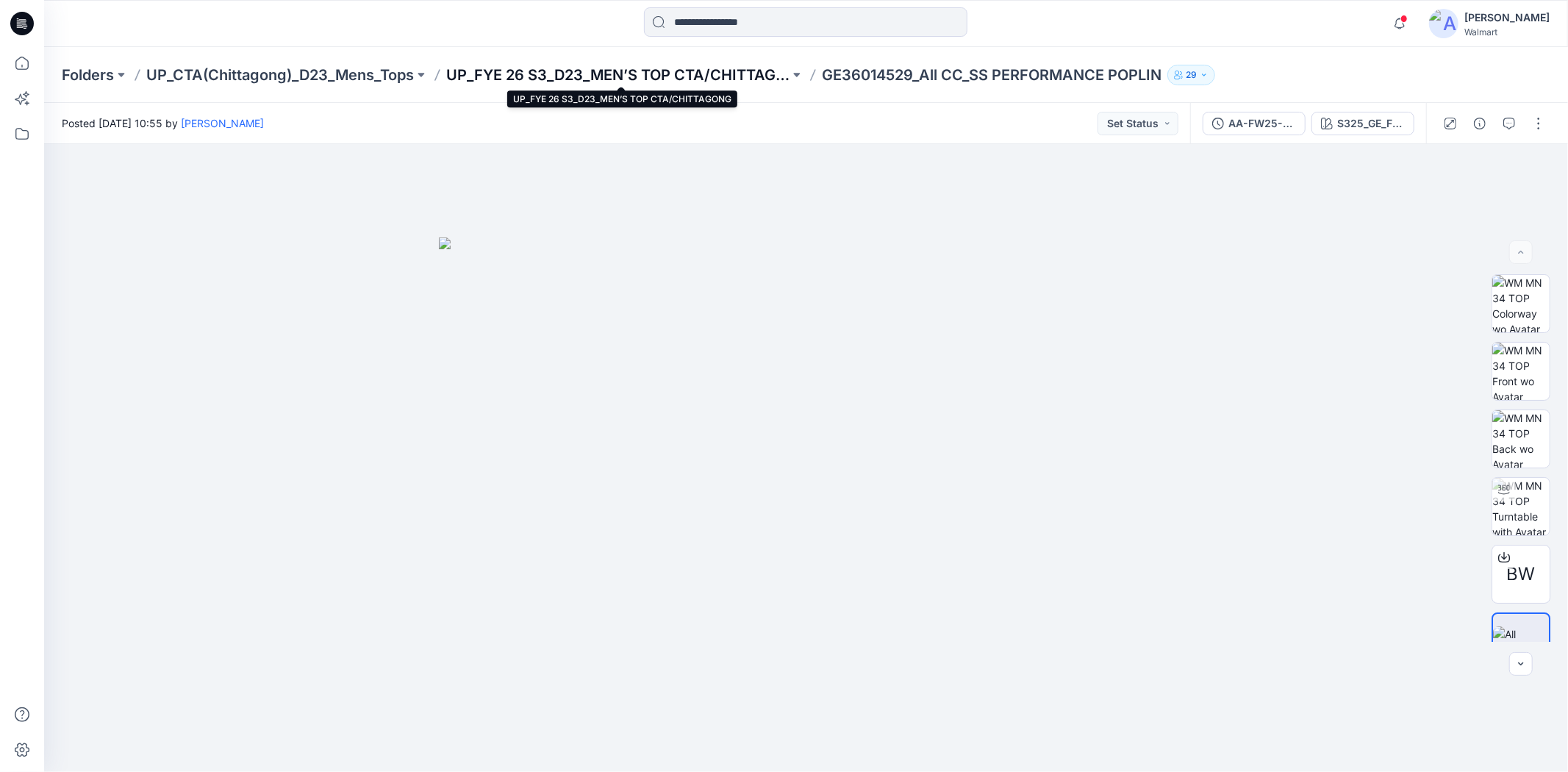
click at [647, 73] on p "UP_FYE 26 S3_D23_MEN’S TOP CTA/CHITTAGONG" at bounding box center [618, 74] width 344 height 20
